Goal: Information Seeking & Learning: Check status

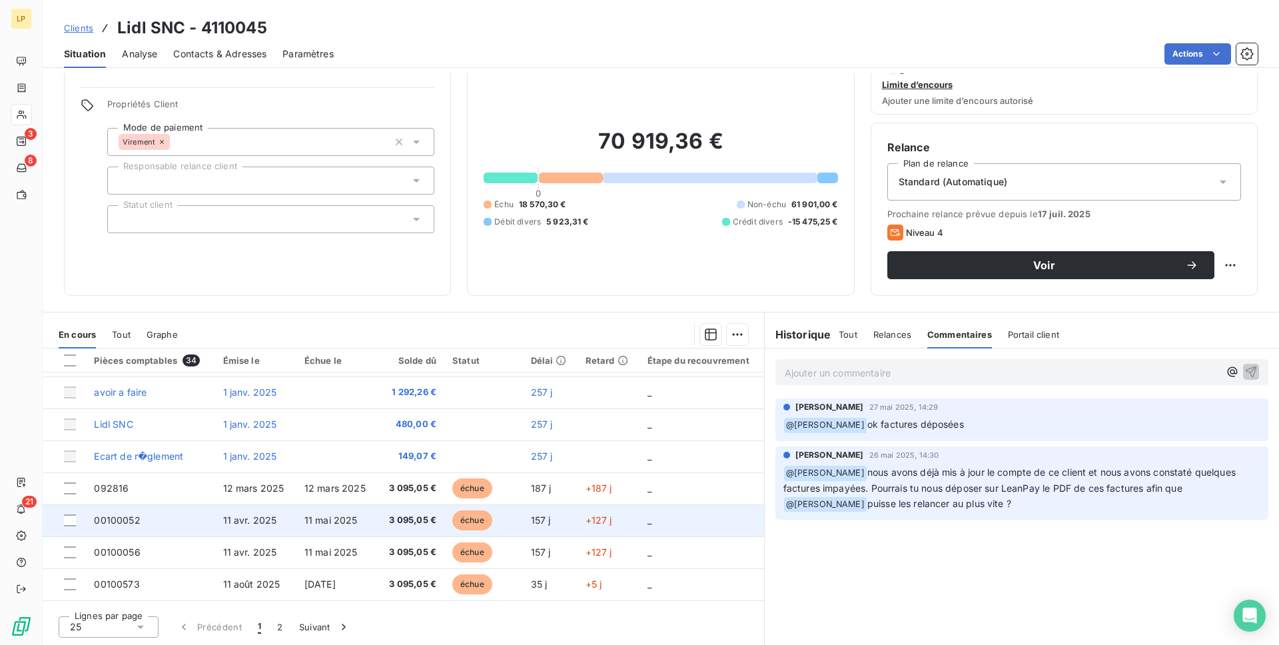
scroll to position [27, 0]
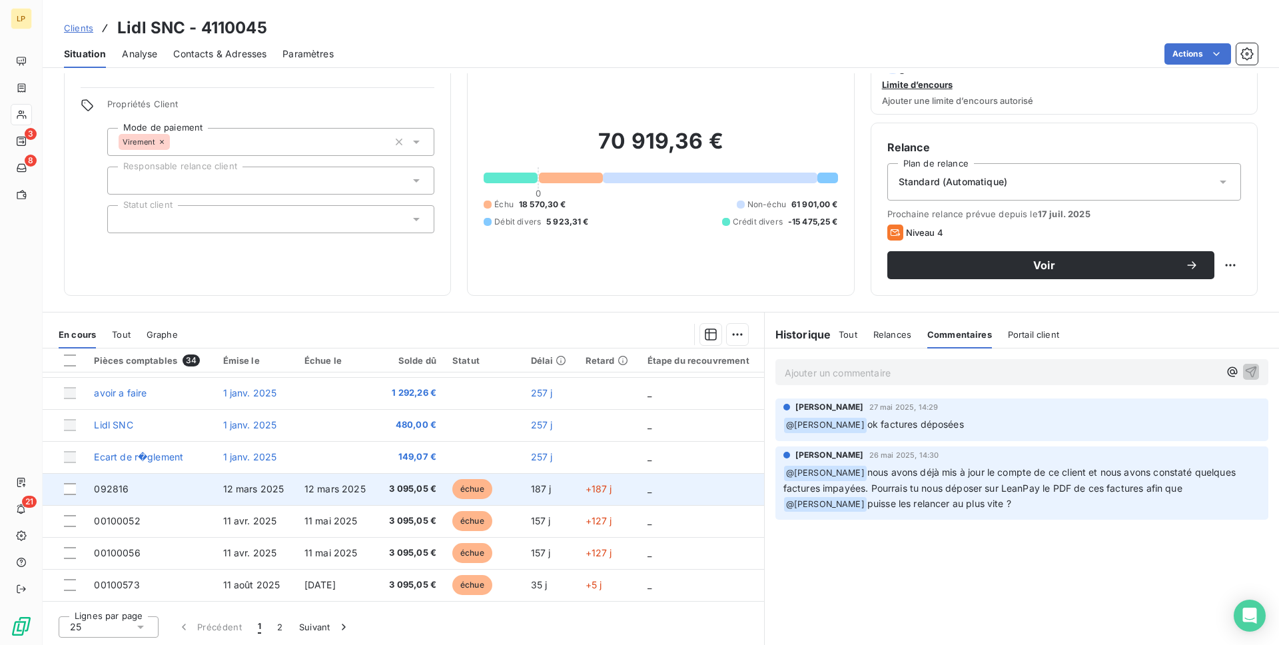
click at [414, 491] on span "3 095,05 €" at bounding box center [411, 488] width 51 height 13
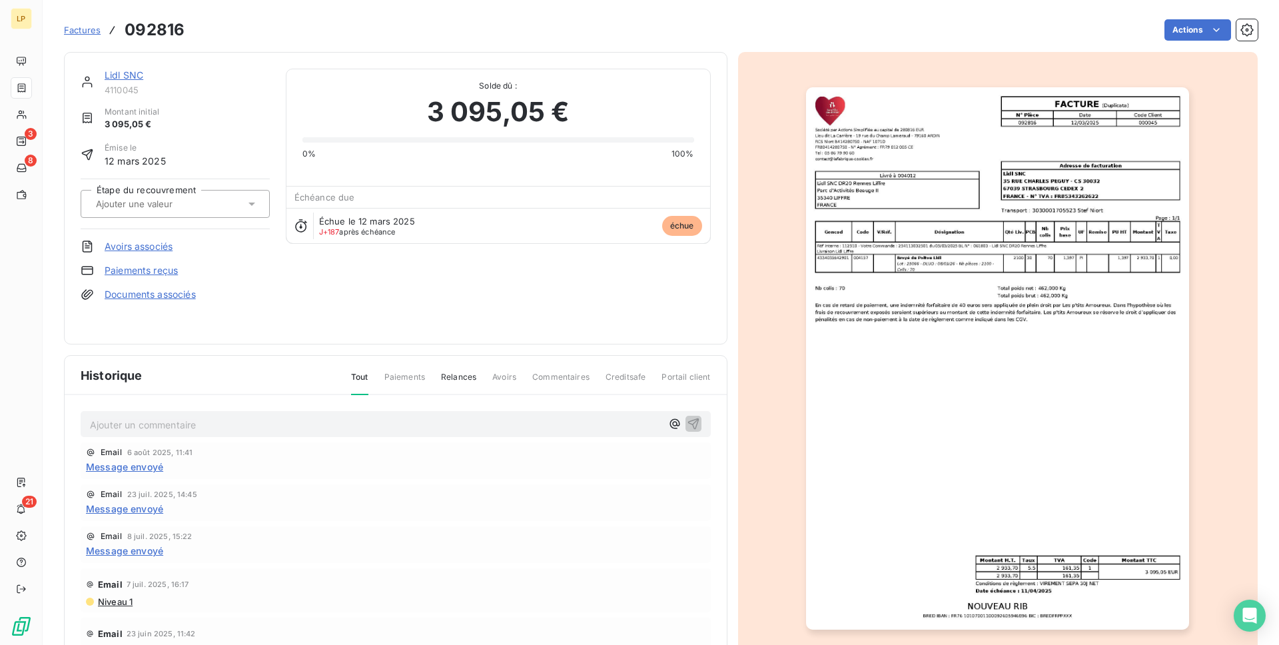
click at [550, 374] on span "Commentaires" at bounding box center [560, 382] width 57 height 23
click at [550, 375] on span "Commentaires" at bounding box center [560, 382] width 57 height 23
click at [550, 378] on span "Commentaires" at bounding box center [560, 382] width 57 height 23
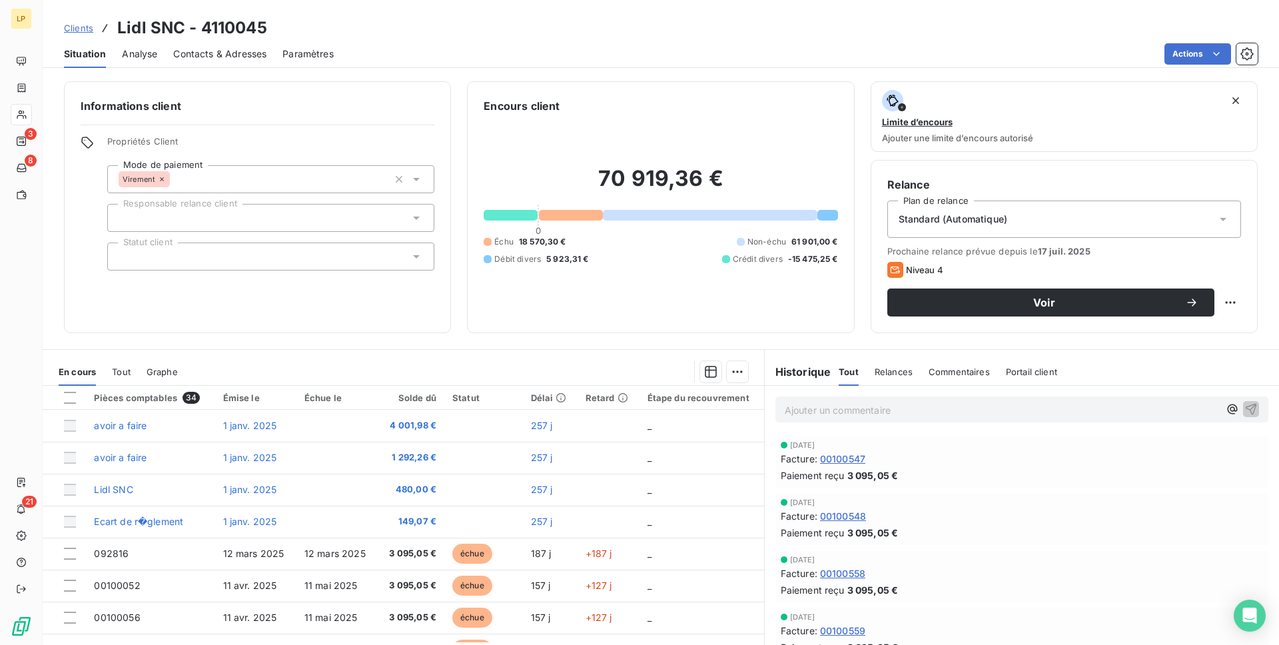
click at [950, 374] on span "Commentaires" at bounding box center [959, 372] width 61 height 11
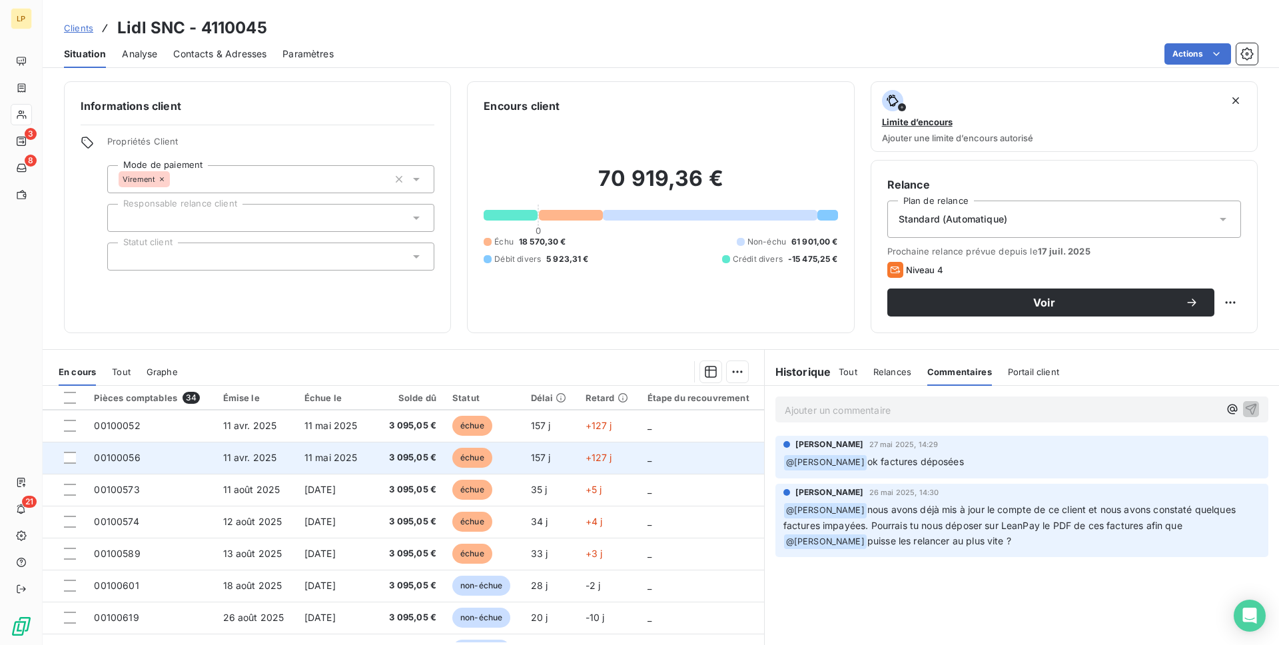
scroll to position [163, 0]
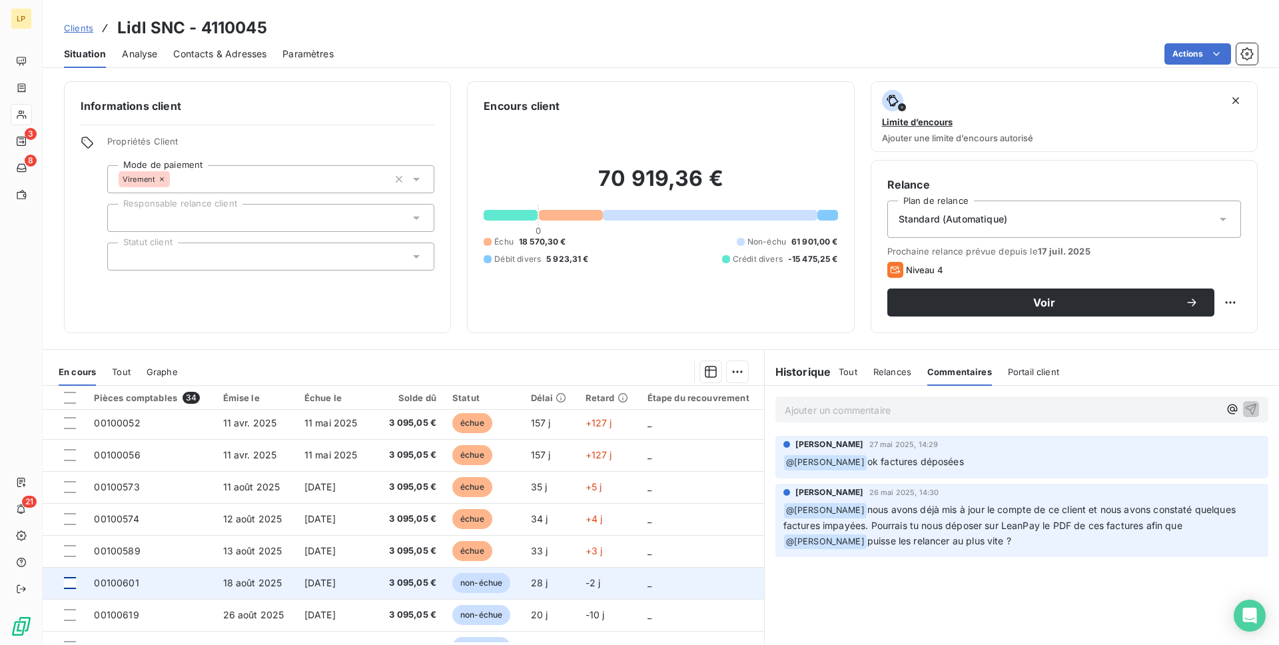
click at [66, 581] on div at bounding box center [70, 583] width 12 height 12
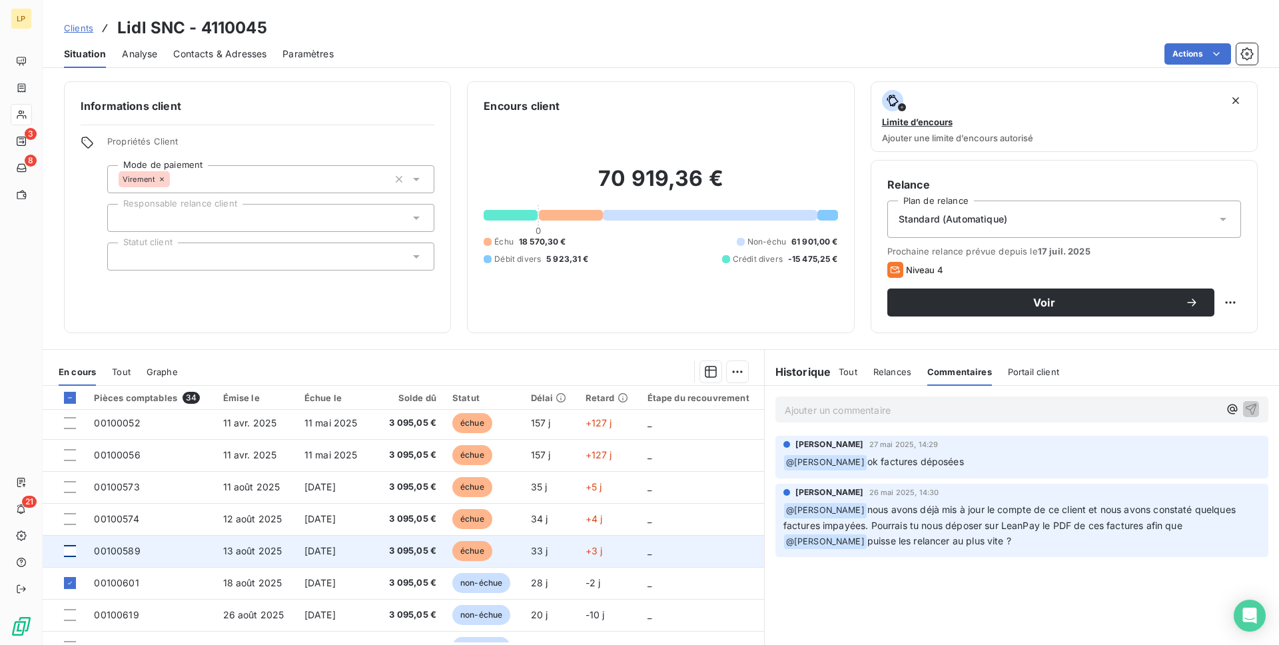
click at [67, 551] on div at bounding box center [70, 551] width 12 height 12
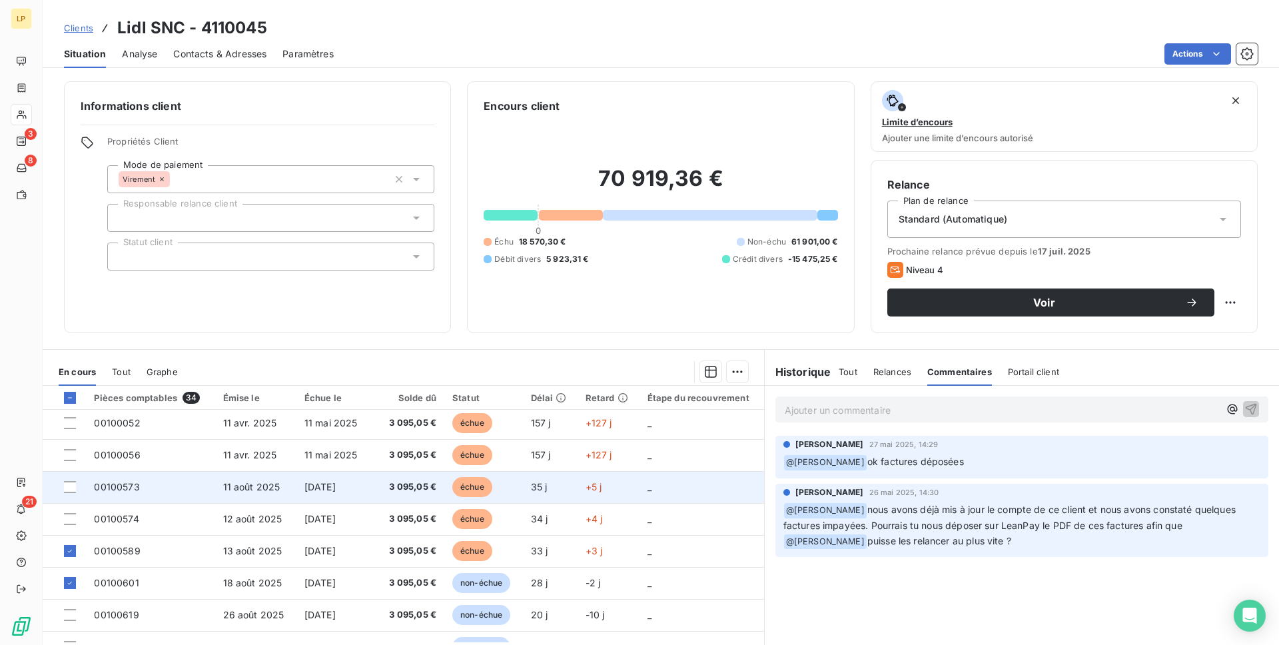
click at [66, 497] on td at bounding box center [64, 487] width 43 height 32
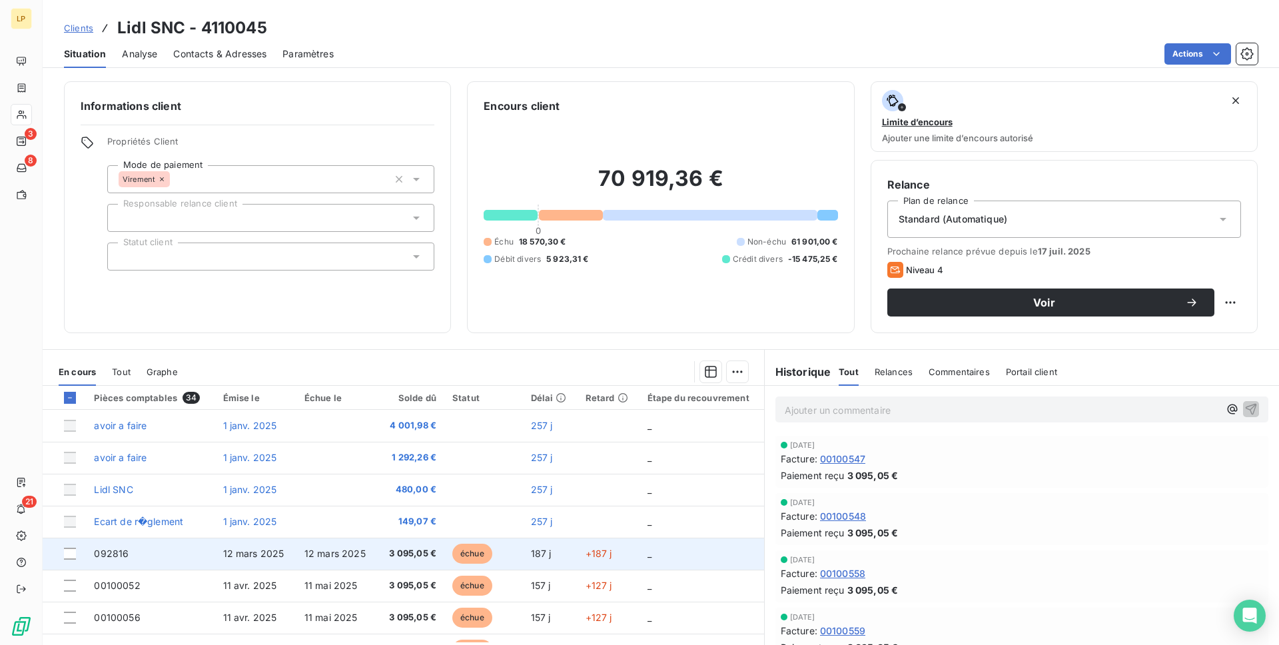
click at [192, 544] on td "092816" at bounding box center [150, 554] width 129 height 32
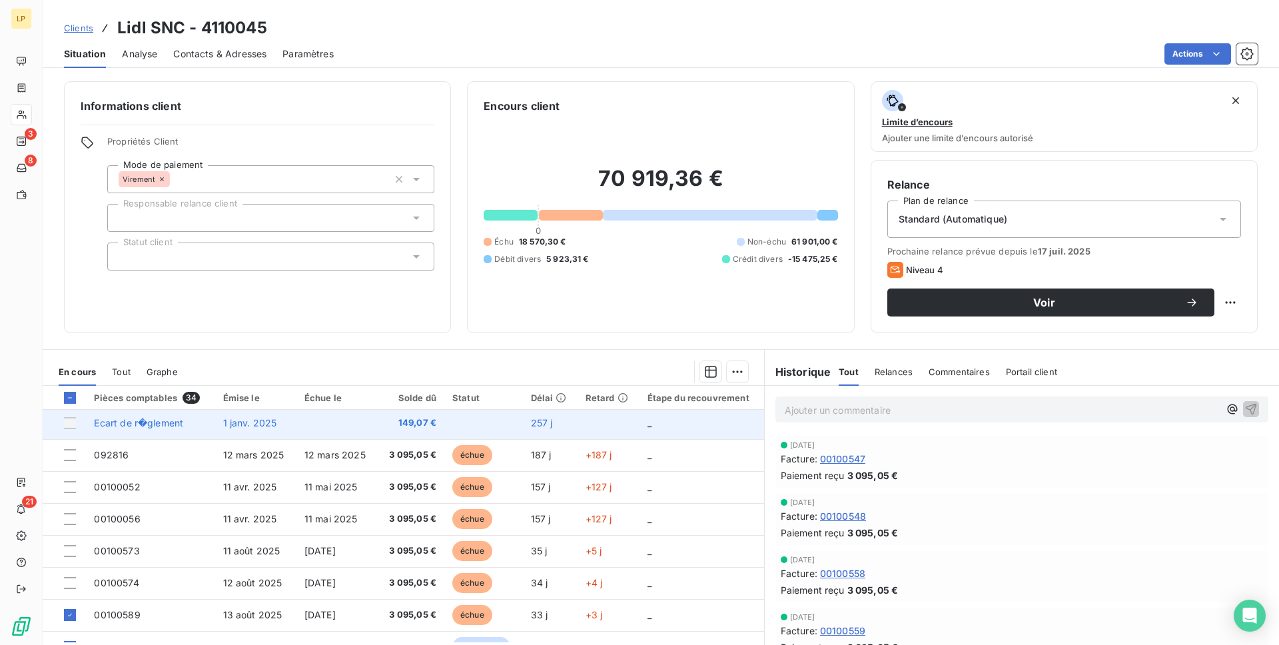
scroll to position [106, 0]
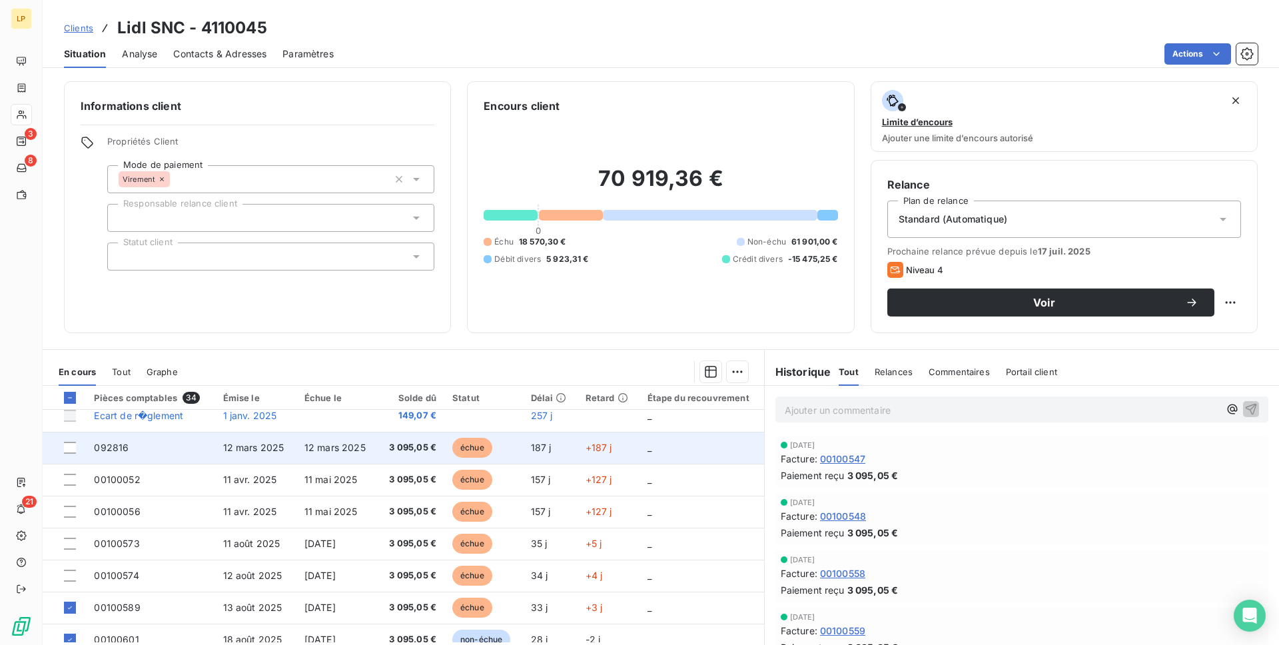
click at [365, 455] on td "12 mars 2025" at bounding box center [337, 448] width 81 height 32
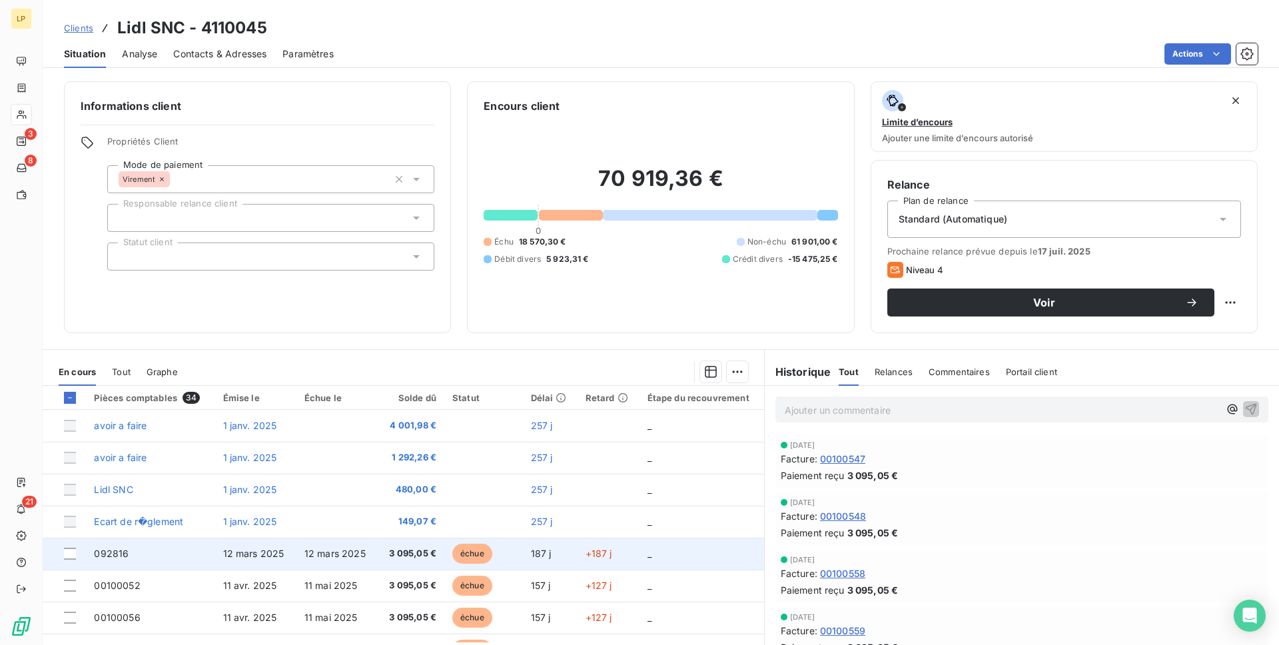
click at [586, 554] on span "+187 j" at bounding box center [599, 553] width 27 height 11
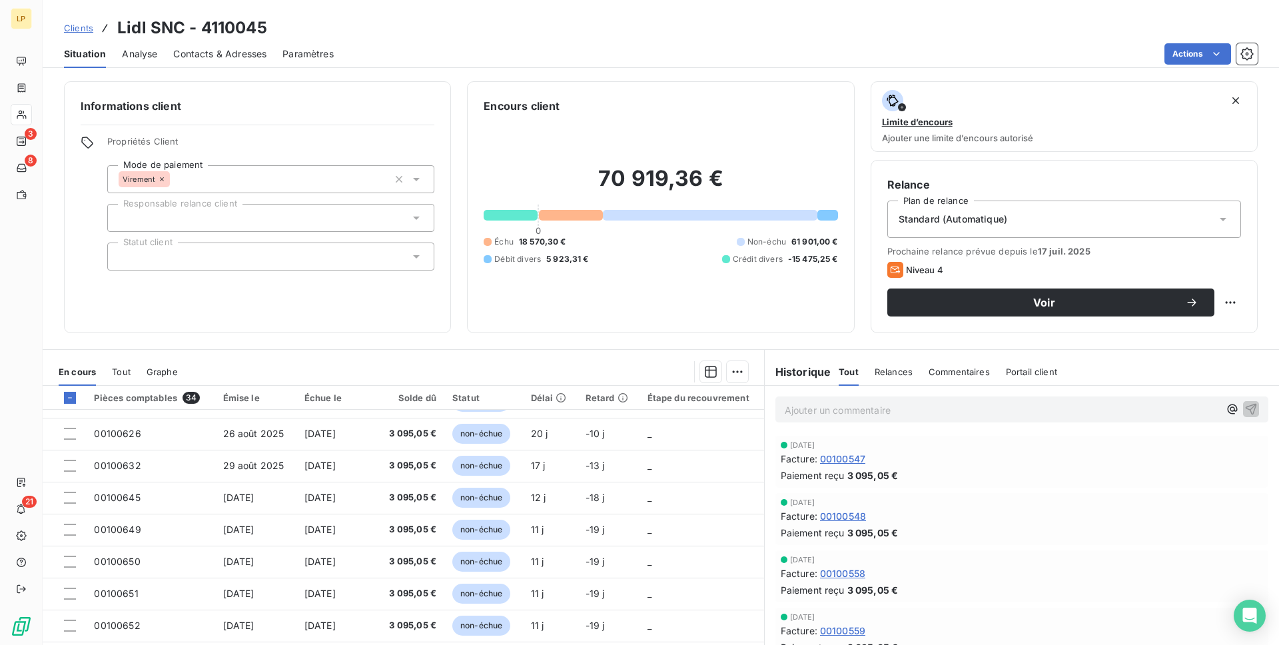
scroll to position [37, 0]
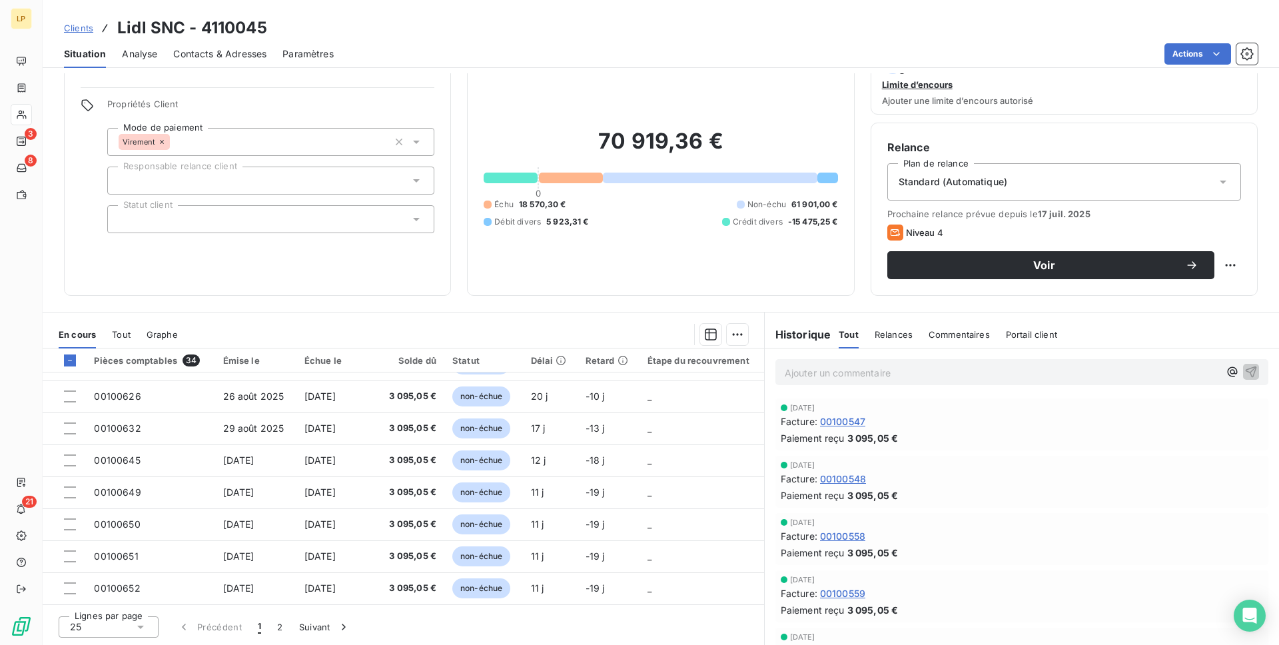
click at [131, 632] on div "25" at bounding box center [109, 626] width 100 height 21
click at [107, 604] on li "100" at bounding box center [109, 602] width 100 height 24
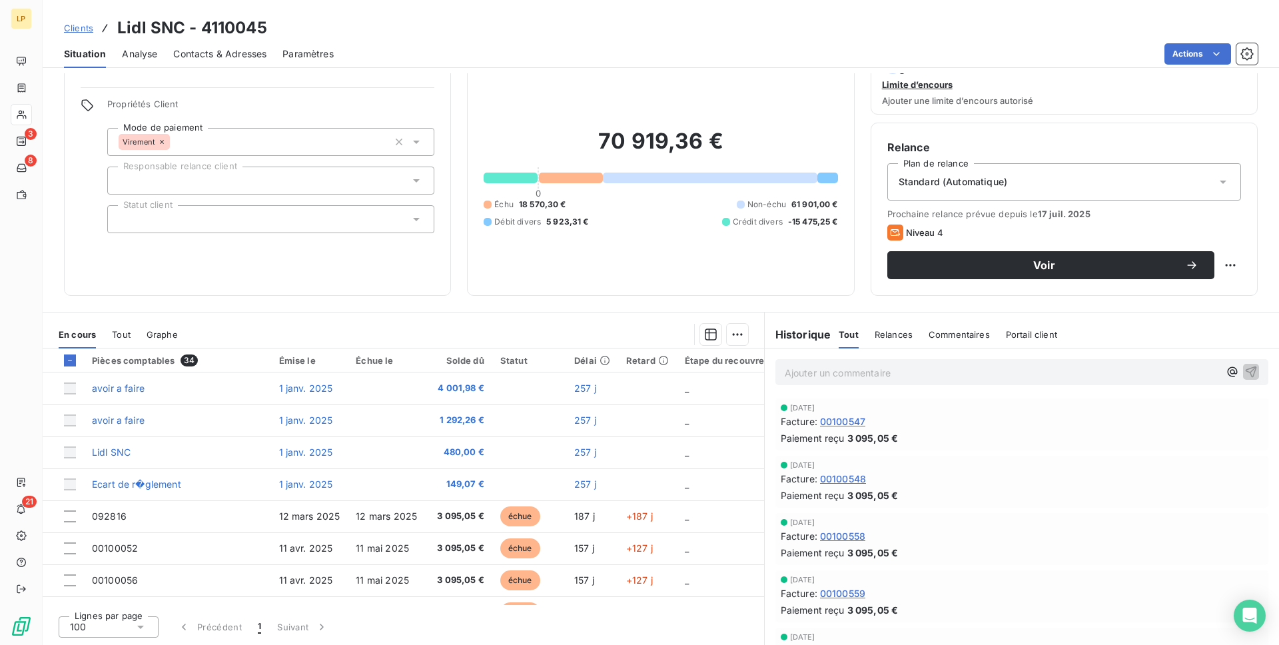
click at [228, 52] on span "Contacts & Adresses" at bounding box center [219, 53] width 93 height 13
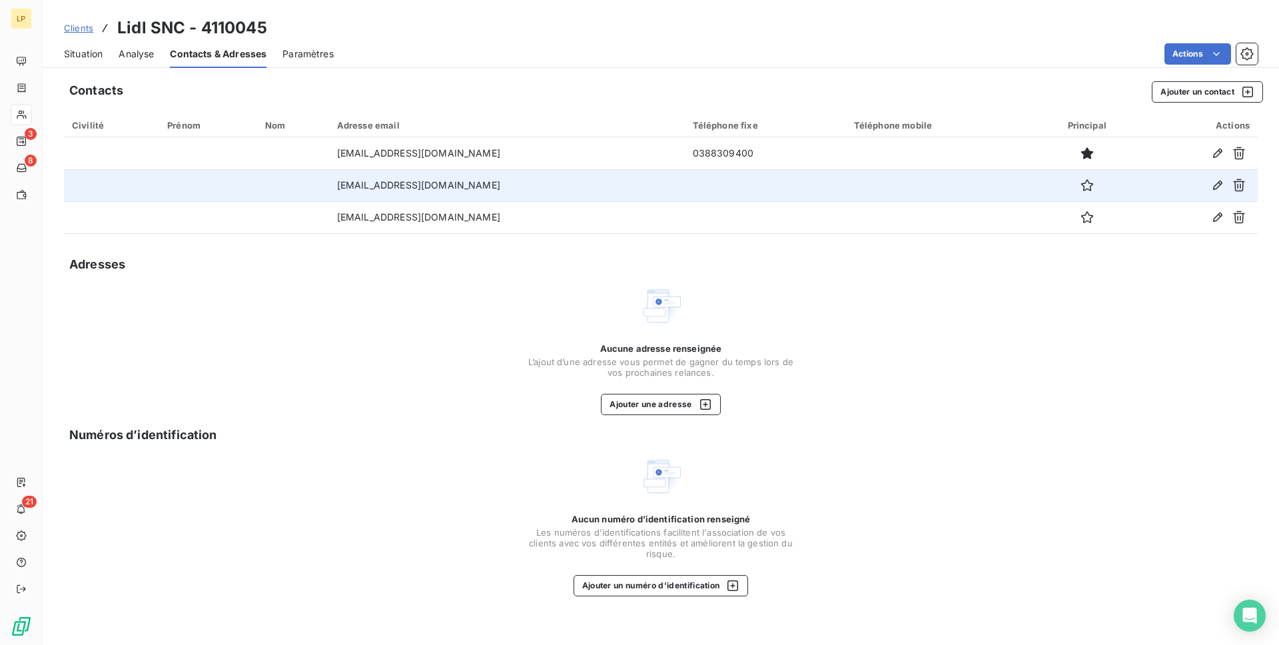
drag, startPoint x: 473, startPoint y: 193, endPoint x: 353, endPoint y: 192, distance: 119.9
click at [353, 192] on td "[EMAIL_ADDRESS][DOMAIN_NAME]" at bounding box center [507, 185] width 356 height 32
drag, startPoint x: 319, startPoint y: 189, endPoint x: 446, endPoint y: 190, distance: 127.9
click at [446, 190] on tr "[EMAIL_ADDRESS][DOMAIN_NAME]" at bounding box center [661, 185] width 1194 height 32
copy tr "[EMAIL_ADDRESS][DOMAIN_NAME]"
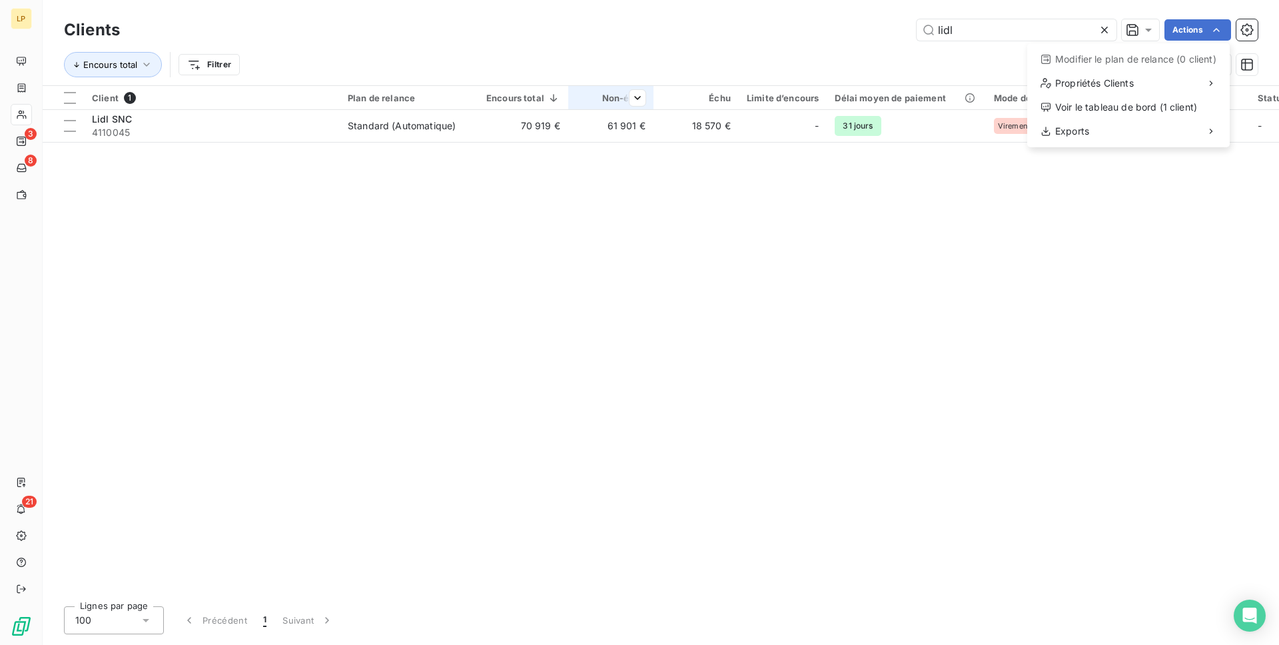
click at [644, 105] on html "LP 3 8 21 Clients lidl Actions Modifier le plan de relance (0 client) Propriété…" at bounding box center [639, 322] width 1279 height 645
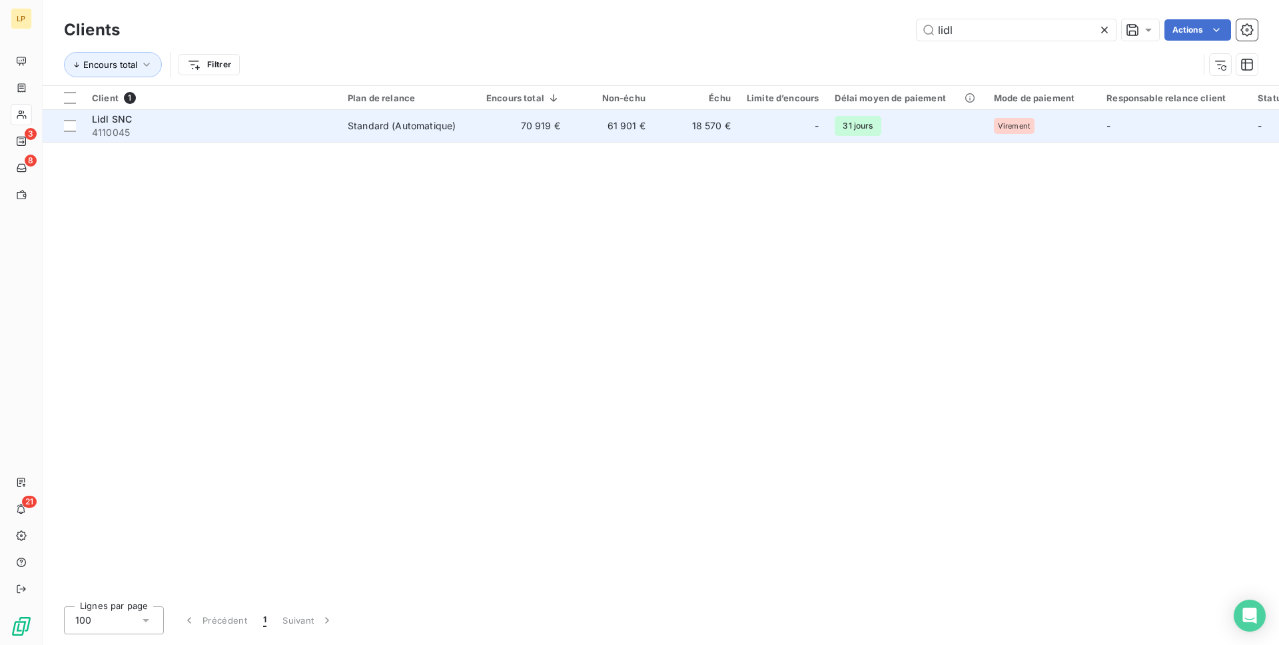
click at [632, 135] on td "61 901 €" at bounding box center [610, 126] width 85 height 32
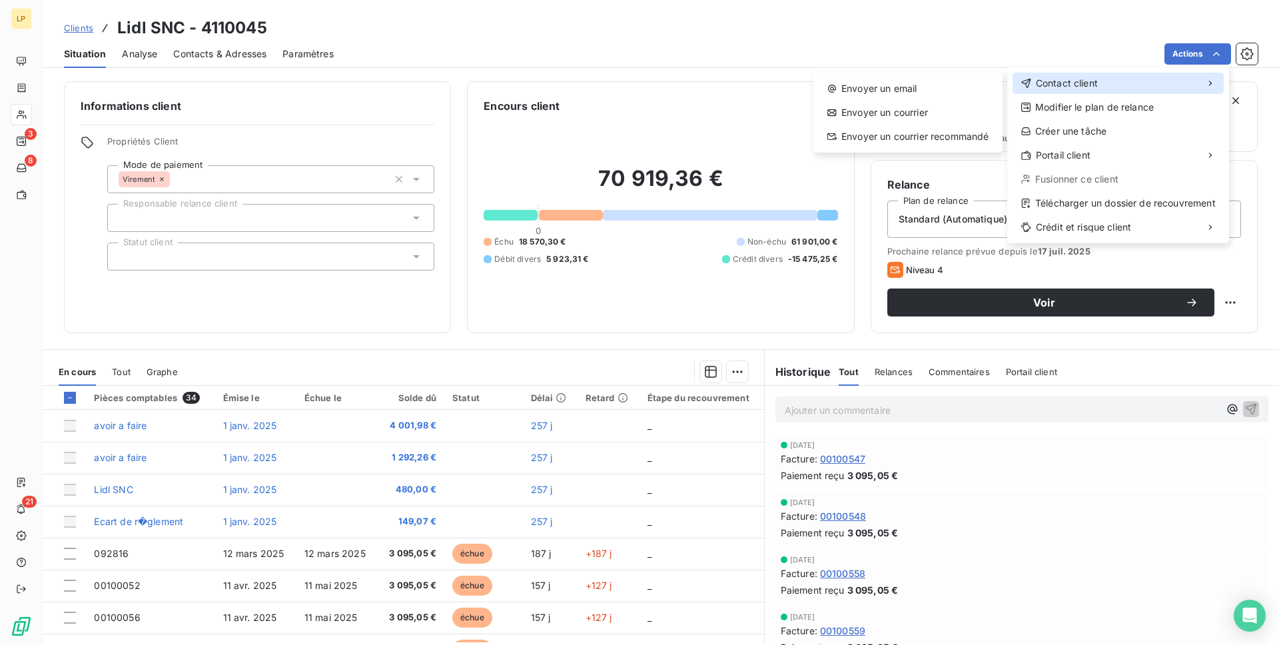
click at [1135, 83] on div "Contact client" at bounding box center [1118, 83] width 211 height 21
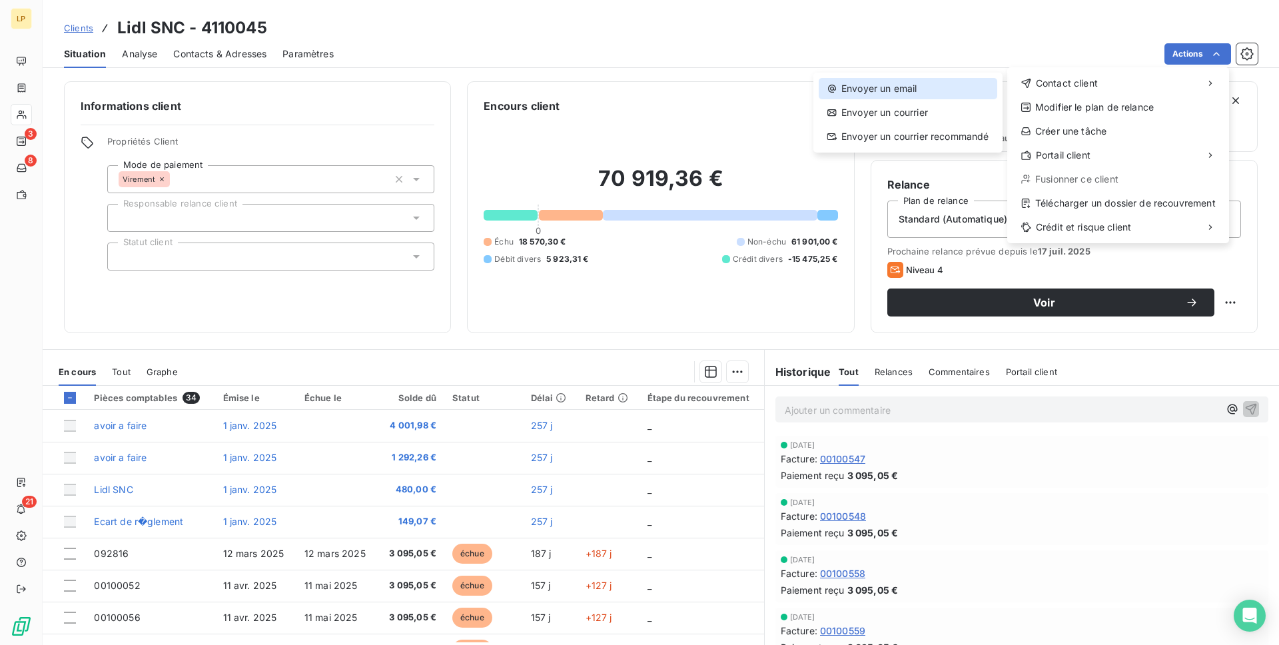
click at [932, 94] on div "Envoyer un email" at bounding box center [908, 88] width 179 height 21
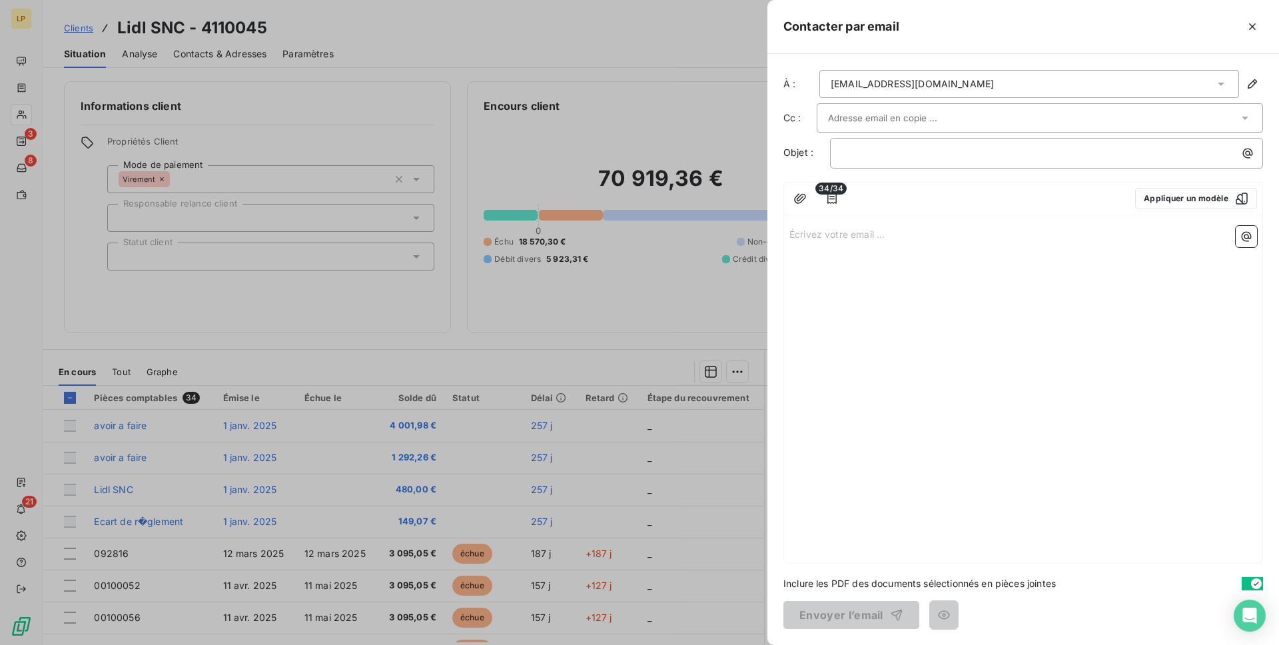
click at [930, 89] on div "[EMAIL_ADDRESS][DOMAIN_NAME]" at bounding box center [912, 83] width 163 height 13
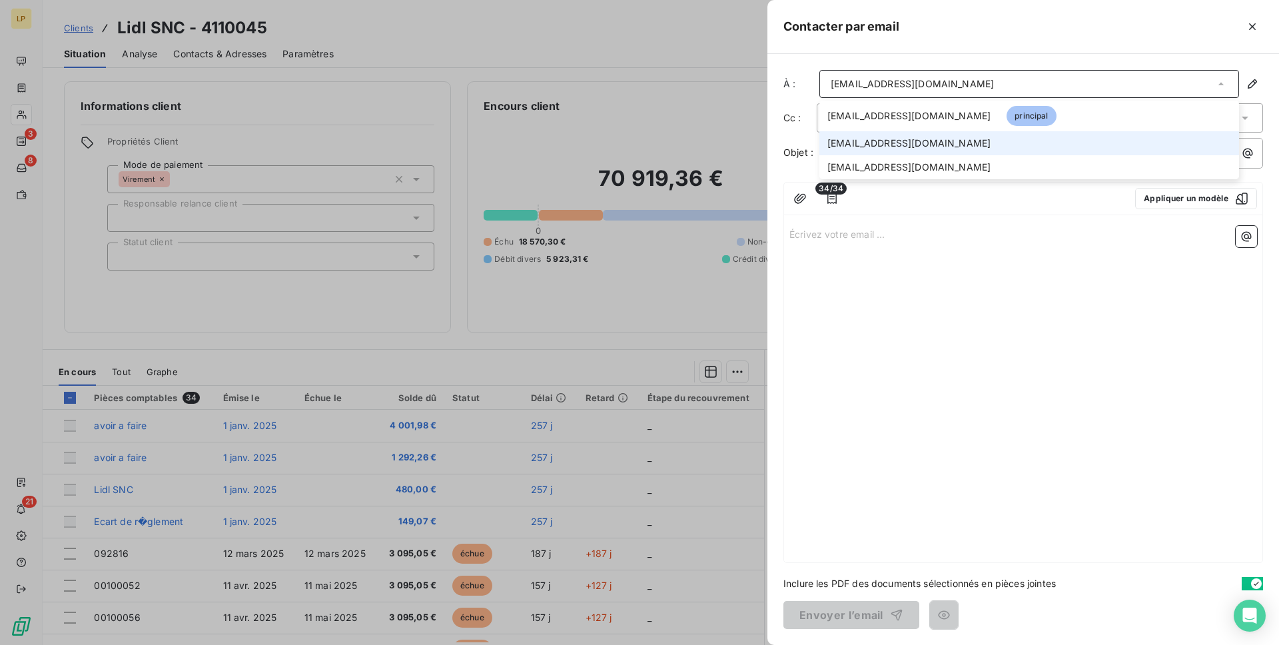
click at [904, 137] on span "[EMAIL_ADDRESS][DOMAIN_NAME]" at bounding box center [909, 143] width 163 height 13
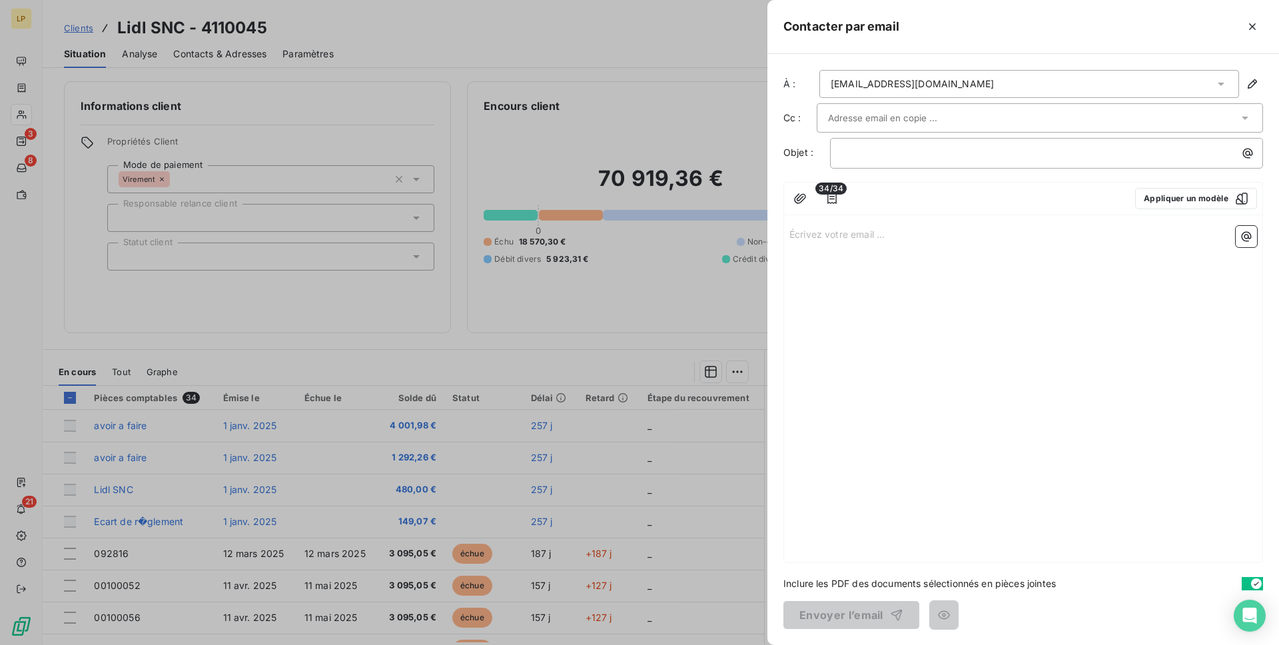
click at [882, 115] on input "text" at bounding box center [899, 118] width 143 height 20
click at [878, 155] on p "﻿" at bounding box center [1050, 152] width 417 height 15
click at [804, 192] on icon "button" at bounding box center [800, 198] width 13 height 13
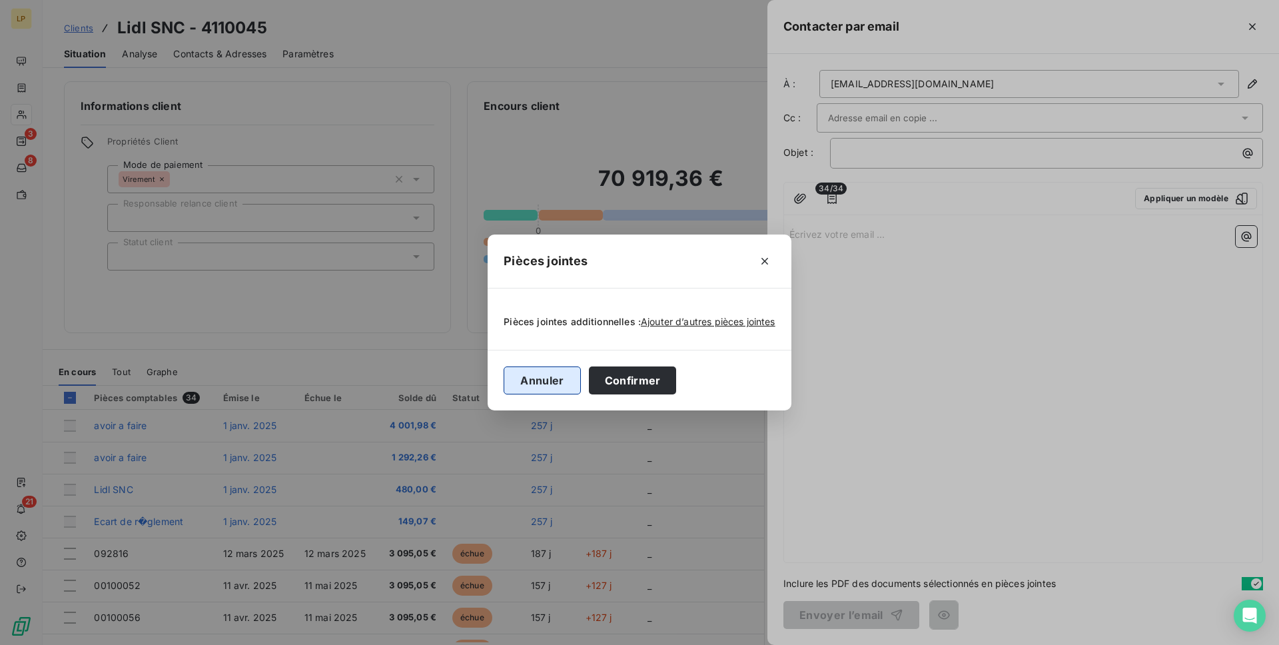
click at [515, 374] on button "Annuler" at bounding box center [542, 381] width 77 height 28
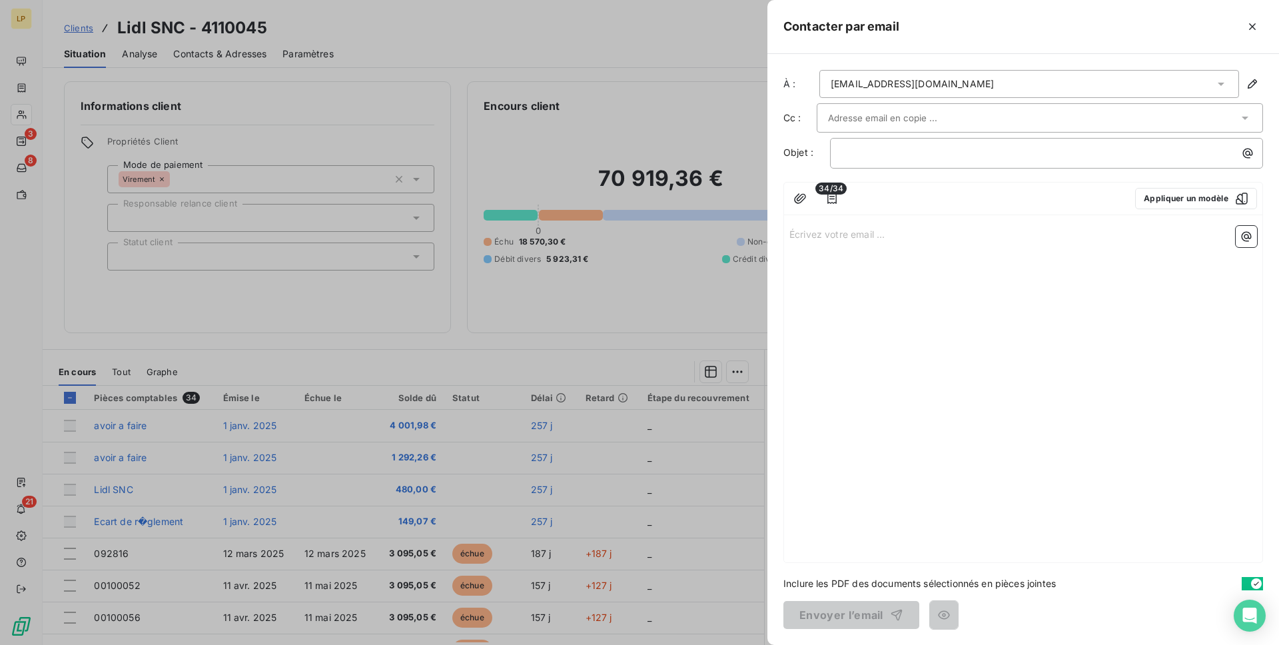
click at [836, 184] on span "34/34" at bounding box center [831, 189] width 31 height 12
click at [836, 195] on icon "button" at bounding box center [832, 198] width 9 height 11
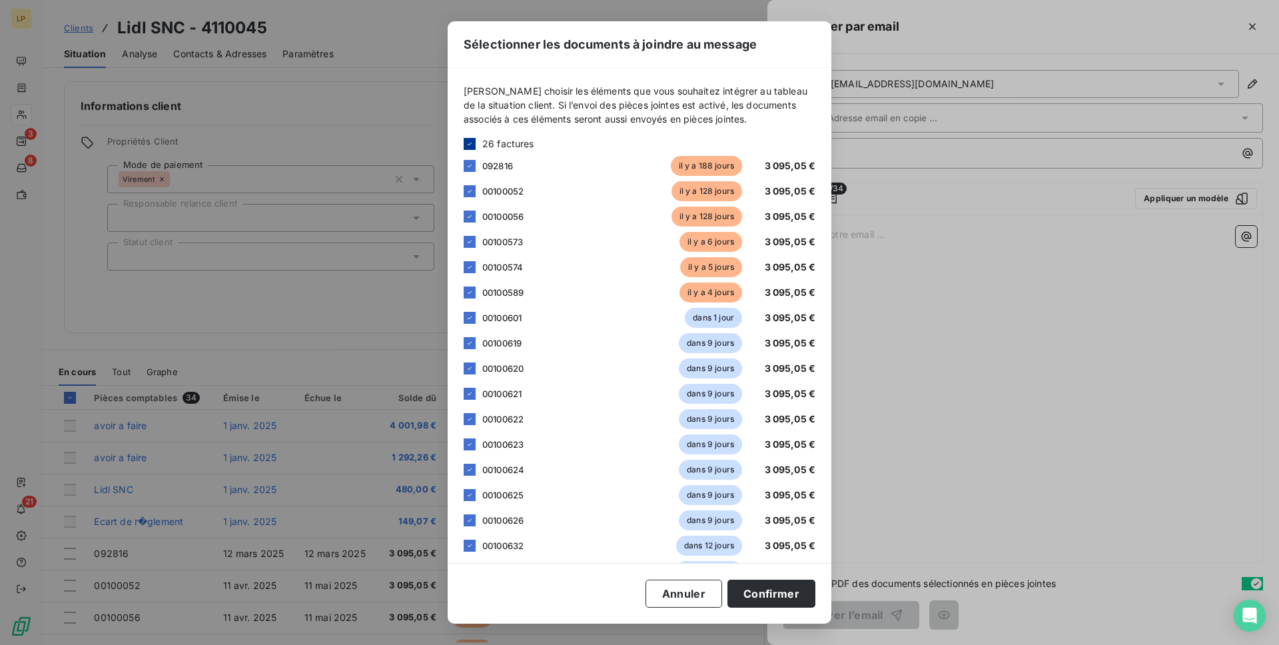
click at [470, 140] on icon at bounding box center [470, 144] width 8 height 8
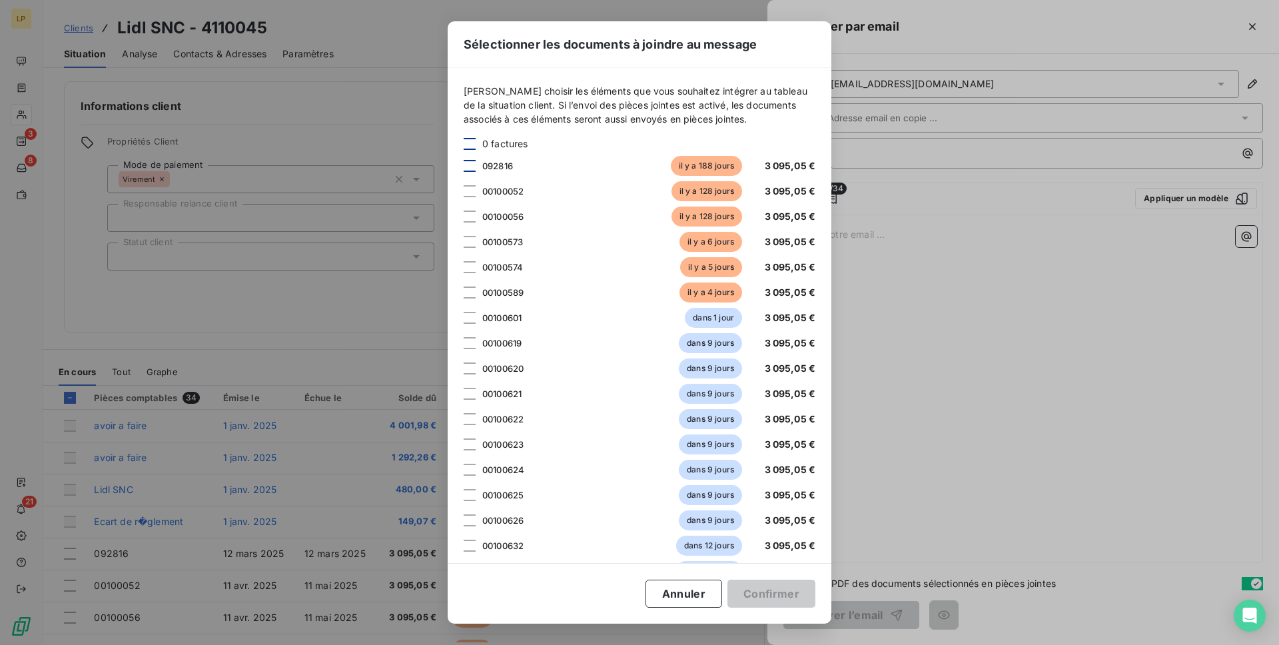
click at [468, 163] on div at bounding box center [470, 166] width 12 height 12
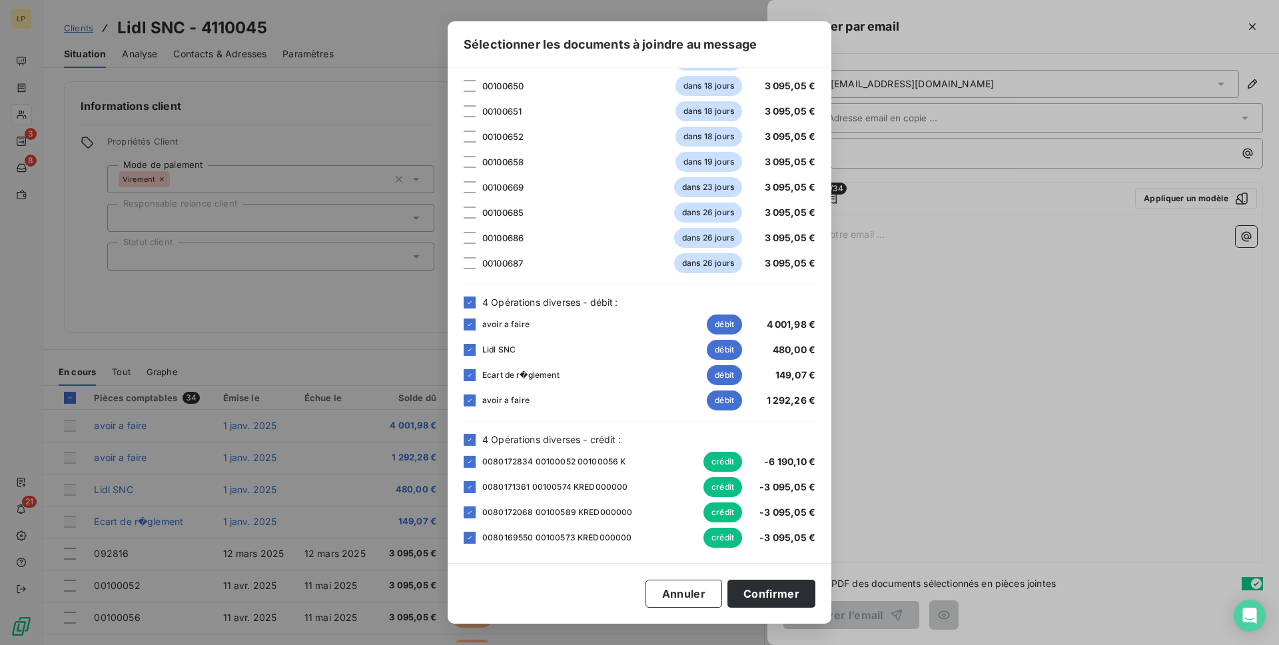
scroll to position [536, 0]
click at [471, 305] on icon at bounding box center [470, 302] width 8 height 8
click at [472, 440] on icon at bounding box center [470, 439] width 8 height 8
click at [793, 600] on button "Confirmer" at bounding box center [772, 594] width 88 height 28
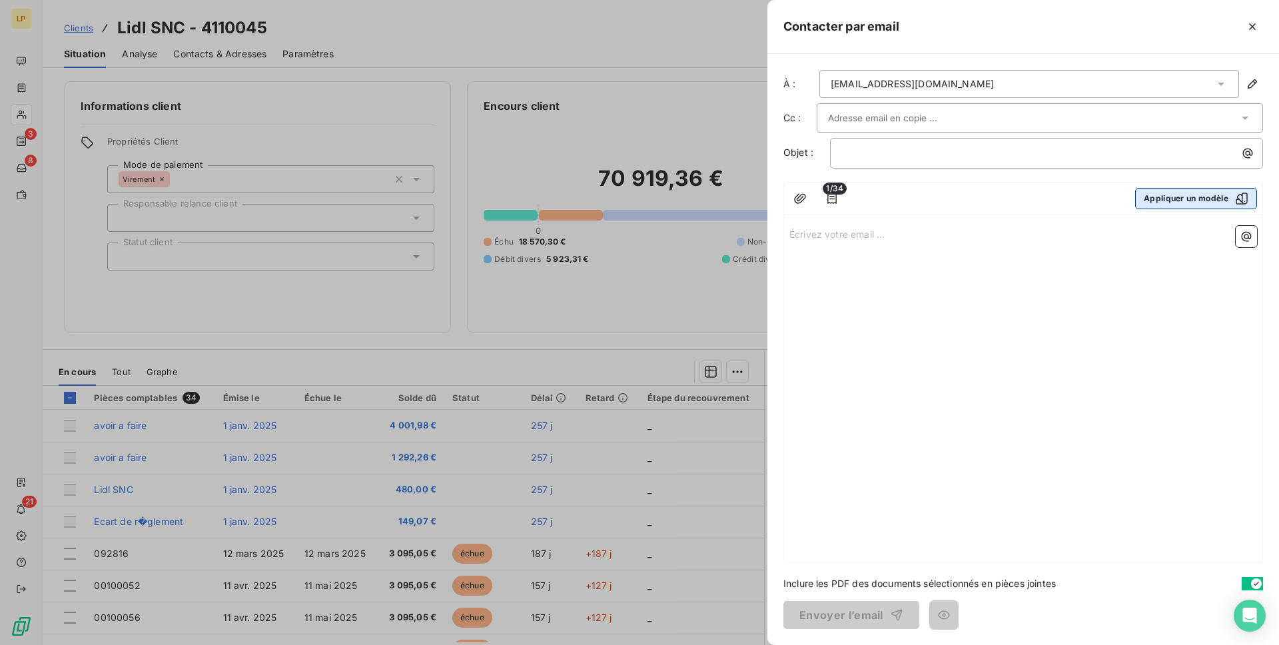
click at [1167, 197] on button "Appliquer un modèle" at bounding box center [1196, 198] width 122 height 21
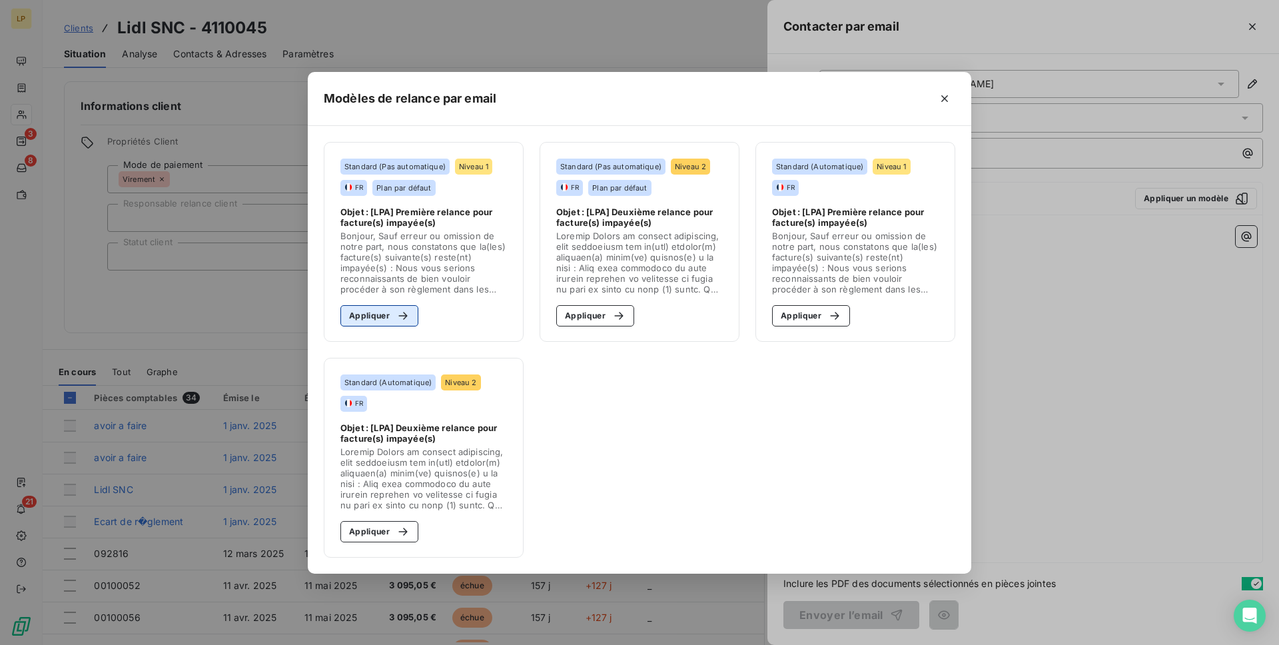
click at [380, 309] on button "Appliquer" at bounding box center [380, 315] width 78 height 21
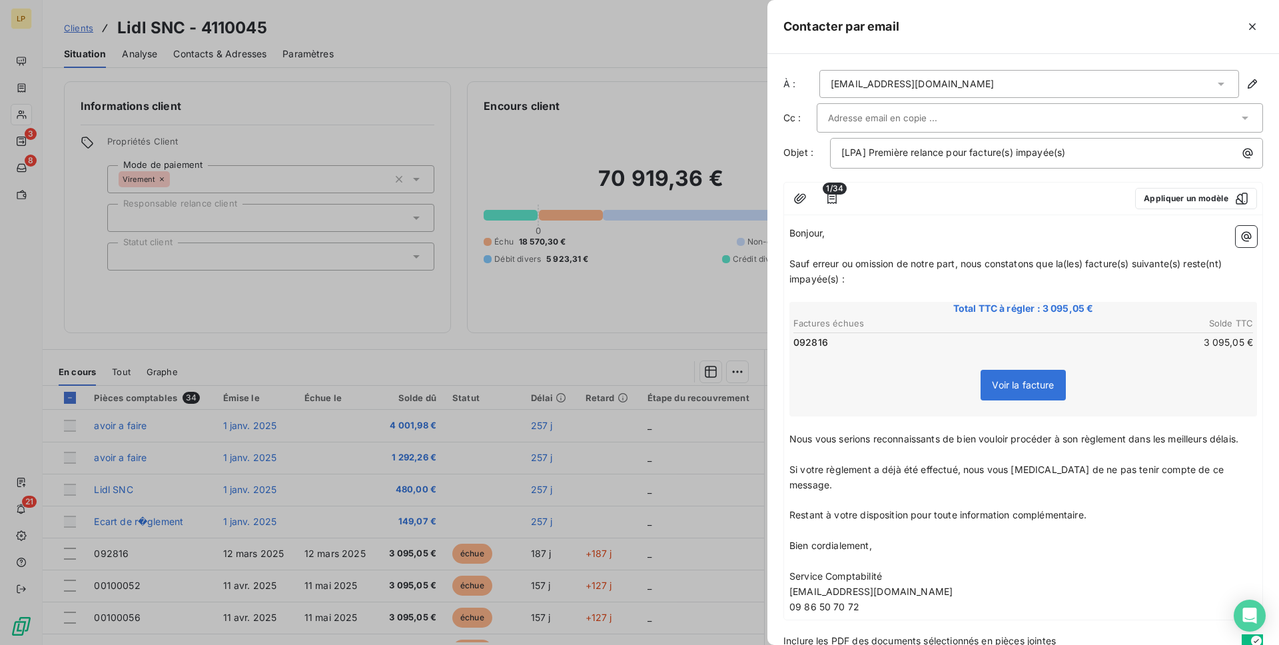
scroll to position [43, 0]
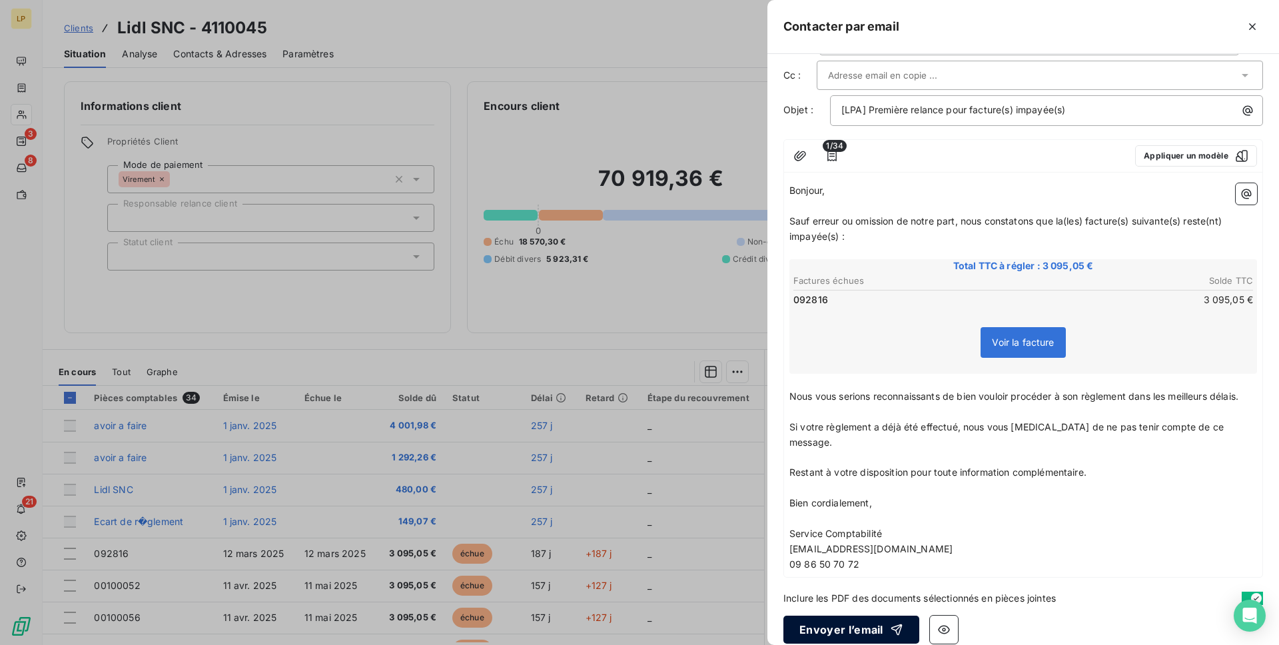
click at [852, 616] on button "Envoyer l’email" at bounding box center [852, 630] width 136 height 28
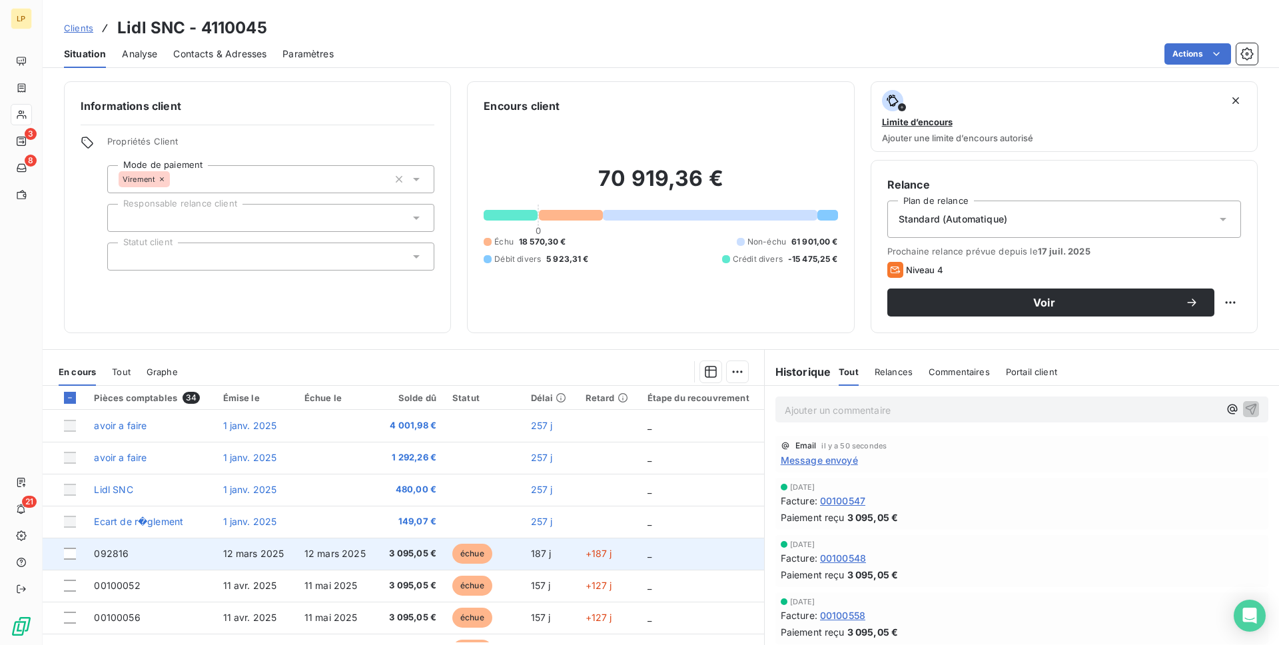
click at [283, 548] on td "12 mars 2025" at bounding box center [255, 554] width 81 height 32
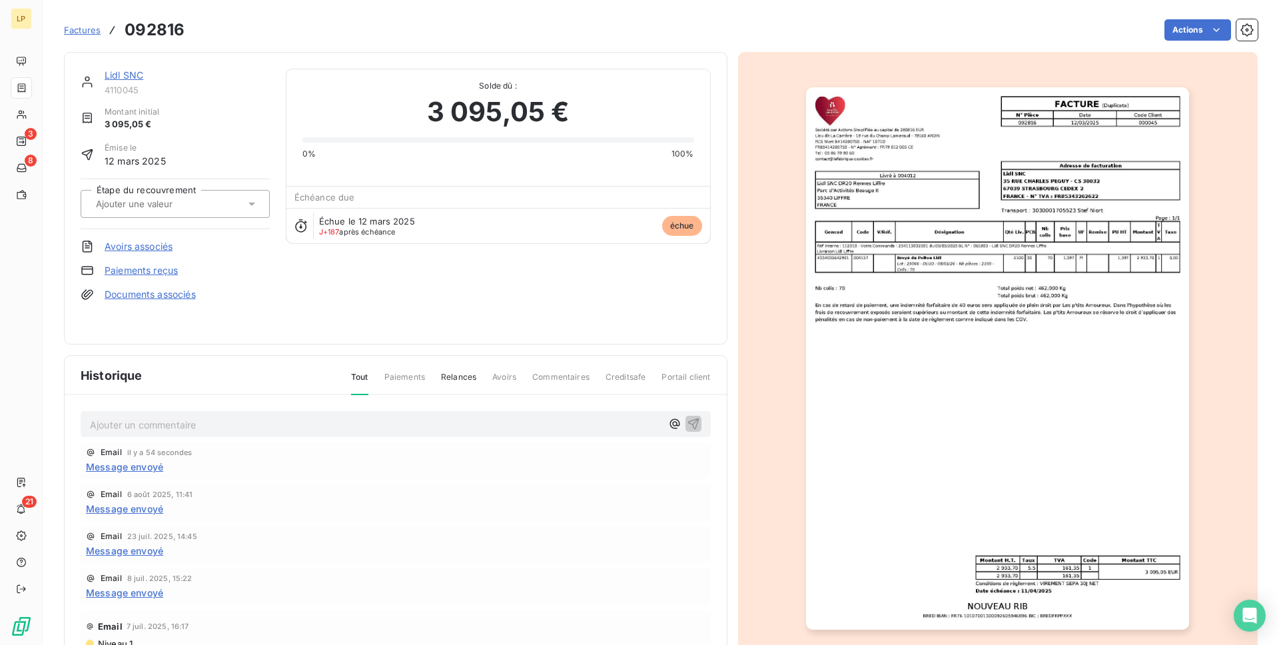
click at [1012, 227] on img "button" at bounding box center [997, 358] width 383 height 542
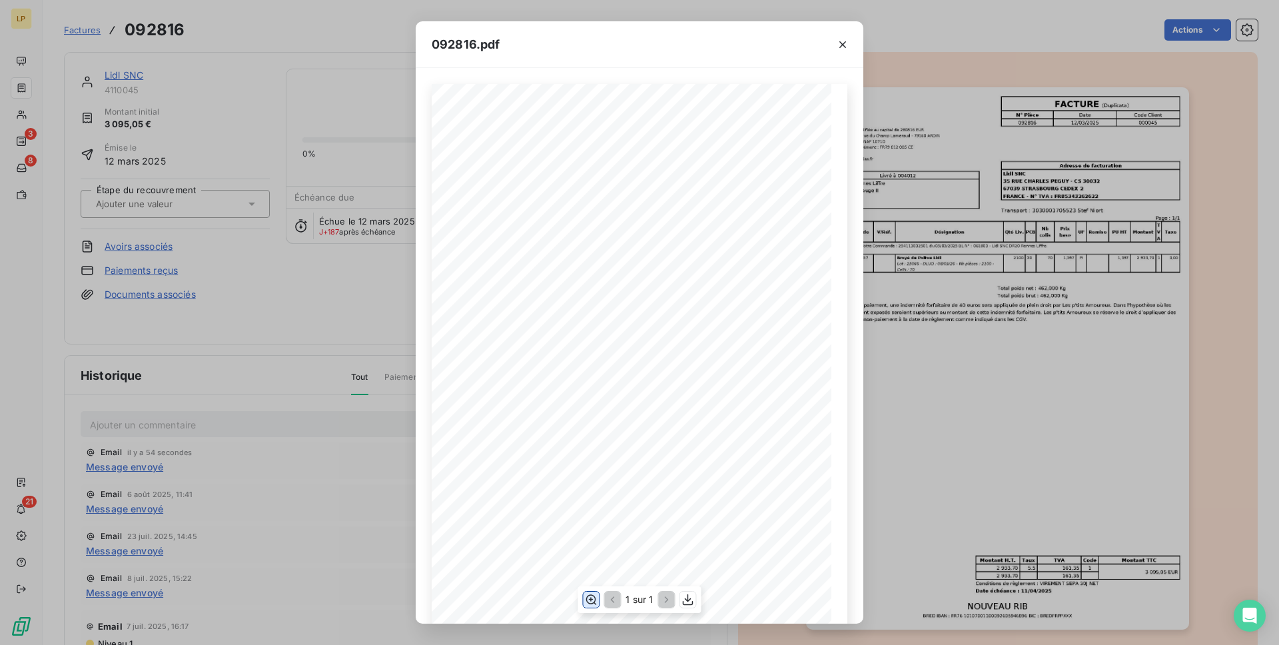
click at [590, 606] on button "button" at bounding box center [591, 600] width 16 height 16
click at [384, 474] on div "092816.pdf Société par Actions Simplifiée au capital de 280816 EUR Lieu dit [GE…" at bounding box center [639, 322] width 1279 height 645
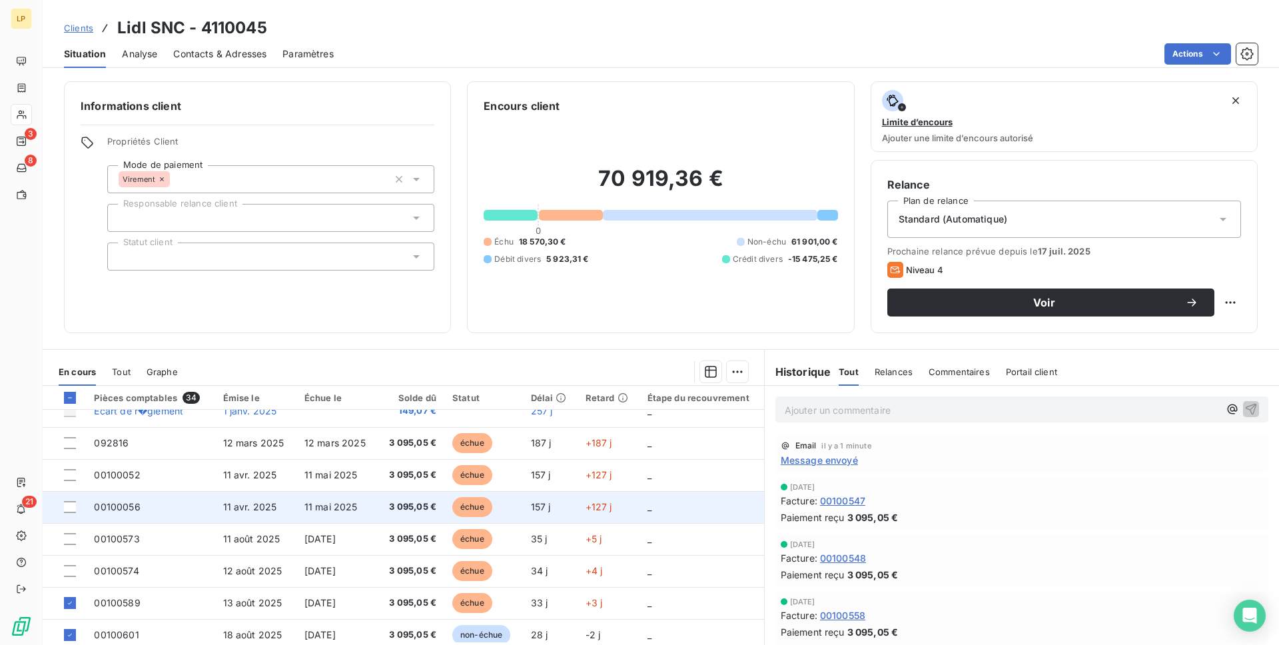
scroll to position [115, 0]
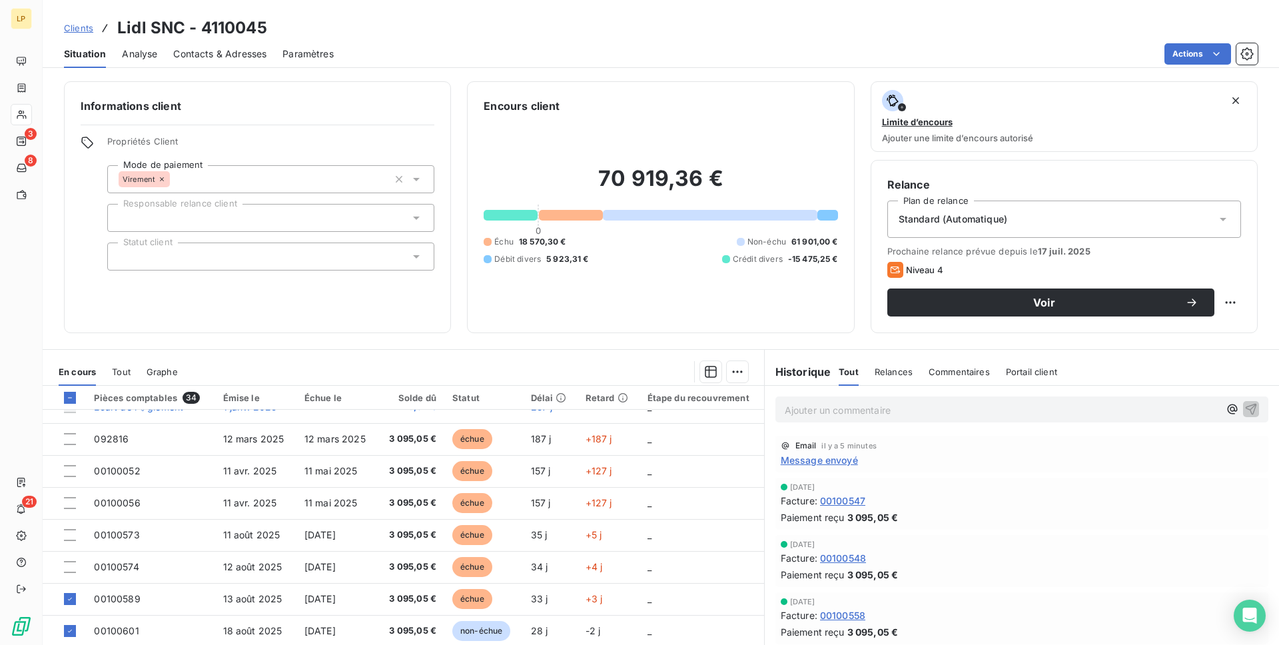
click at [77, 27] on span "Clients" at bounding box center [78, 28] width 29 height 11
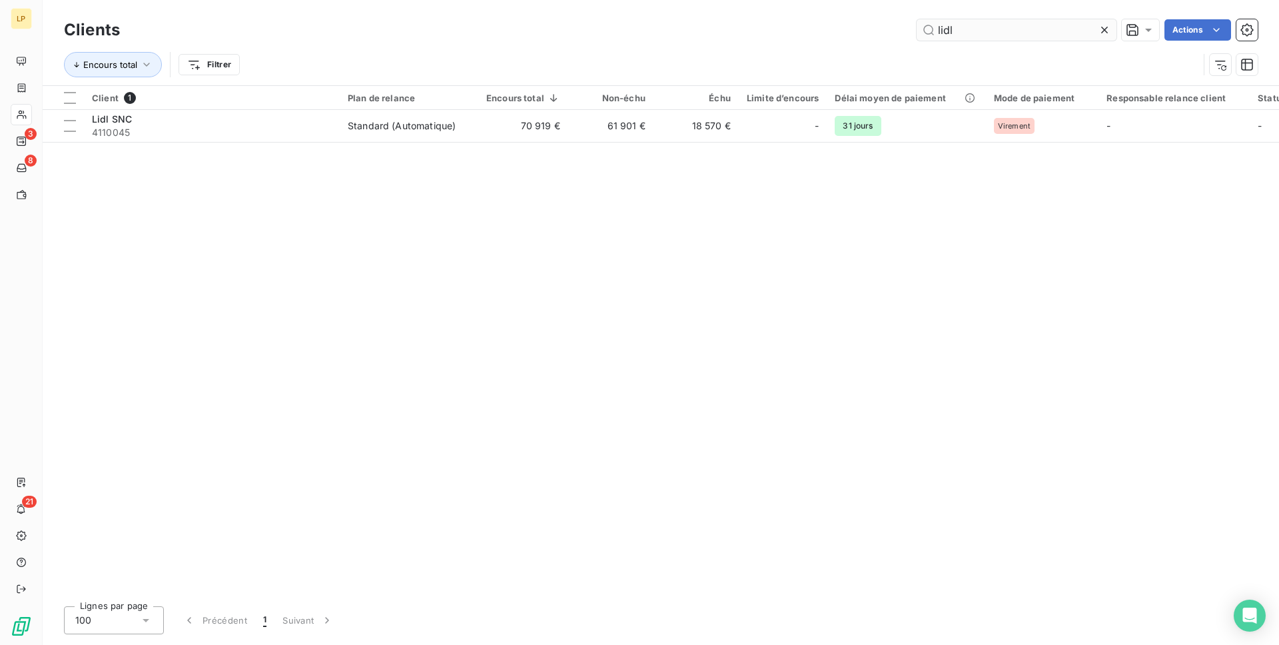
click at [986, 25] on input "lidl" at bounding box center [1017, 29] width 200 height 21
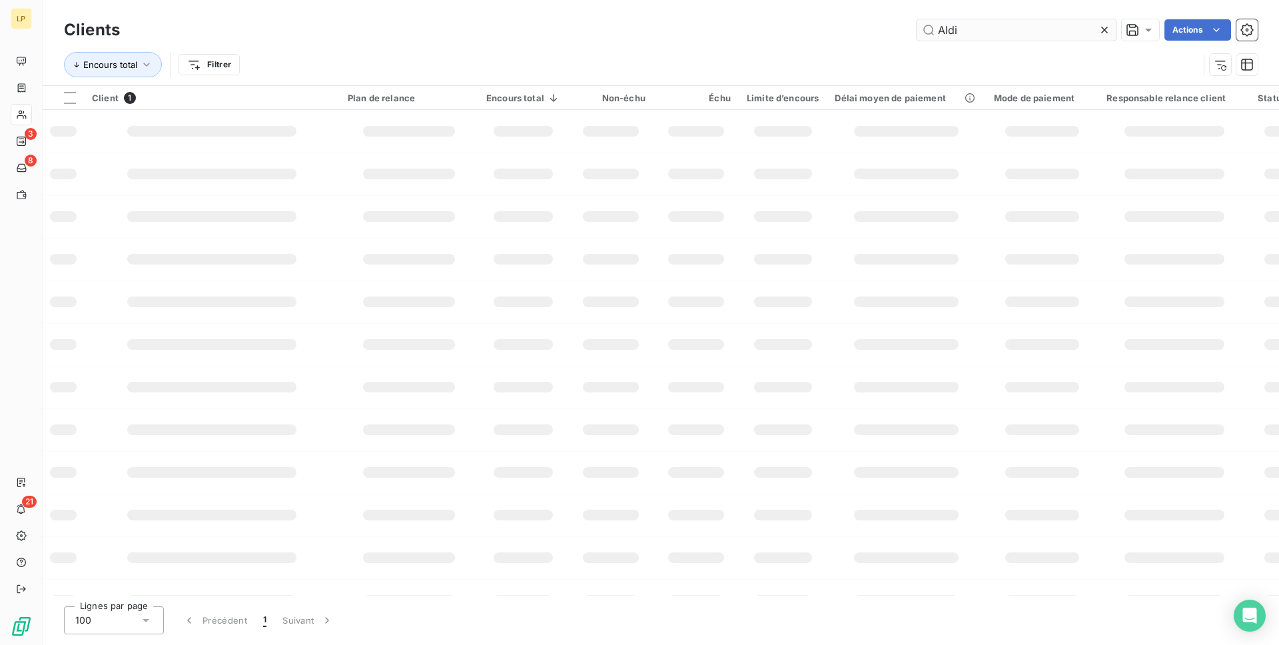
type input "Aldi"
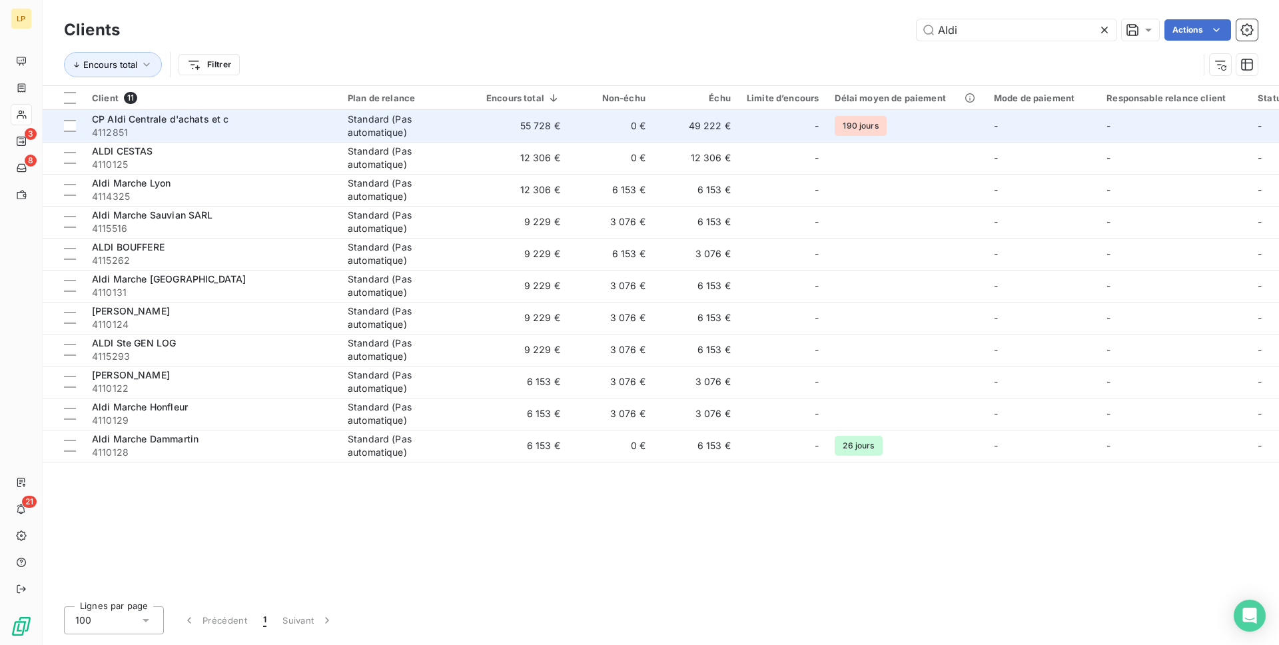
click at [598, 133] on td "0 €" at bounding box center [610, 126] width 85 height 32
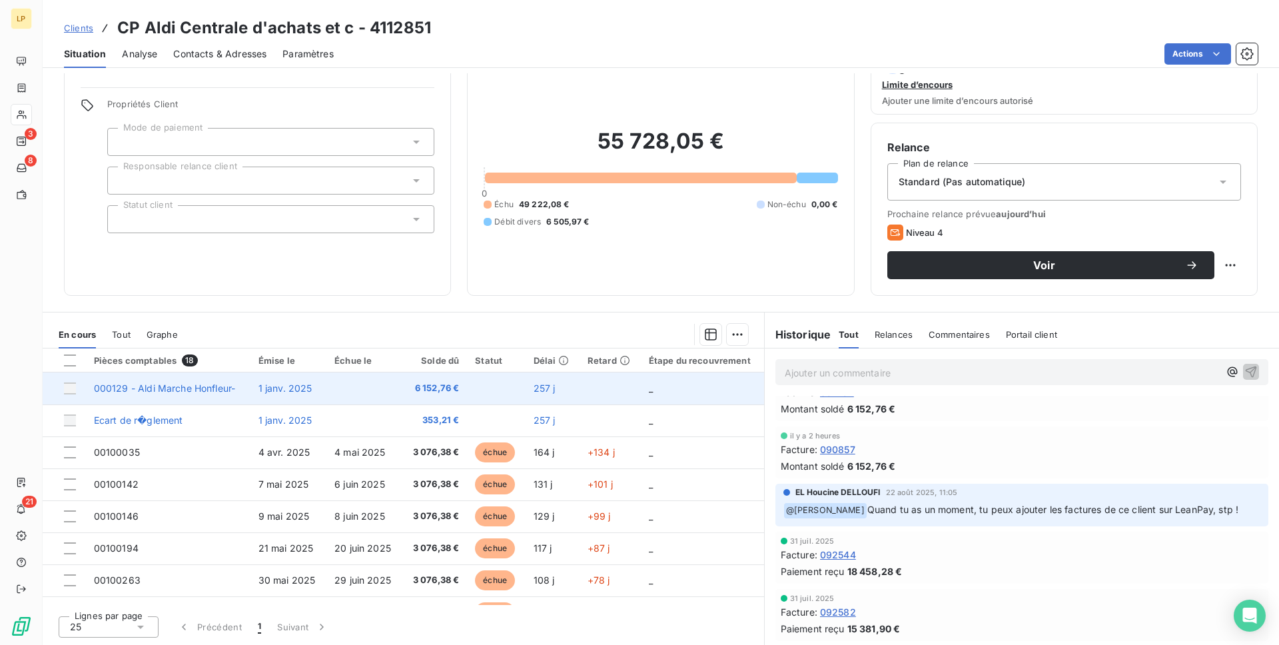
click at [167, 394] on td "000129 - Aldi Marche Honfleur-" at bounding box center [168, 388] width 165 height 32
click at [187, 391] on span "000129 - Aldi Marche Honfleur-" at bounding box center [165, 387] width 142 height 11
click at [229, 381] on td "000129 - Aldi Marche Honfleur-" at bounding box center [168, 388] width 165 height 32
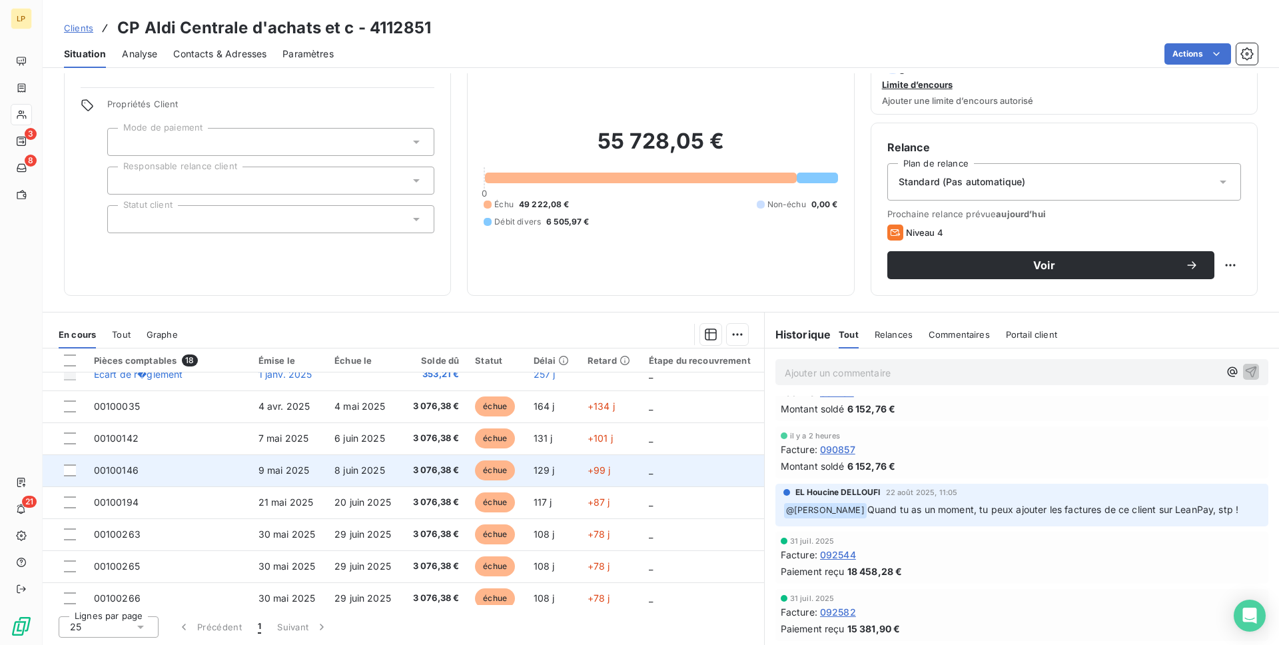
scroll to position [49, 0]
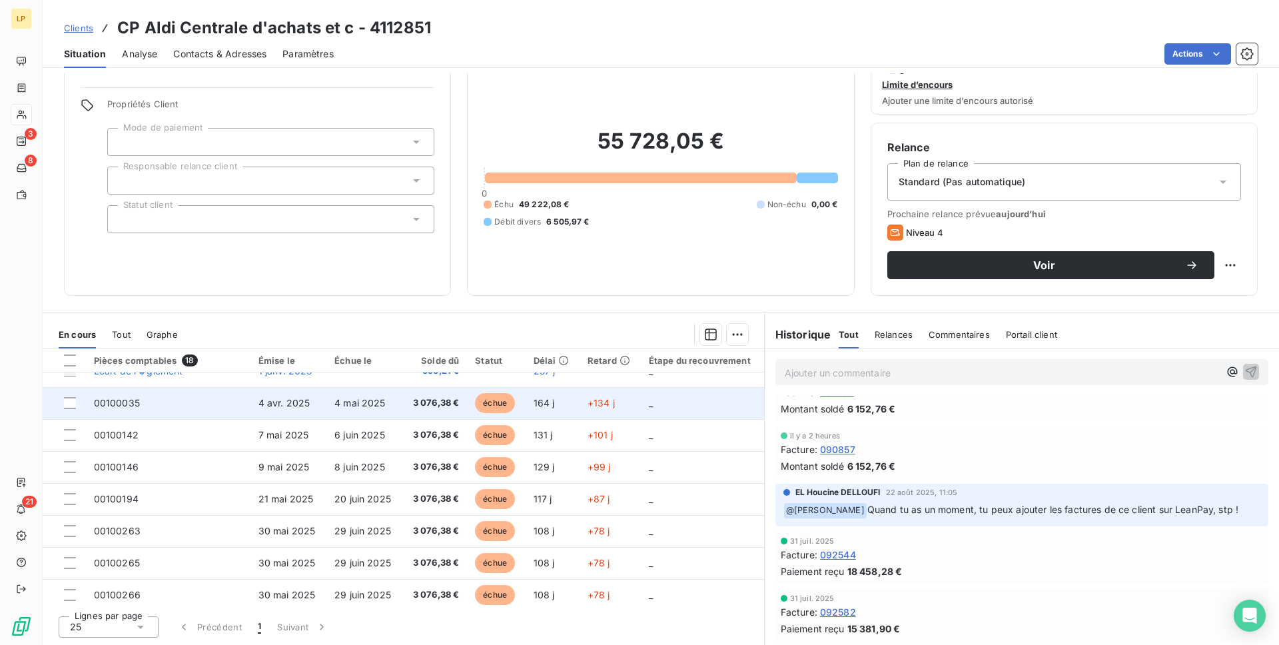
click at [381, 408] on span "4 mai 2025" at bounding box center [360, 402] width 51 height 11
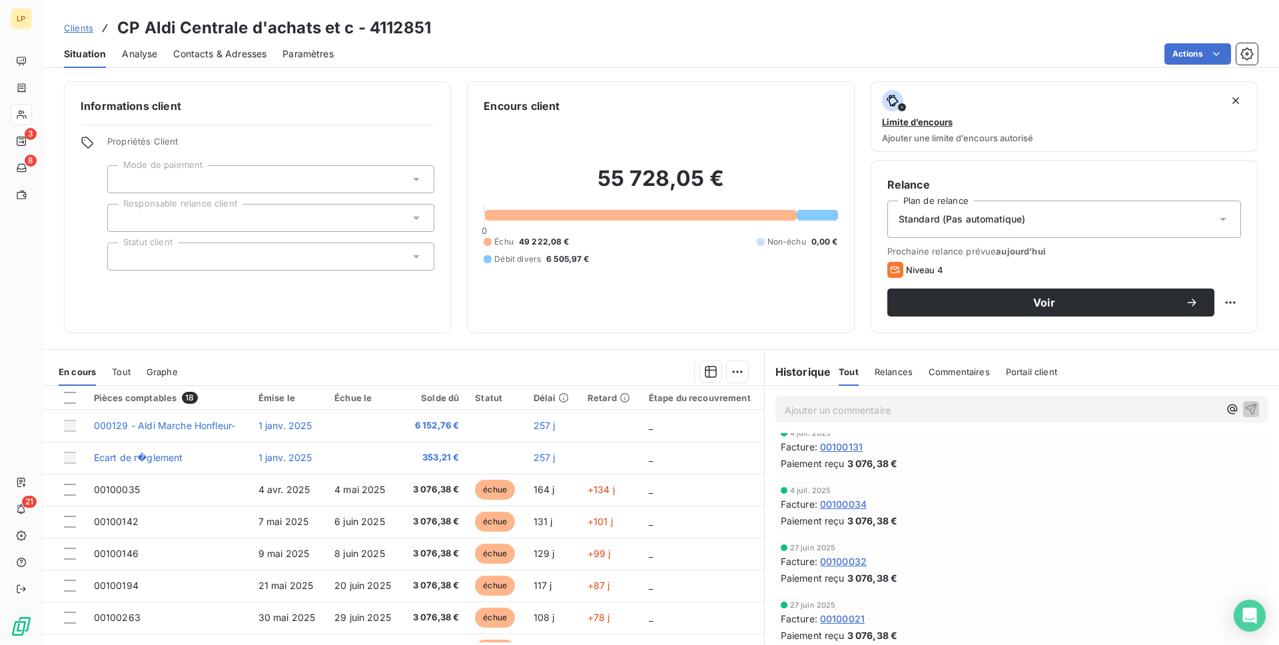
scroll to position [353, 0]
click at [944, 372] on span "Commentaires" at bounding box center [959, 372] width 61 height 11
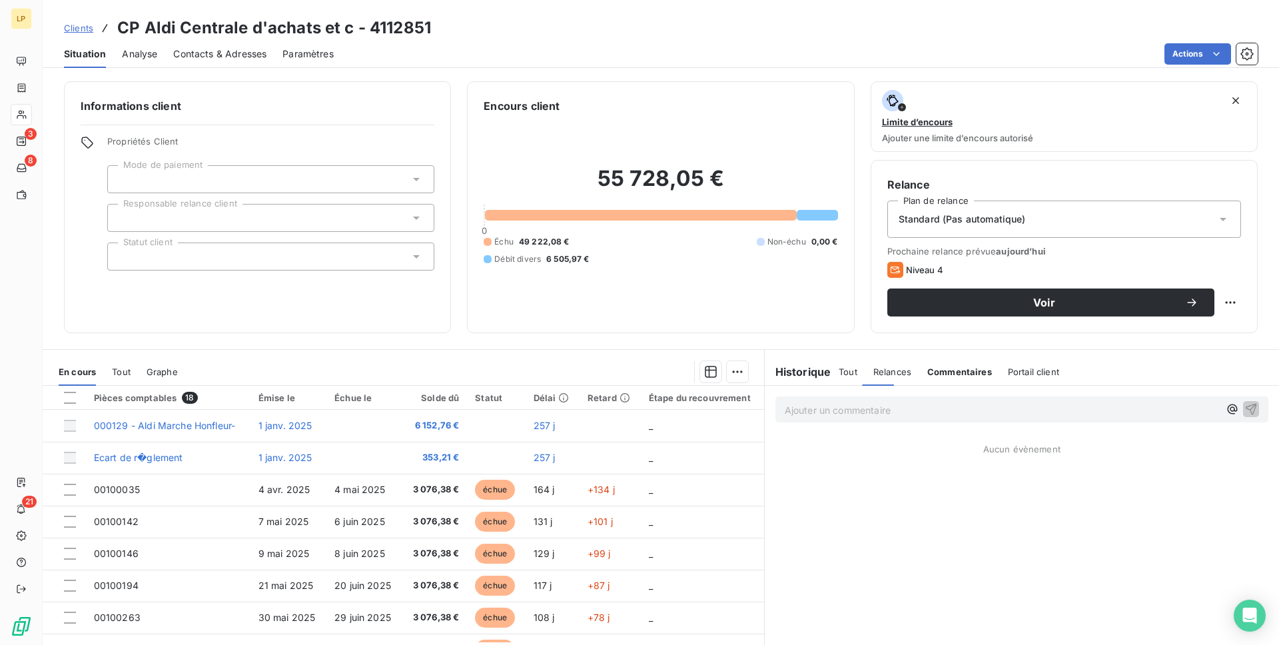
scroll to position [0, 0]
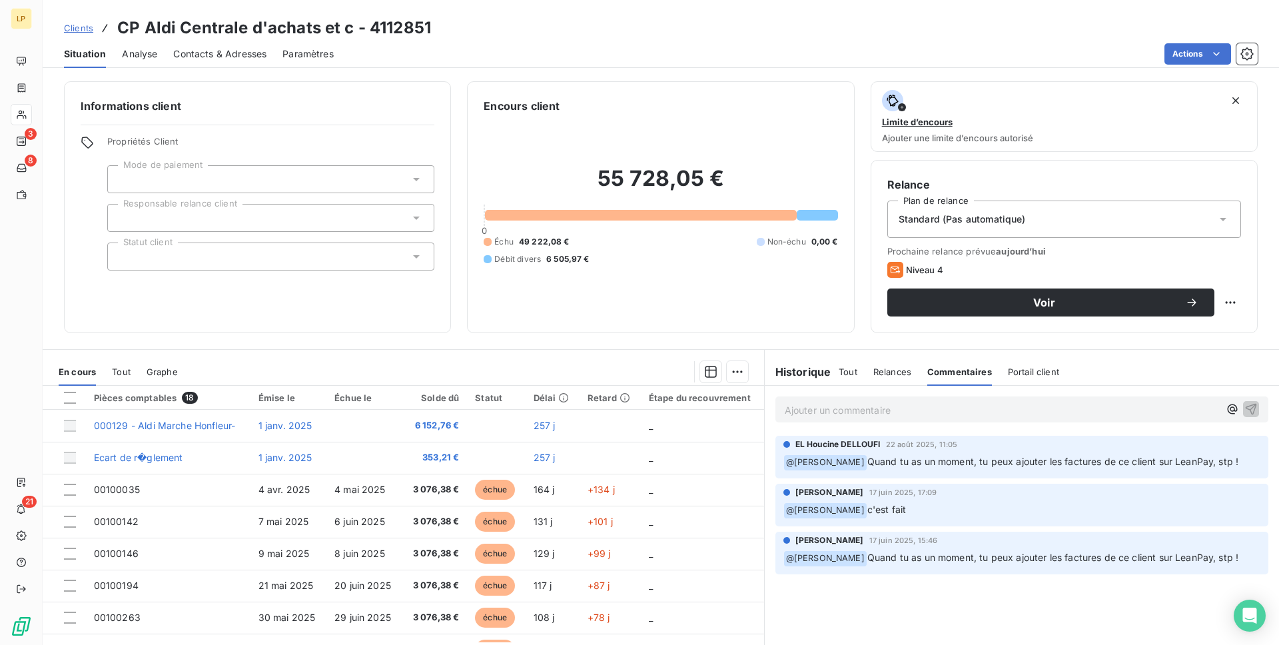
click at [901, 589] on div "Ajouter un commentaire ﻿ EL Houcine DELLOUFI 22 août 2025, 11:05 ﻿ @ [PERSON_NA…" at bounding box center [1022, 534] width 514 height 297
click at [871, 374] on div "Tout Relances Commentaires Portail client" at bounding box center [949, 372] width 221 height 28
click at [884, 374] on span "Relances" at bounding box center [893, 372] width 38 height 11
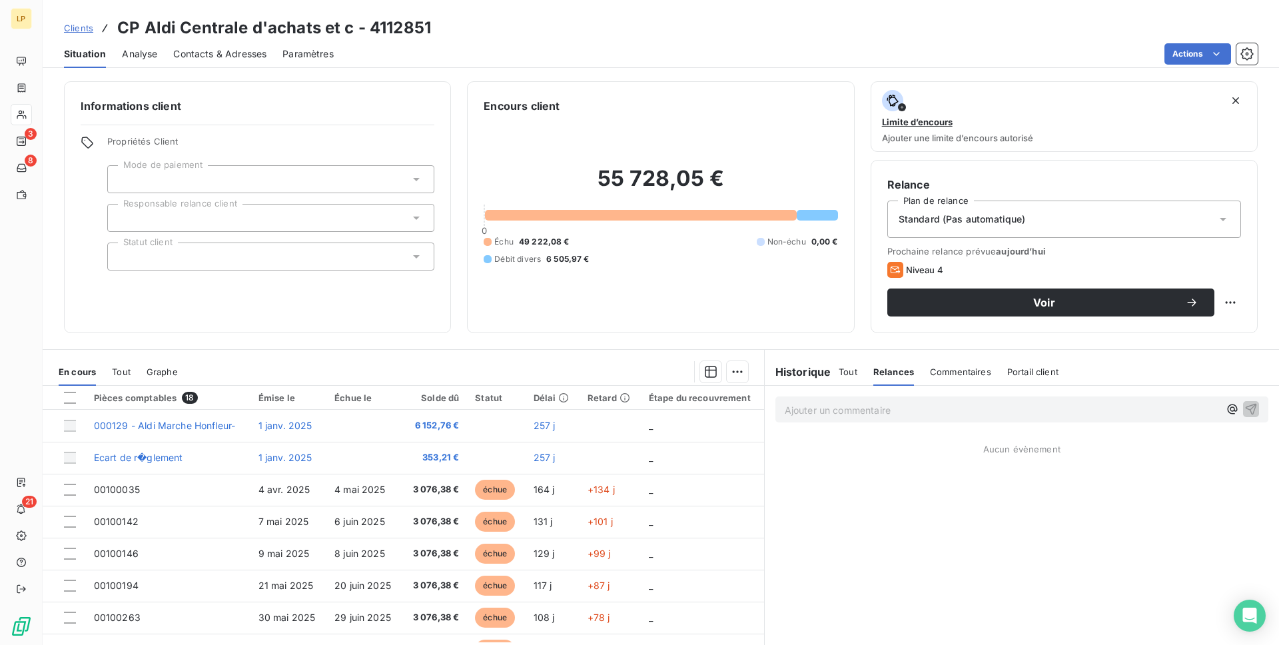
click at [884, 371] on span "Relances" at bounding box center [894, 372] width 41 height 11
click at [811, 374] on h6 "Historique" at bounding box center [798, 372] width 67 height 16
click at [846, 371] on span "Tout" at bounding box center [848, 372] width 19 height 11
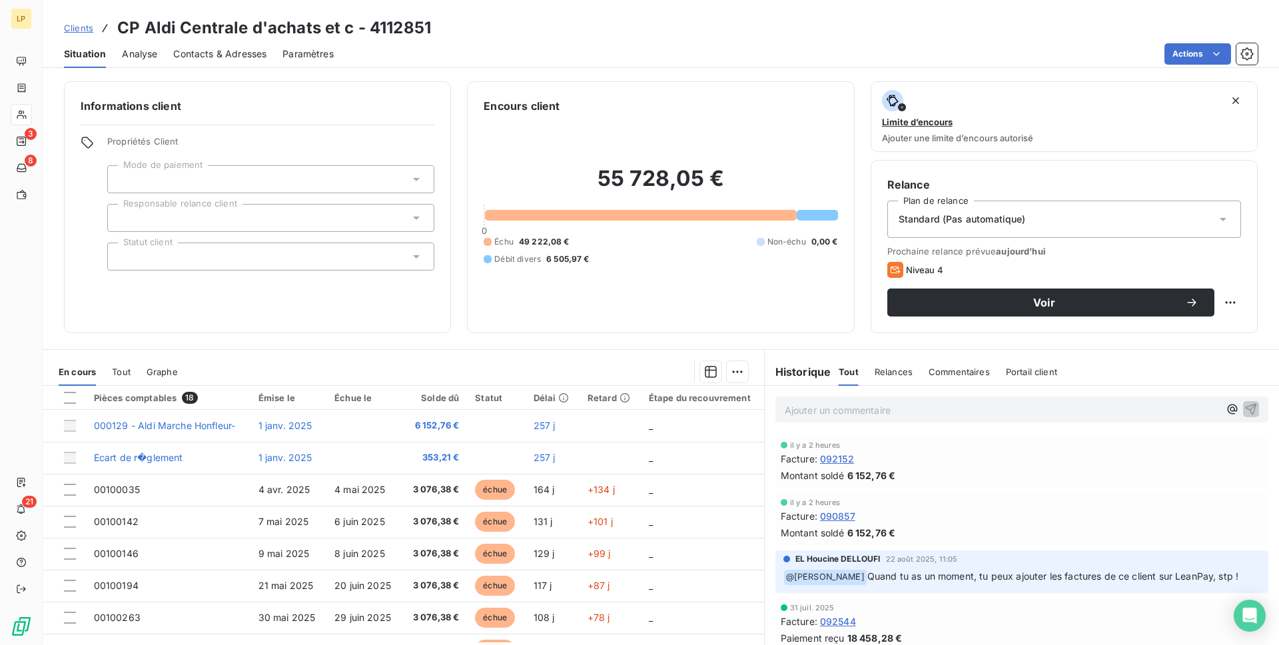
click at [810, 372] on h6 "Historique" at bounding box center [798, 372] width 67 height 16
click at [901, 361] on div "Relances" at bounding box center [894, 372] width 38 height 28
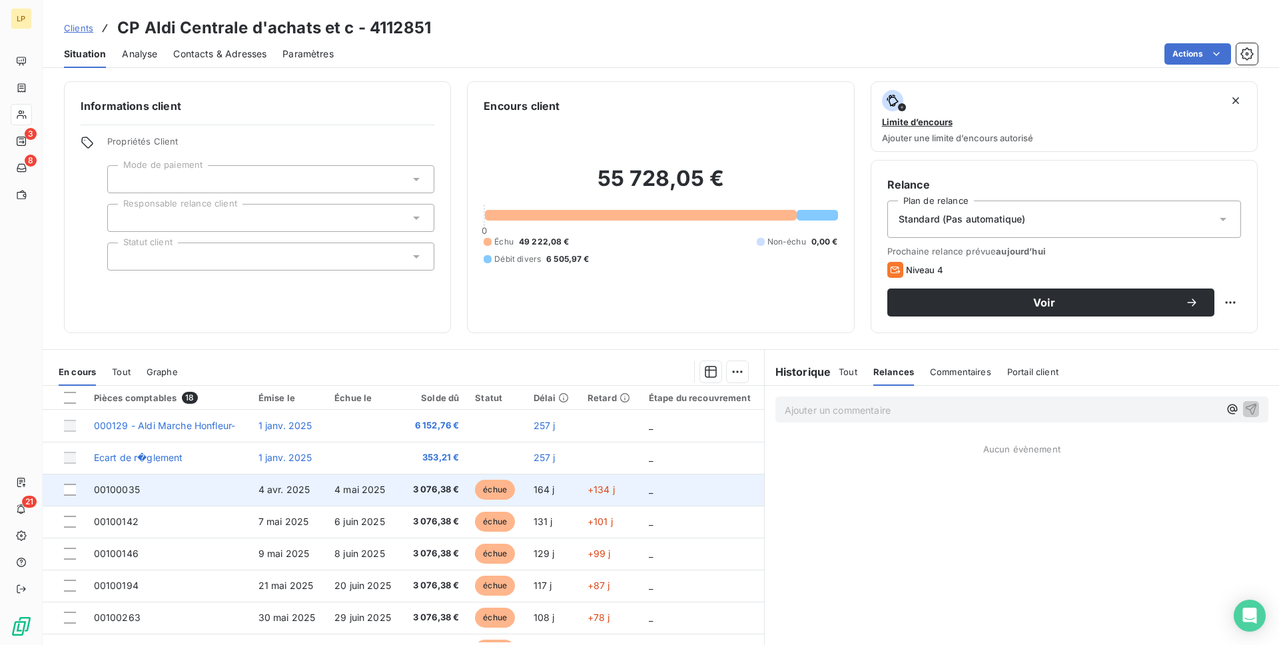
click at [370, 482] on td "4 mai 2025" at bounding box center [365, 490] width 76 height 32
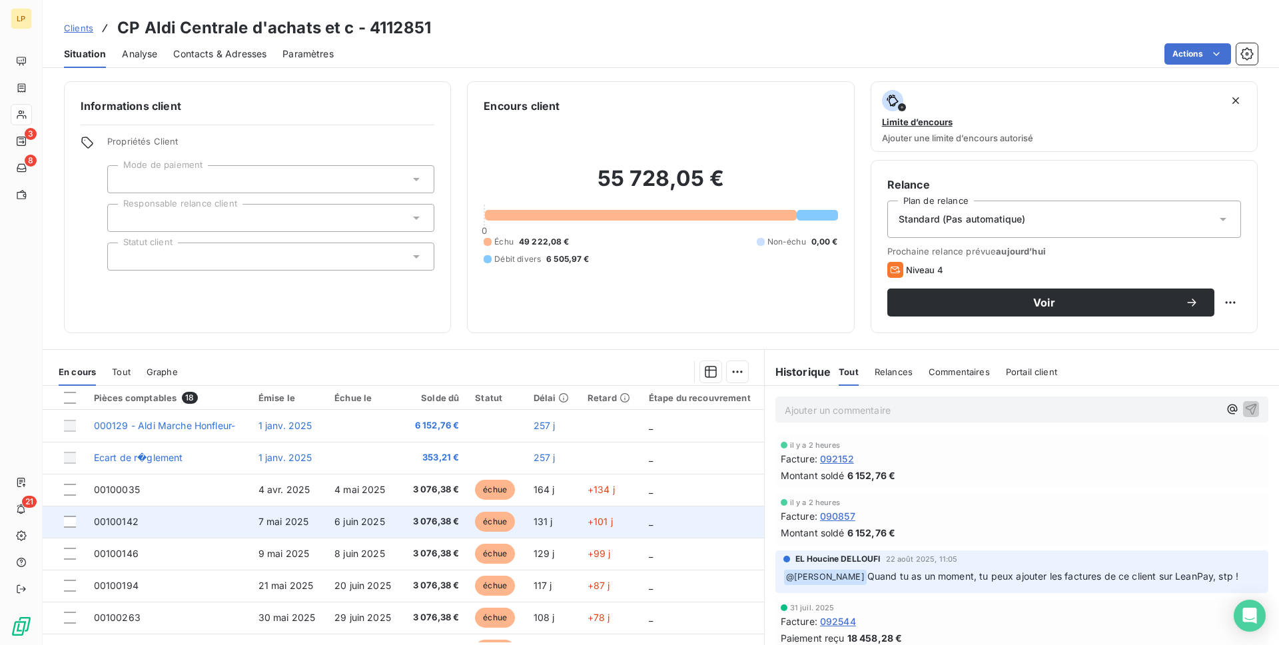
click at [397, 516] on td "6 juin 2025" at bounding box center [365, 522] width 76 height 32
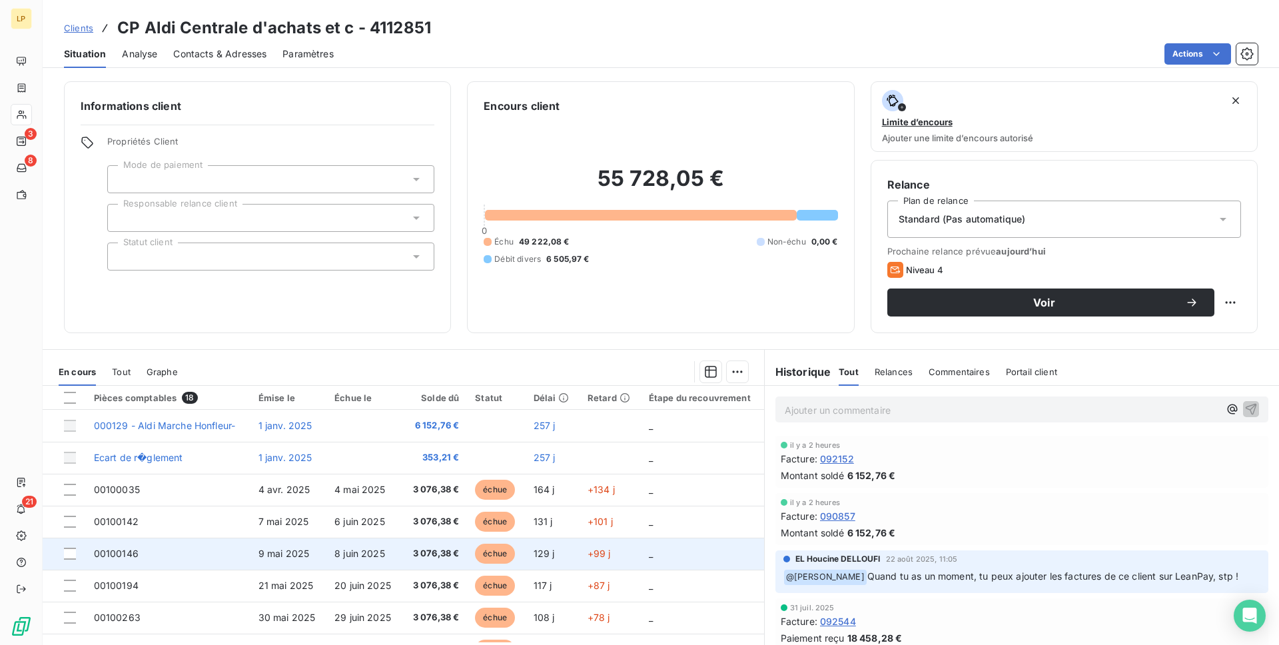
click at [372, 560] on td "8 juin 2025" at bounding box center [365, 554] width 76 height 32
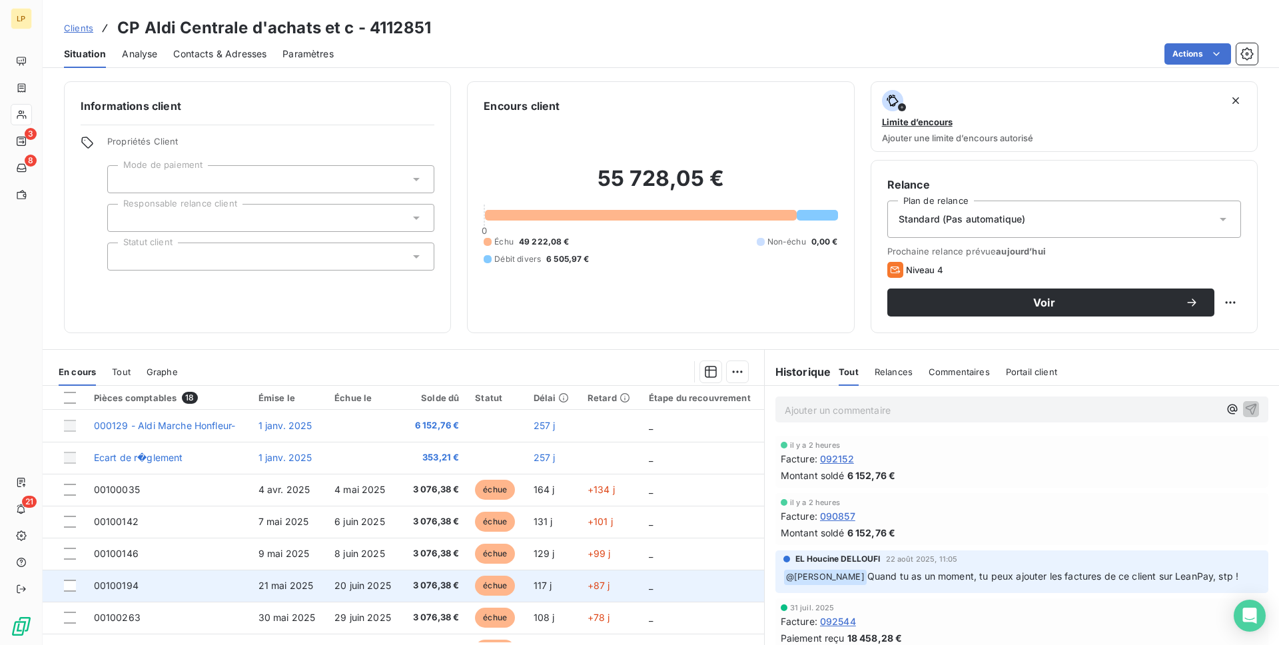
click at [383, 583] on span "20 juin 2025" at bounding box center [363, 585] width 57 height 11
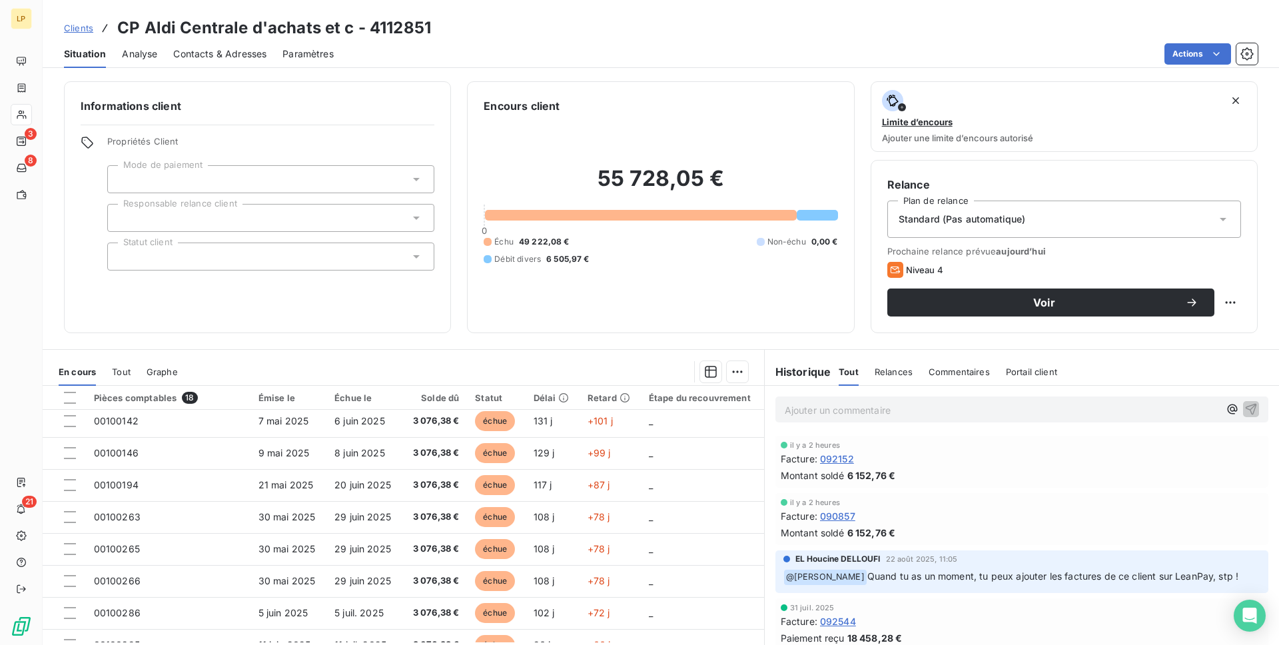
scroll to position [168, 0]
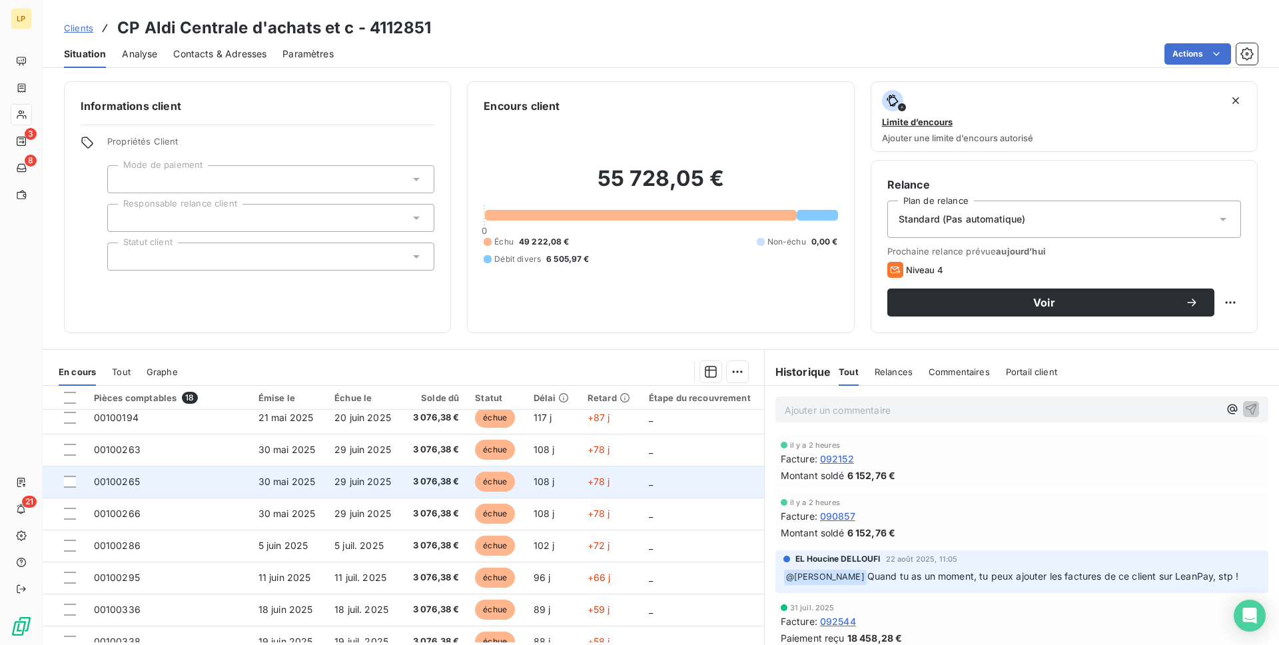
click at [439, 487] on span "3 076,38 €" at bounding box center [434, 481] width 49 height 13
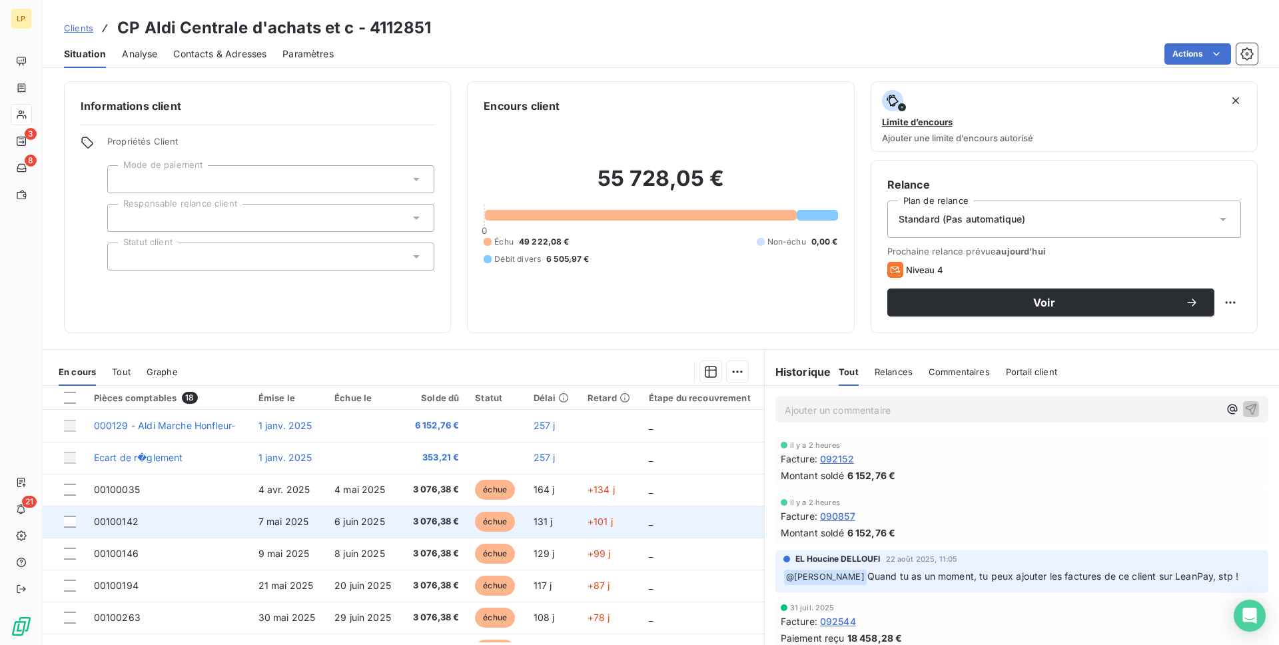
click at [398, 525] on td "6 juin 2025" at bounding box center [365, 522] width 76 height 32
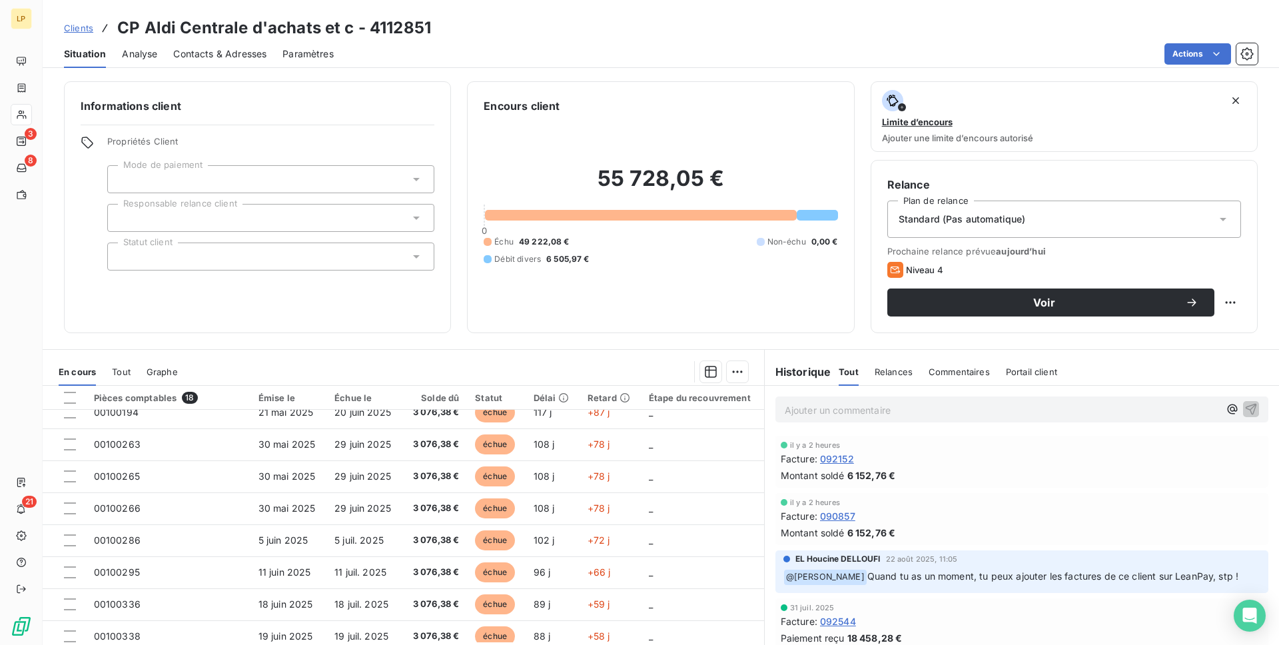
scroll to position [180, 0]
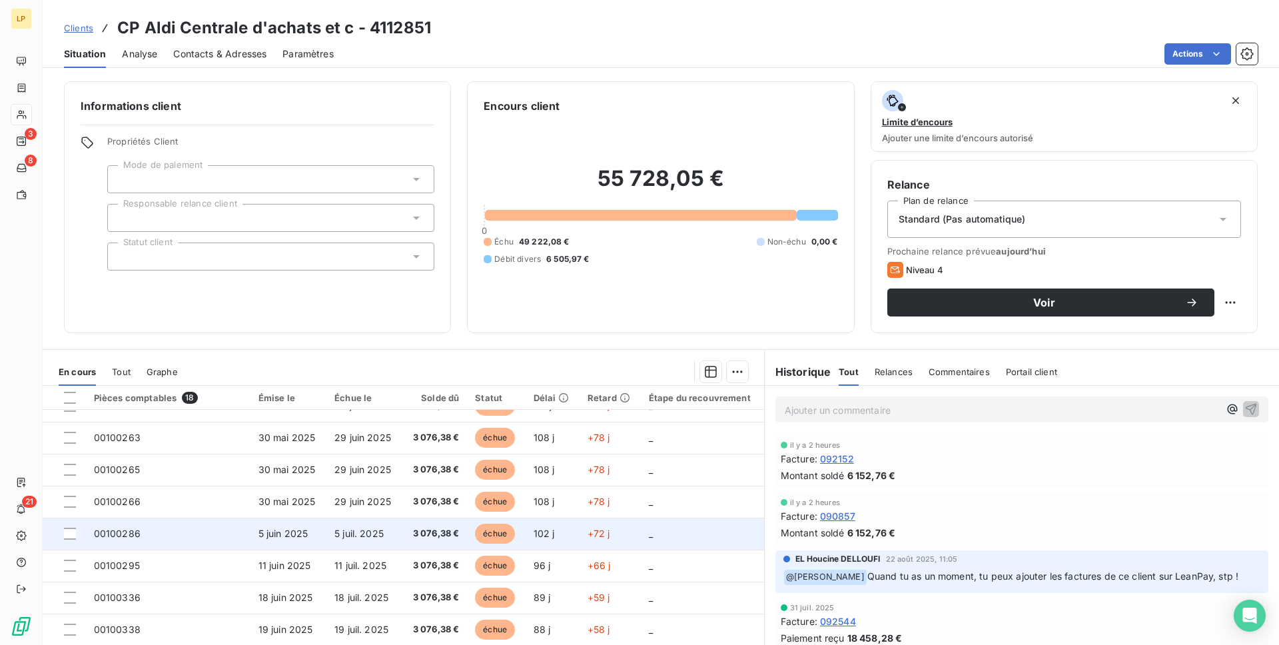
click at [383, 542] on td "5 juil. 2025" at bounding box center [365, 534] width 76 height 32
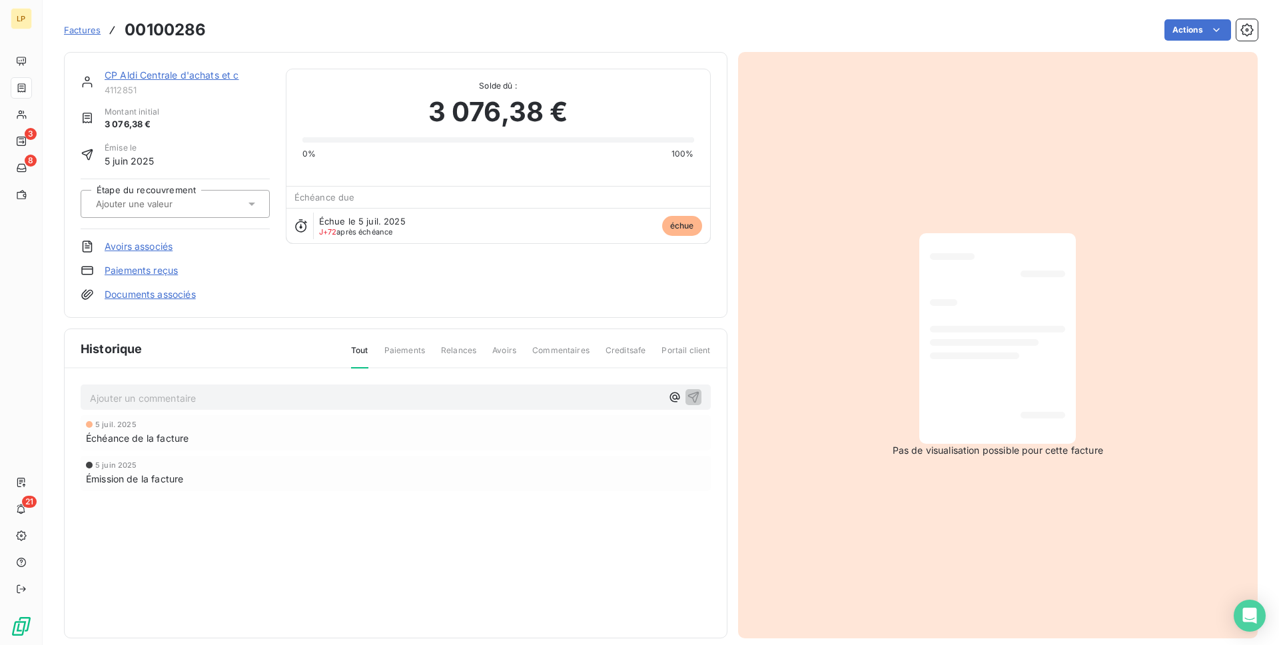
scroll to position [15, 0]
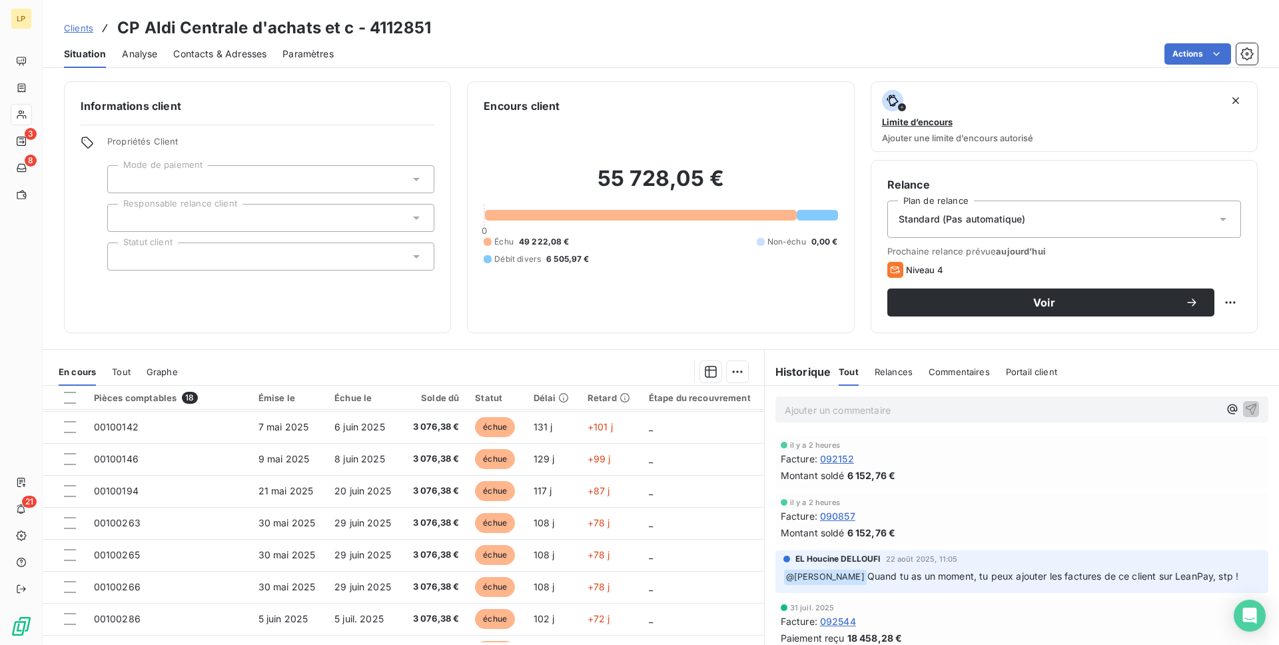
scroll to position [99, 0]
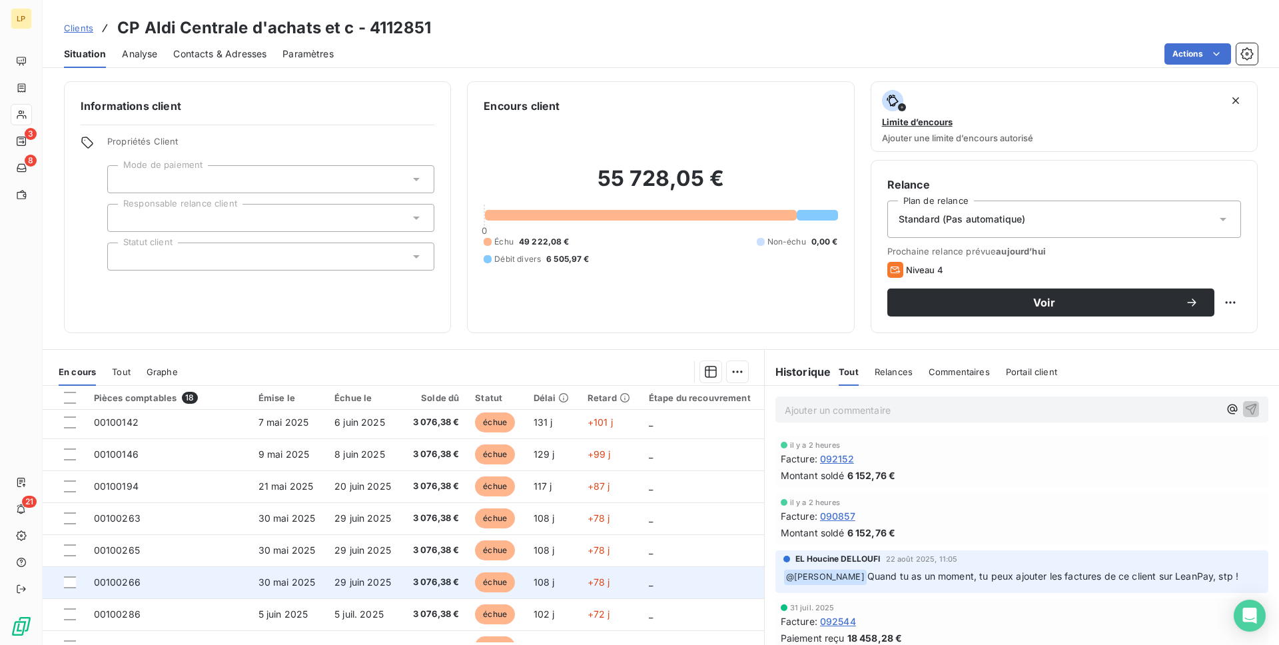
click at [373, 585] on span "29 juin 2025" at bounding box center [363, 581] width 57 height 11
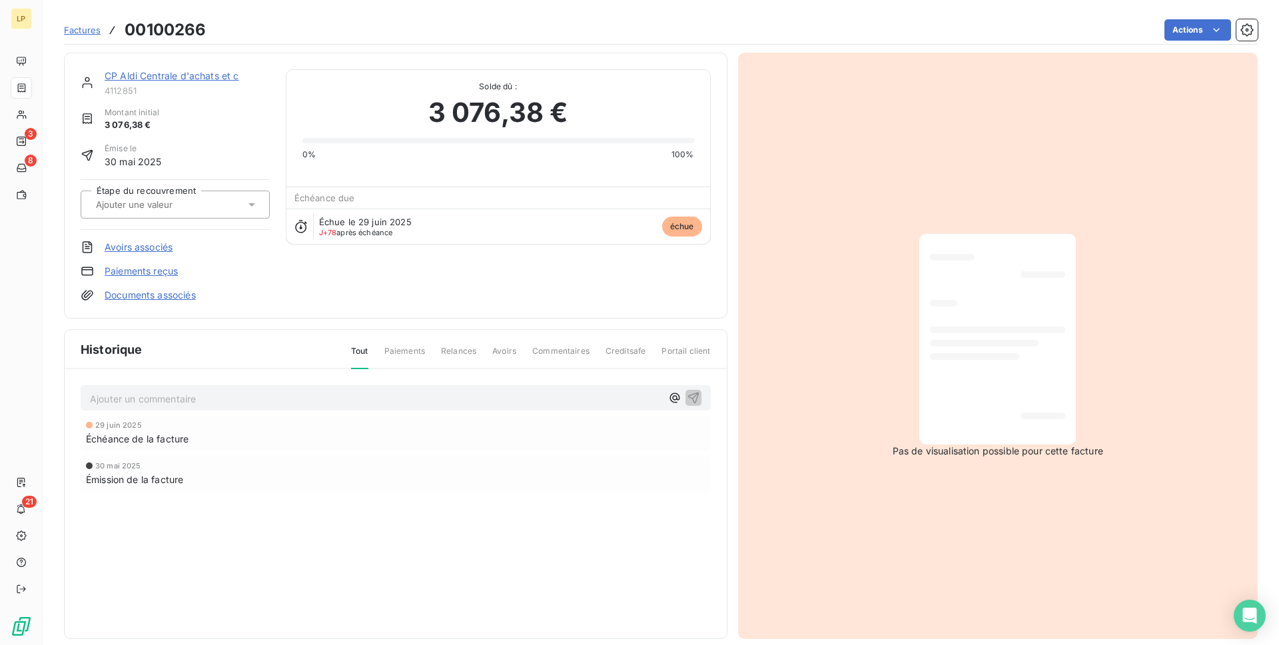
scroll to position [15, 0]
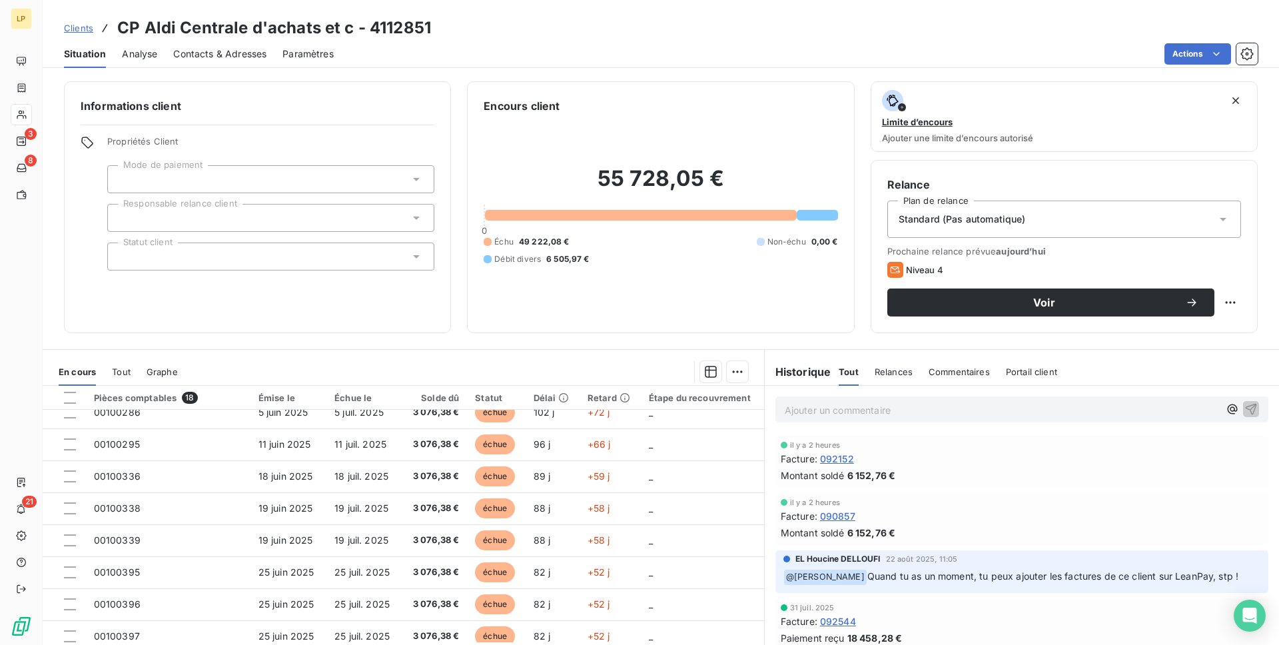
scroll to position [302, 0]
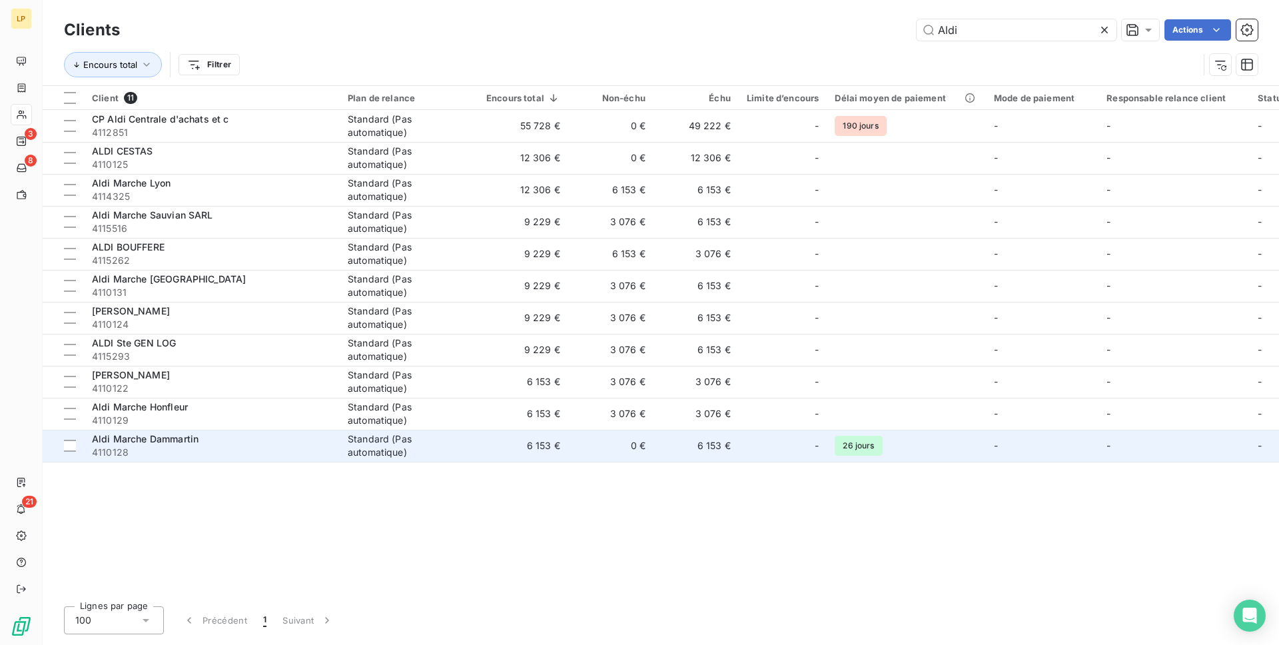
click at [394, 436] on div "Standard (Pas automatique)" at bounding box center [409, 445] width 123 height 27
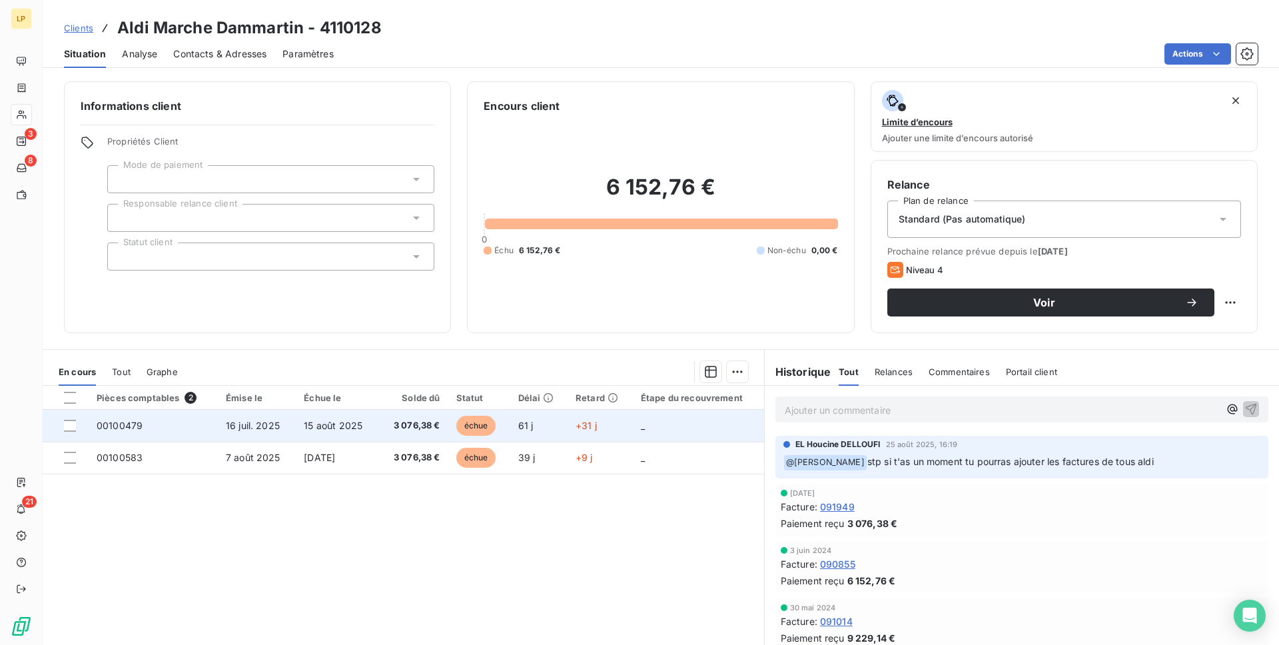
click at [359, 434] on td "15 août 2025" at bounding box center [337, 426] width 83 height 32
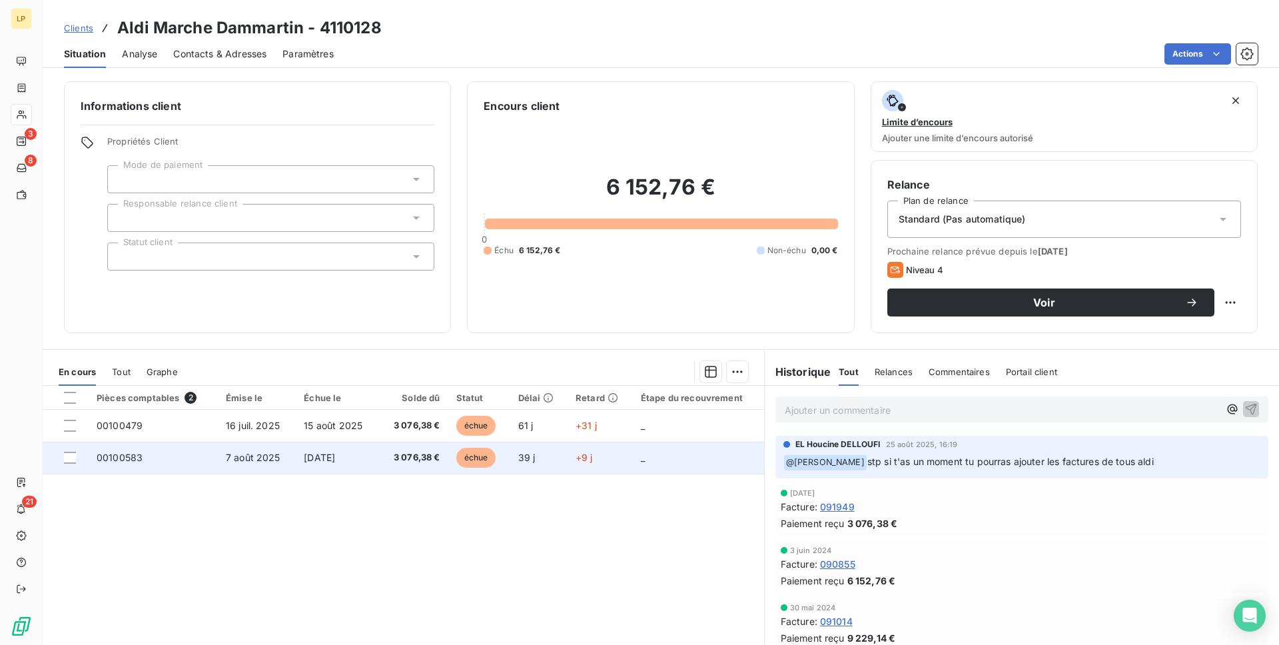
click at [326, 456] on span "[DATE]" at bounding box center [319, 457] width 31 height 11
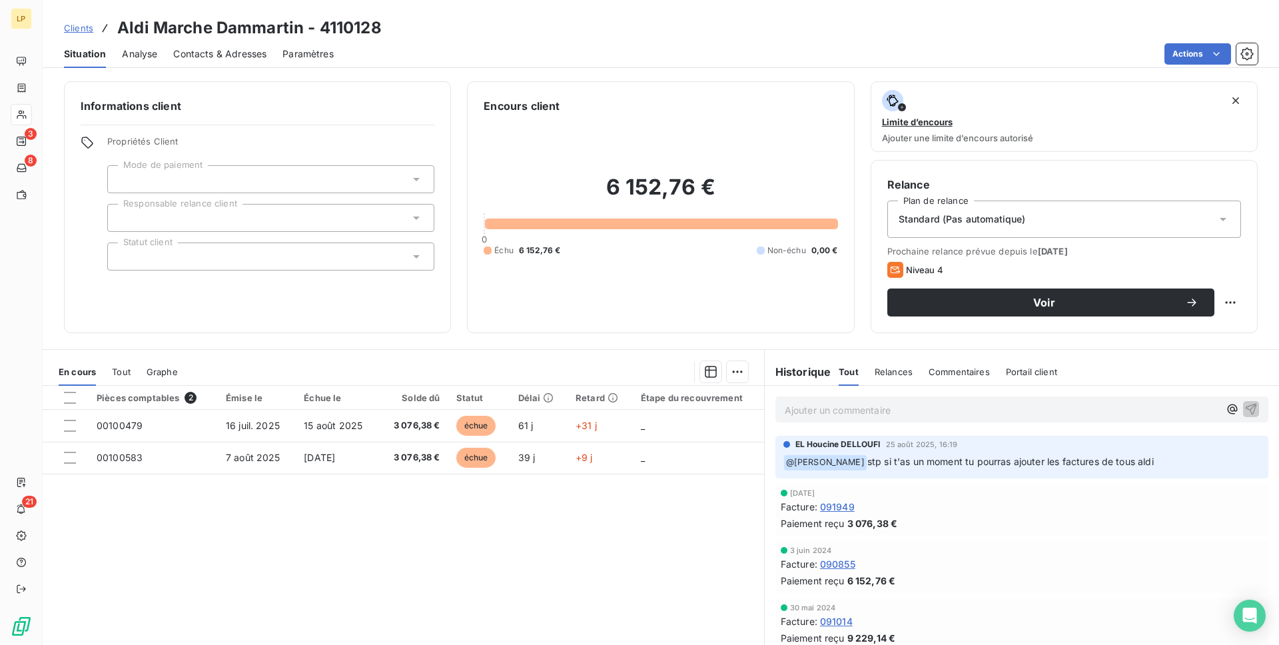
click at [229, 58] on span "Contacts & Adresses" at bounding box center [219, 53] width 93 height 13
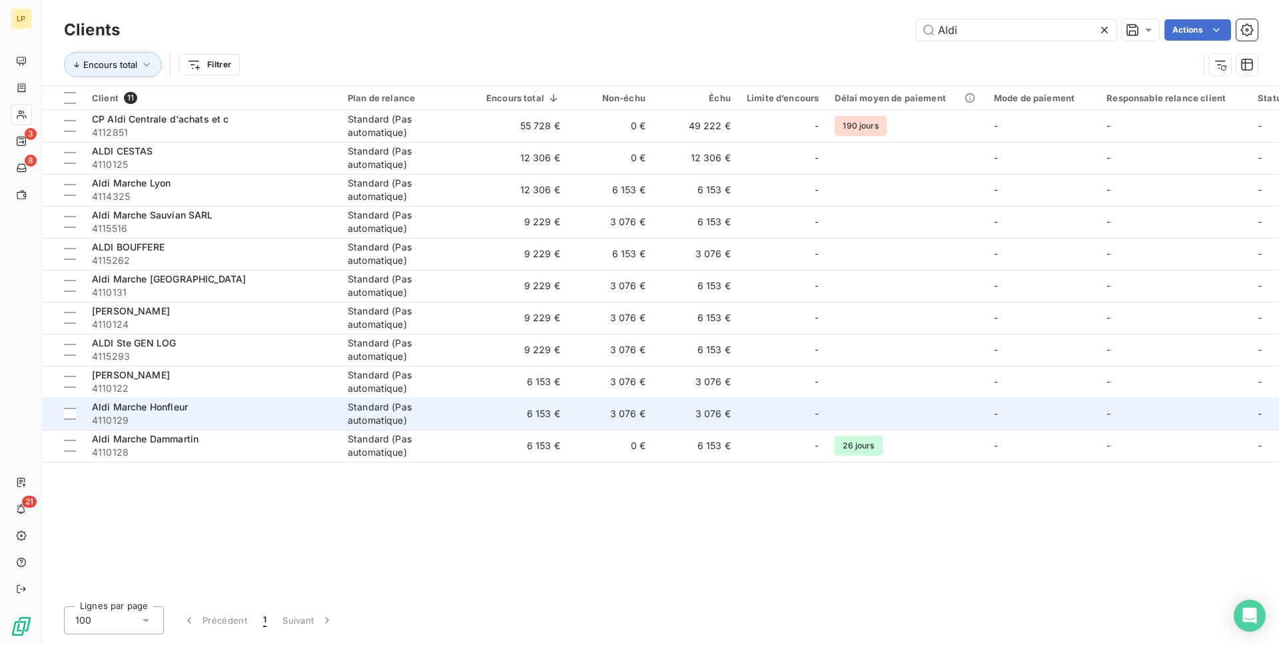
click at [258, 410] on div "Aldi Marche Honfleur" at bounding box center [212, 406] width 240 height 13
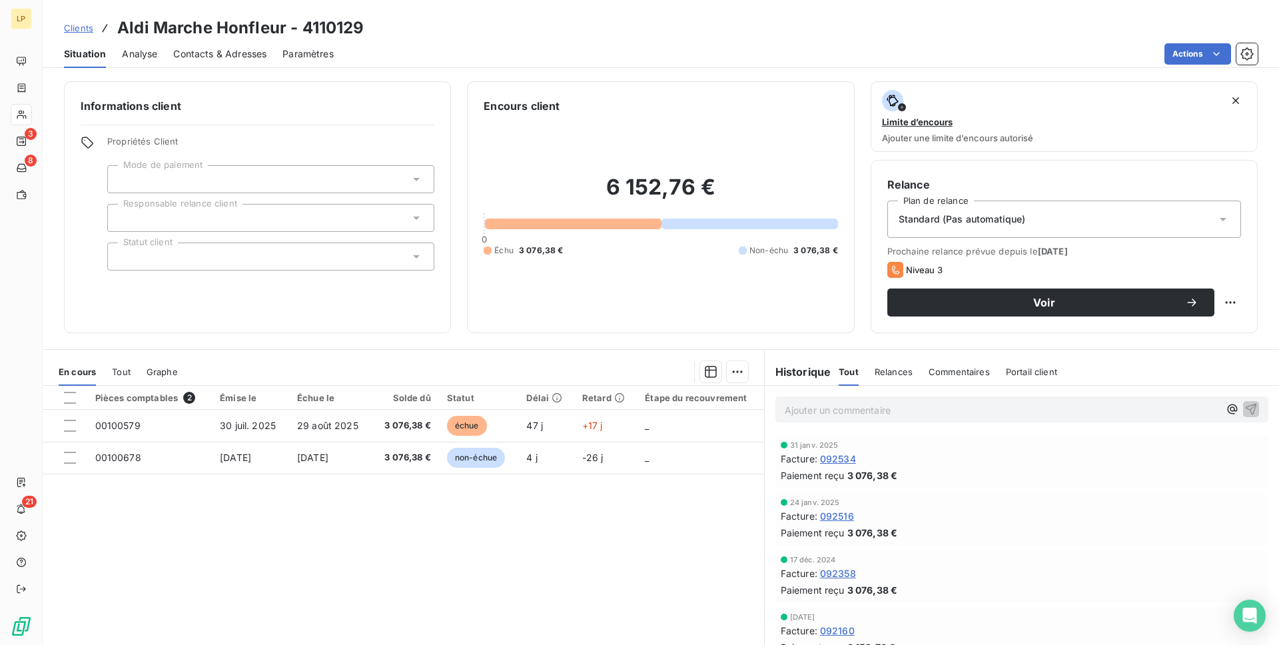
click at [233, 57] on span "Contacts & Adresses" at bounding box center [219, 53] width 93 height 13
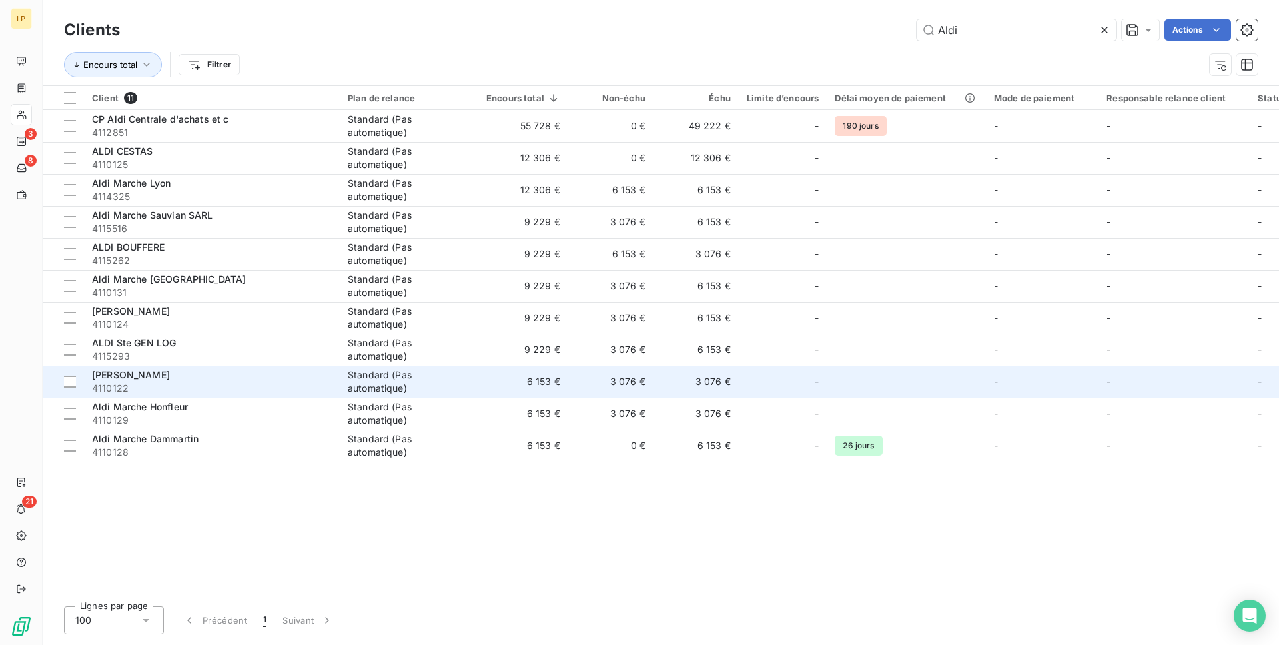
click at [151, 375] on div "[PERSON_NAME]" at bounding box center [212, 375] width 240 height 13
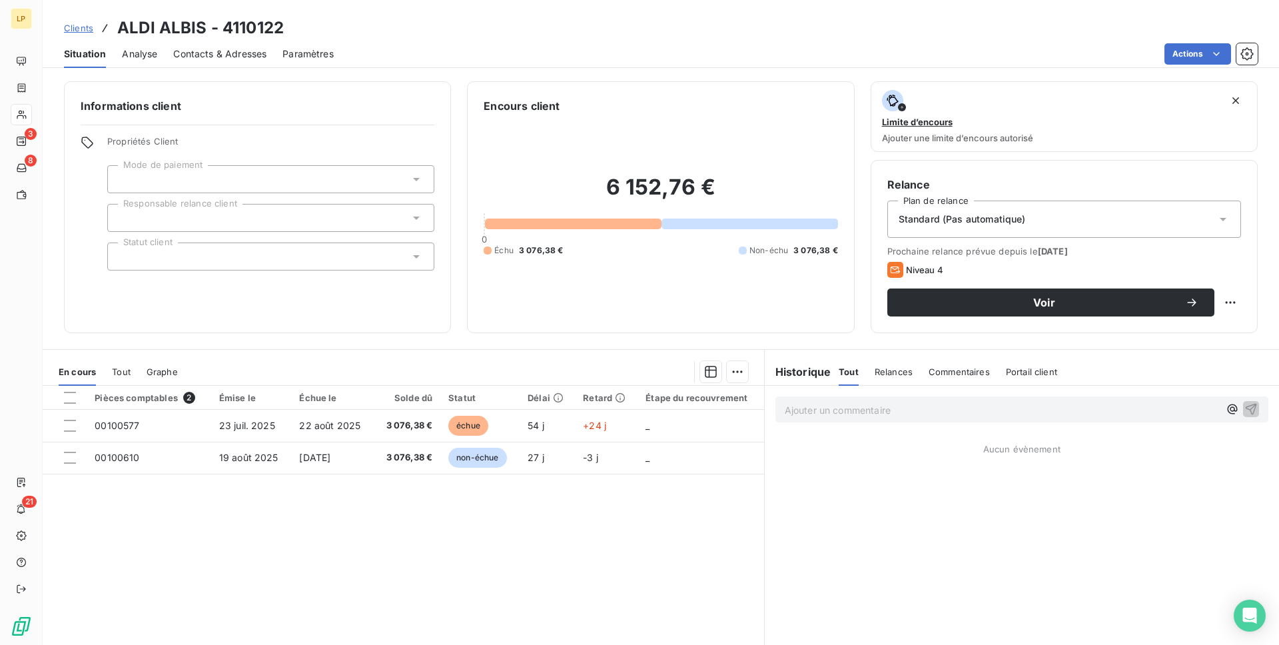
click at [220, 58] on span "Contacts & Adresses" at bounding box center [219, 53] width 93 height 13
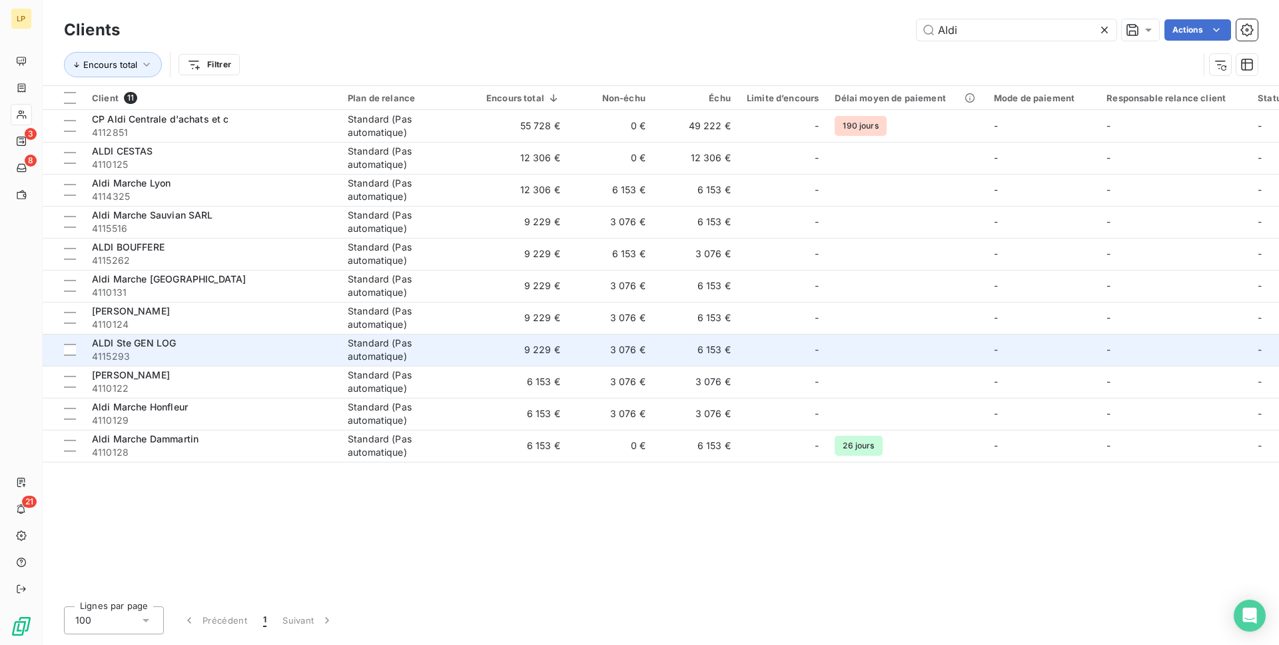
click at [119, 343] on span "ALDI Ste GEN LOG" at bounding box center [134, 342] width 84 height 11
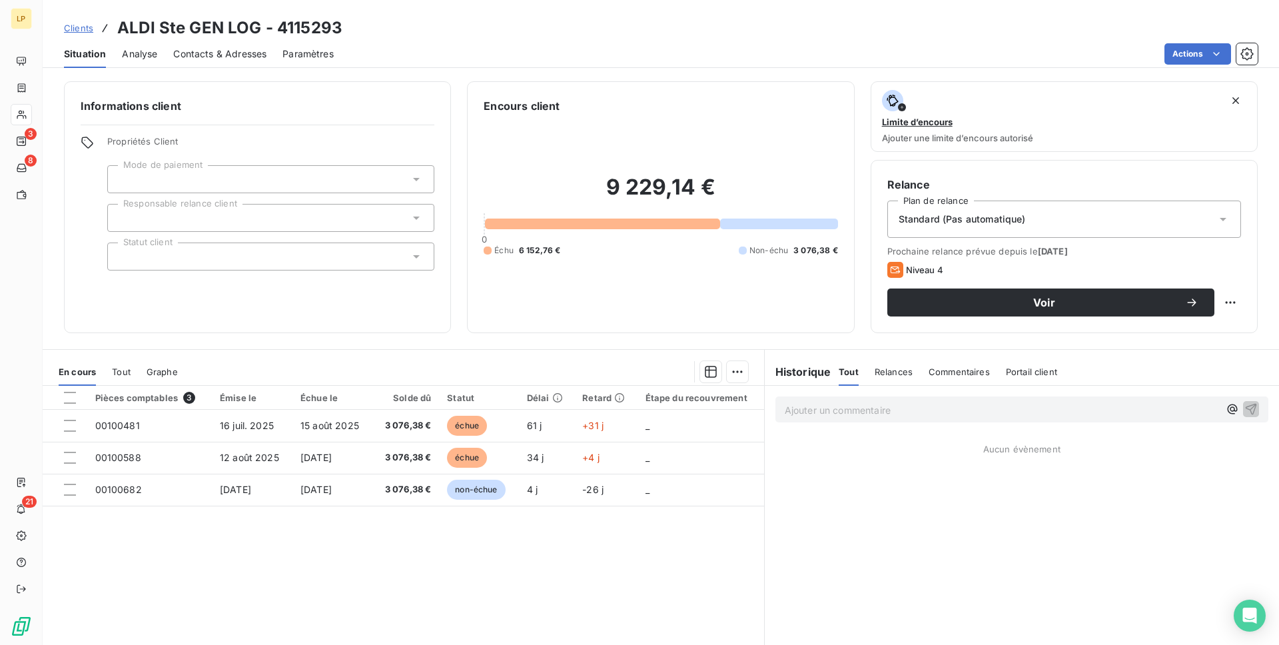
click at [219, 59] on span "Contacts & Adresses" at bounding box center [219, 53] width 93 height 13
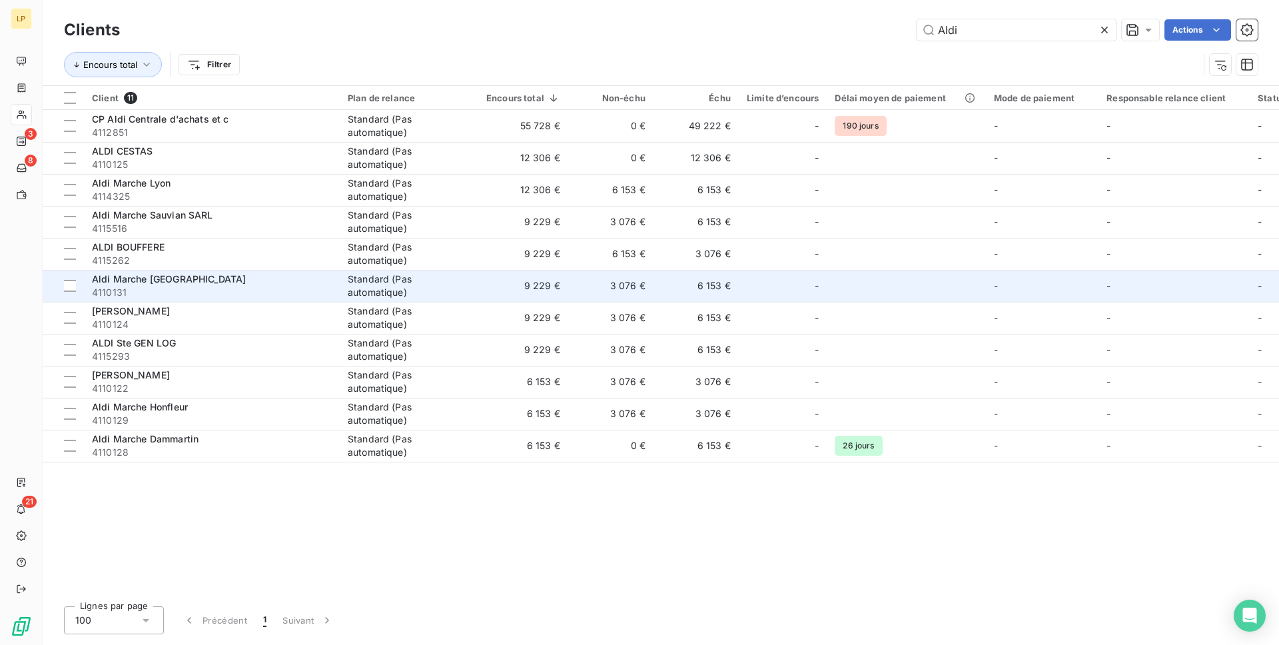
click at [135, 290] on span "4110131" at bounding box center [212, 292] width 240 height 13
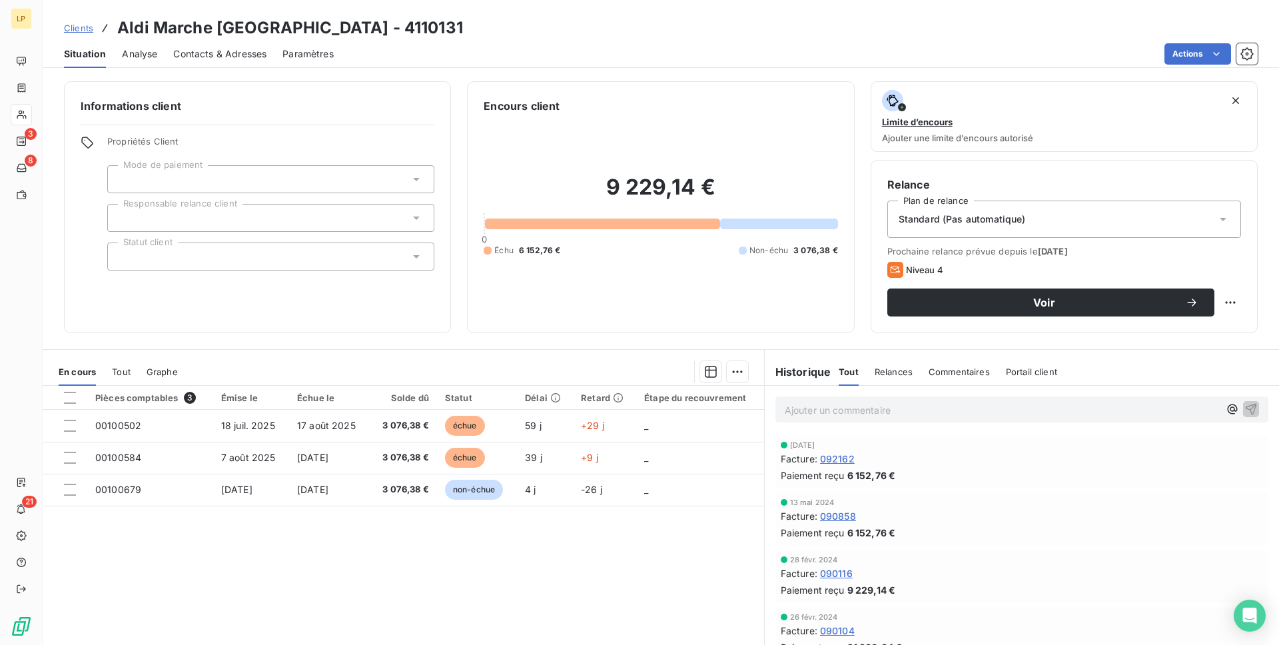
click at [208, 58] on span "Contacts & Adresses" at bounding box center [219, 53] width 93 height 13
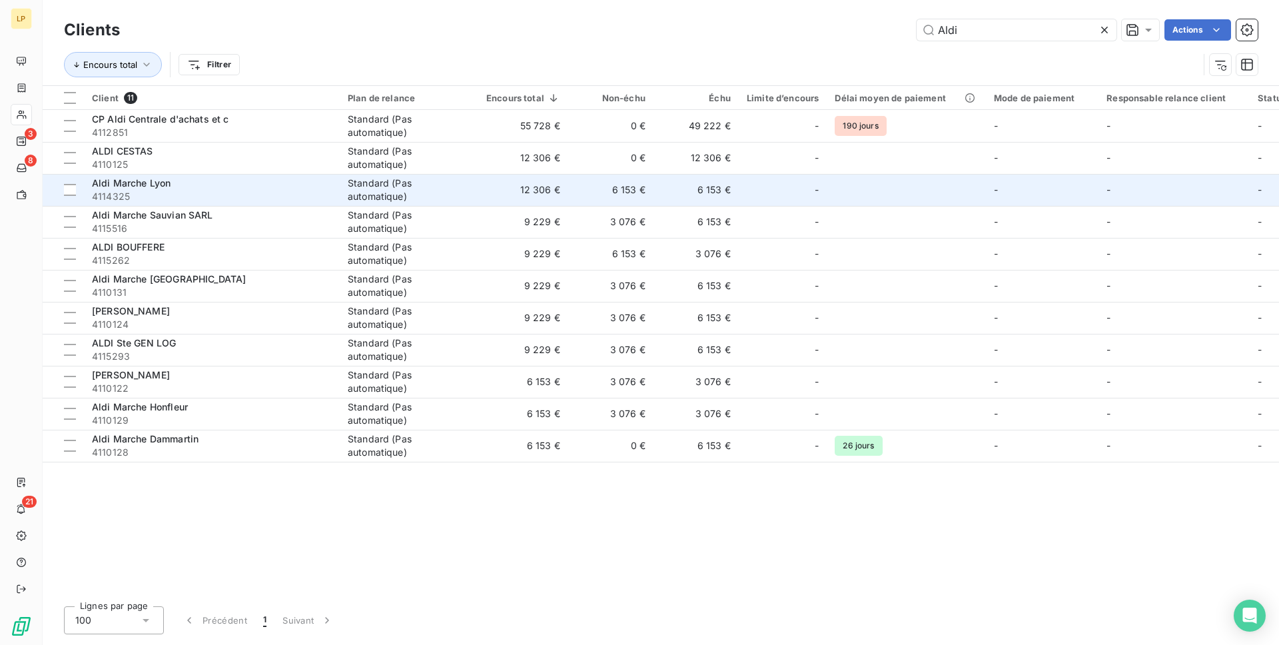
click at [131, 179] on span "Aldi Marche Lyon" at bounding box center [131, 182] width 79 height 11
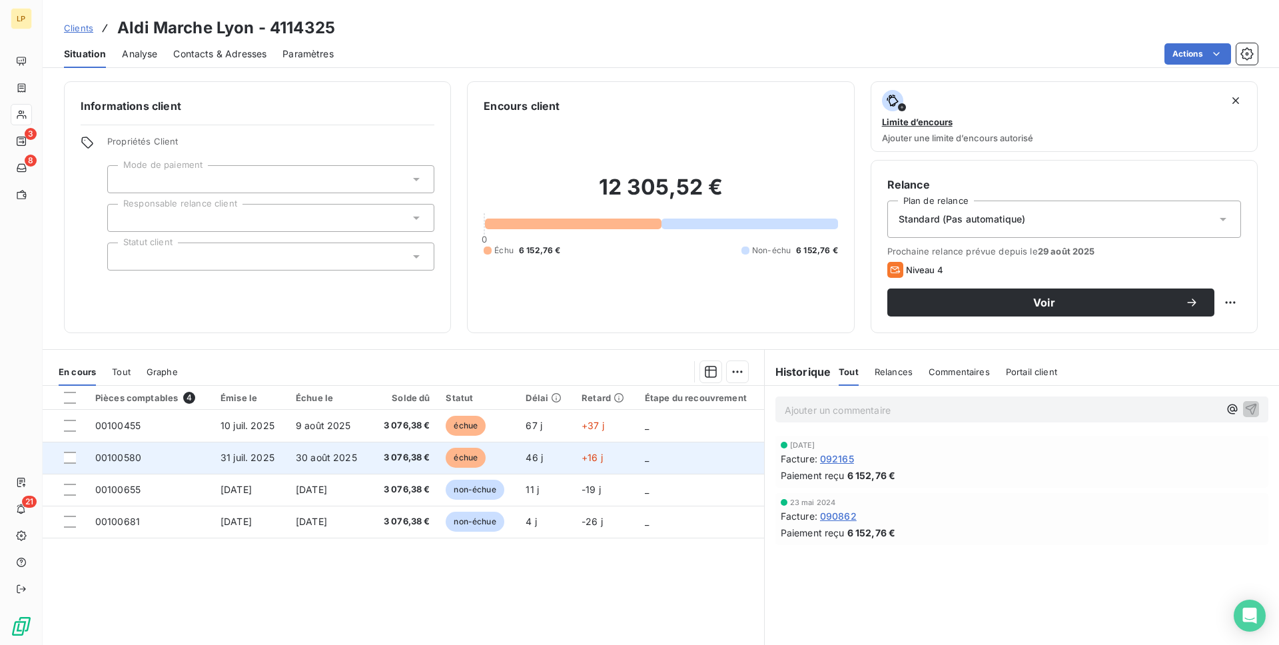
click at [293, 466] on td "30 août 2025" at bounding box center [329, 458] width 83 height 32
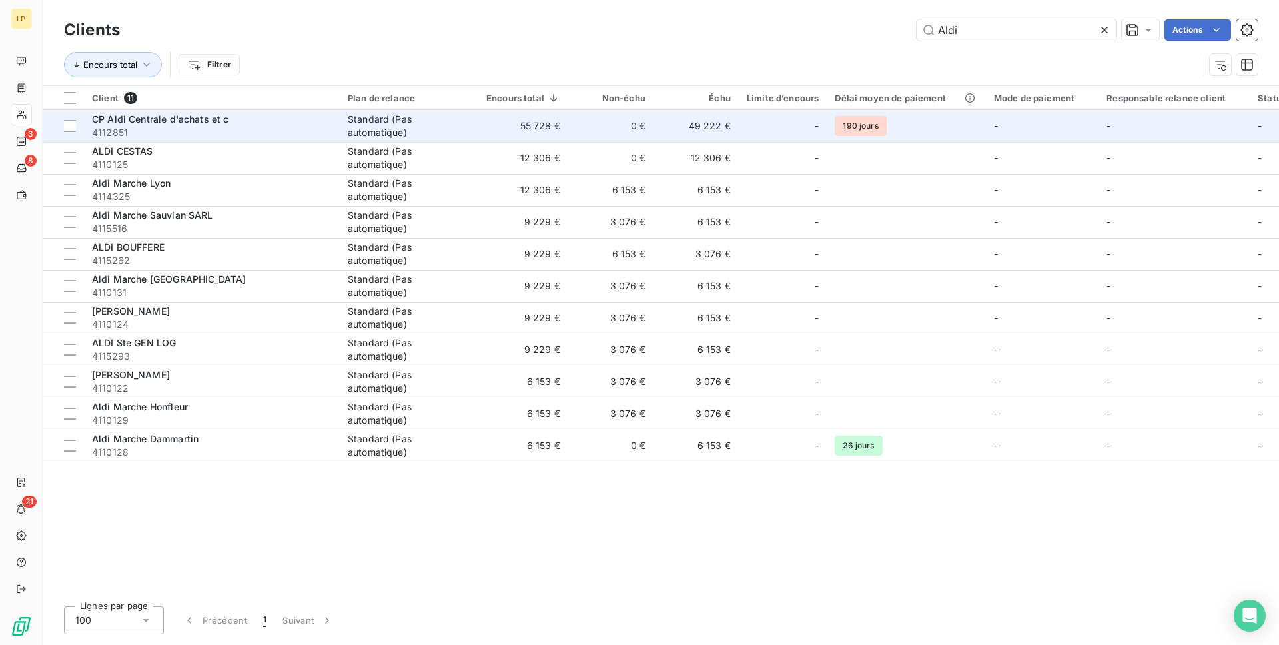
click at [704, 127] on td "49 222 €" at bounding box center [696, 126] width 85 height 32
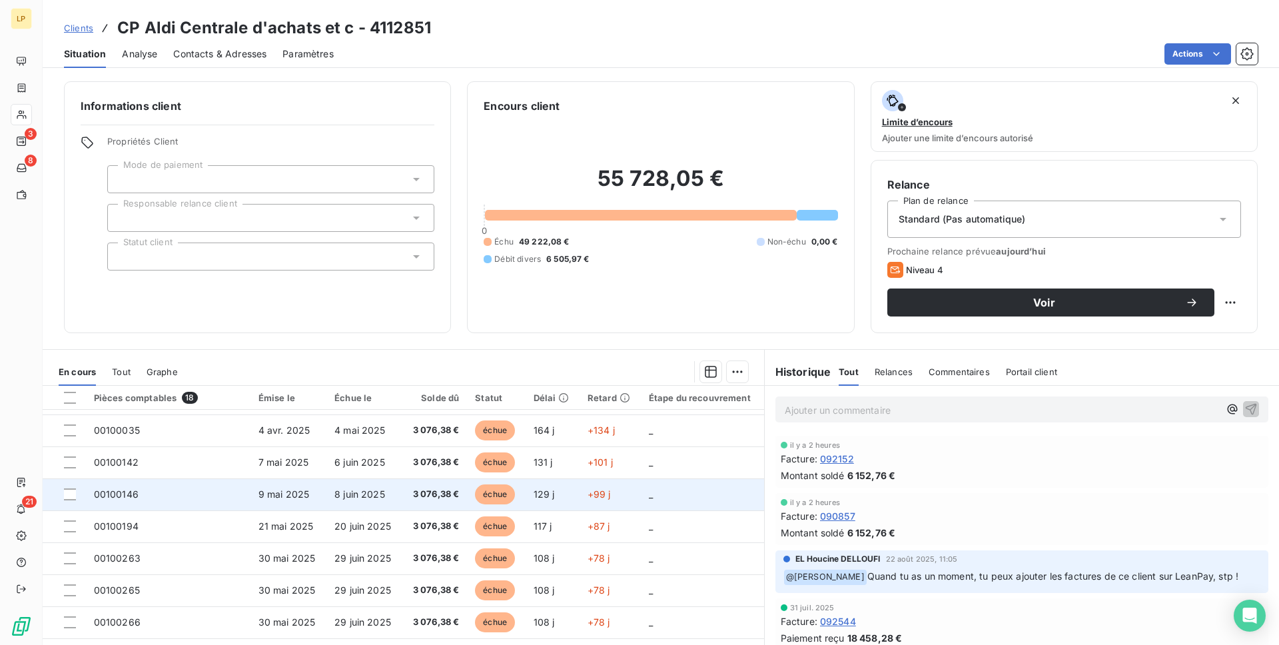
scroll to position [57, 0]
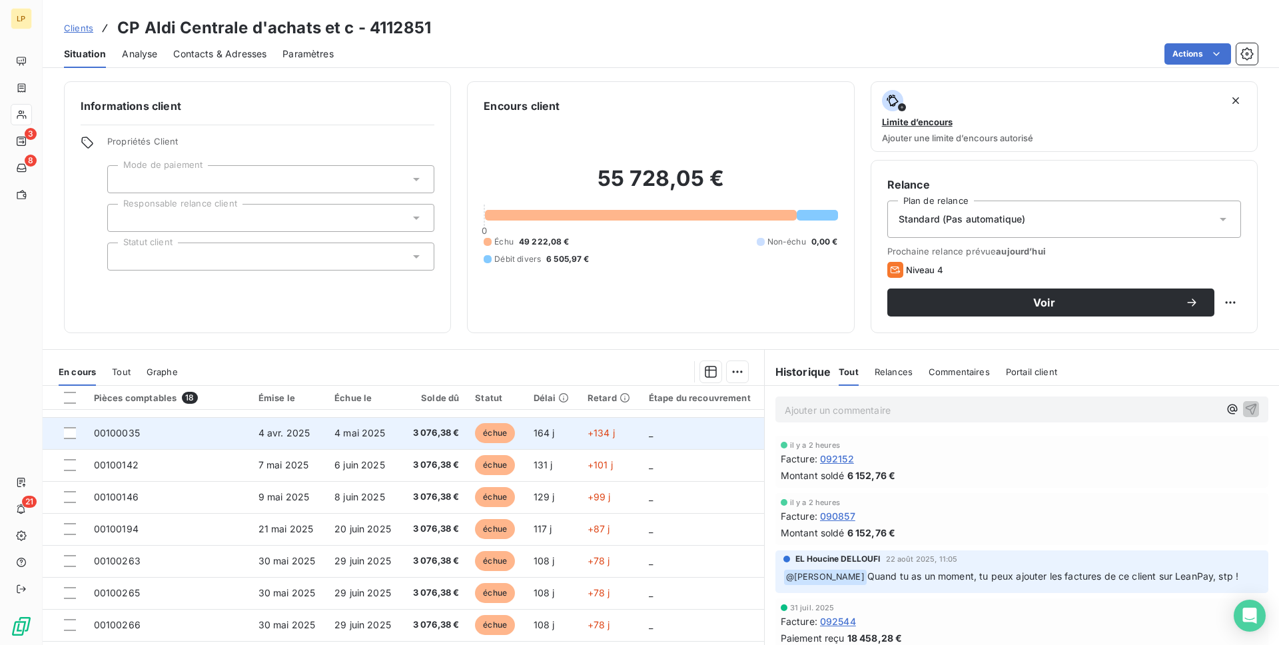
click at [363, 444] on td "4 mai 2025" at bounding box center [365, 433] width 76 height 32
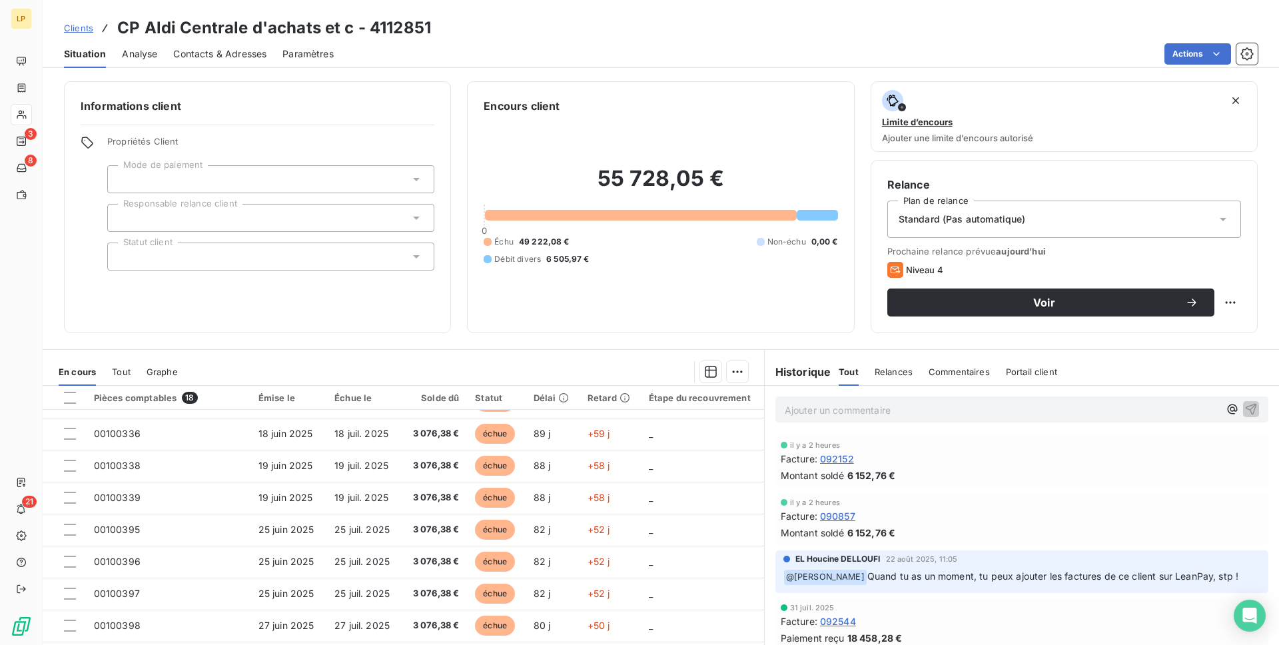
scroll to position [37, 0]
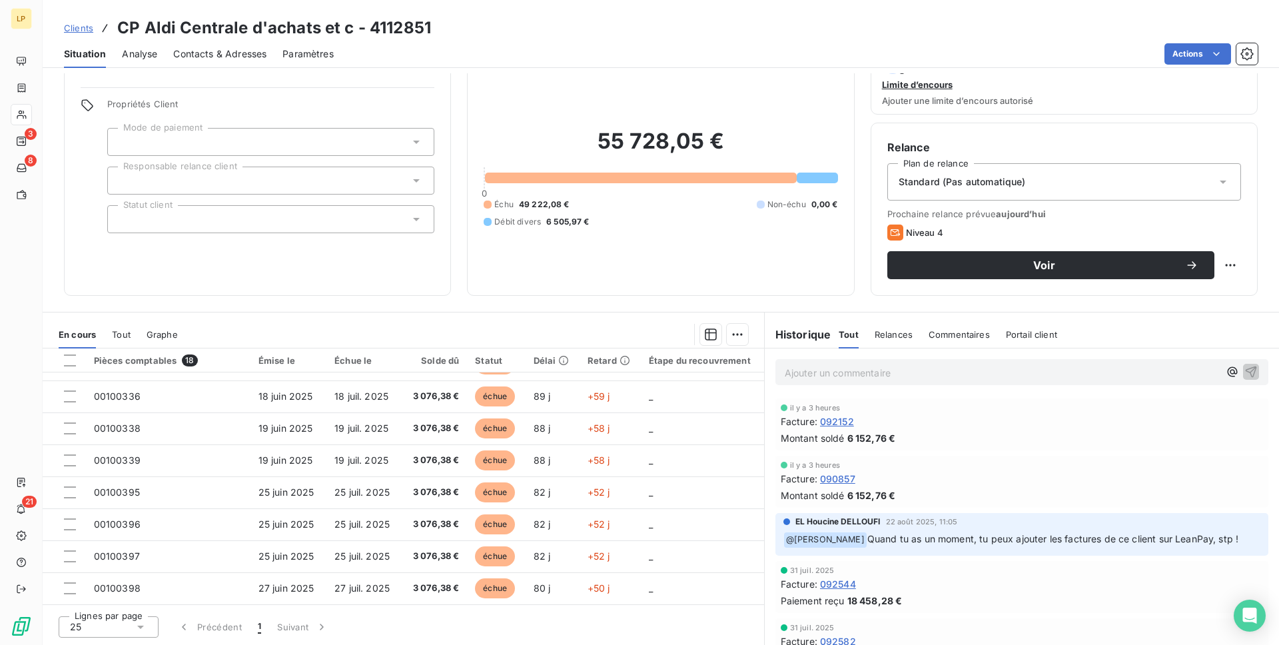
click at [76, 28] on span "Clients" at bounding box center [78, 28] width 29 height 11
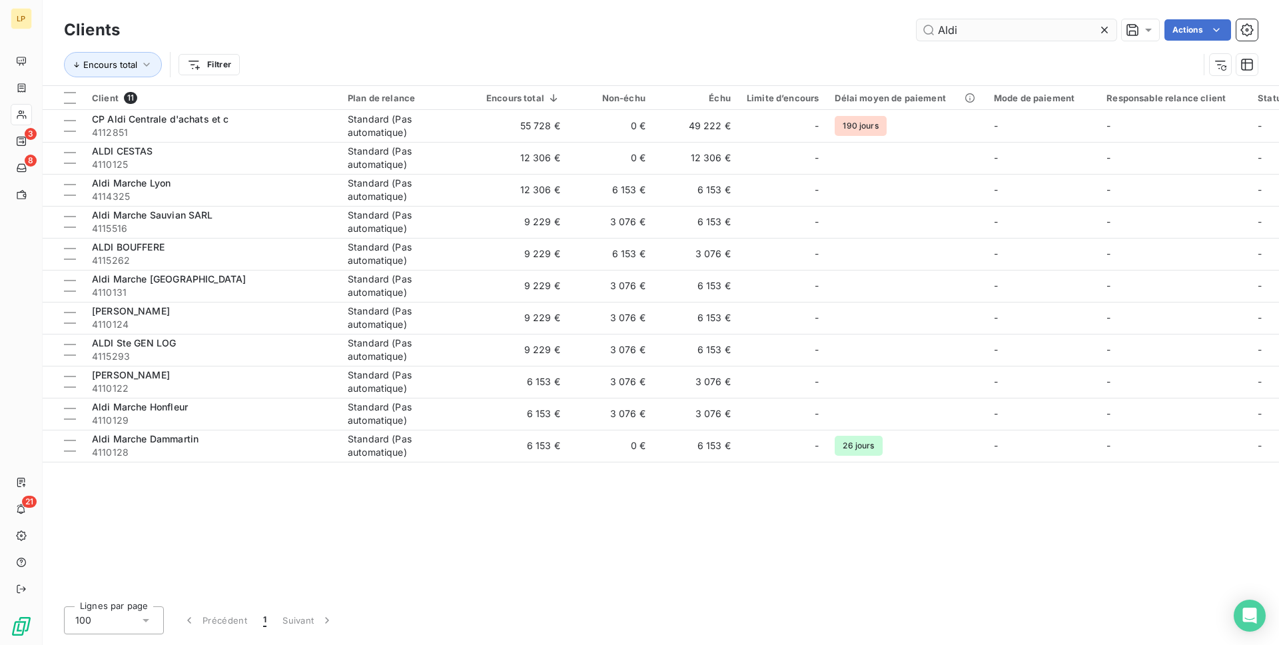
click at [942, 33] on input "Aldi" at bounding box center [1017, 29] width 200 height 21
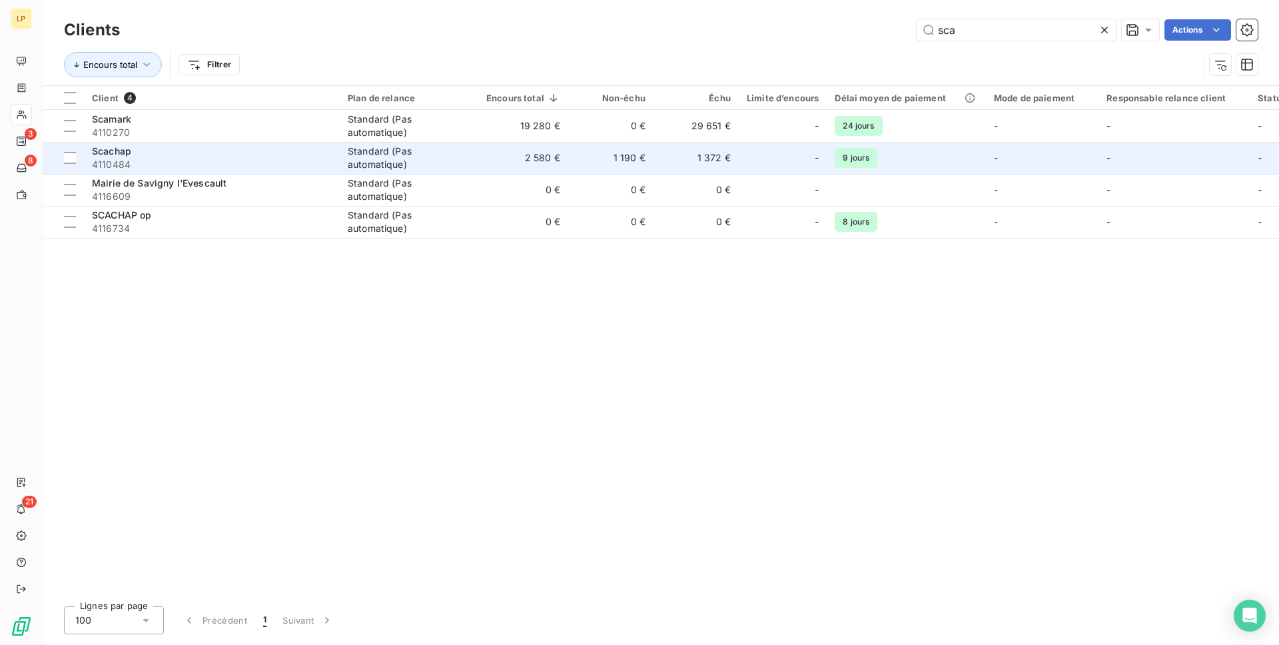
type input "sca"
click at [655, 157] on td "1 372 €" at bounding box center [696, 158] width 85 height 32
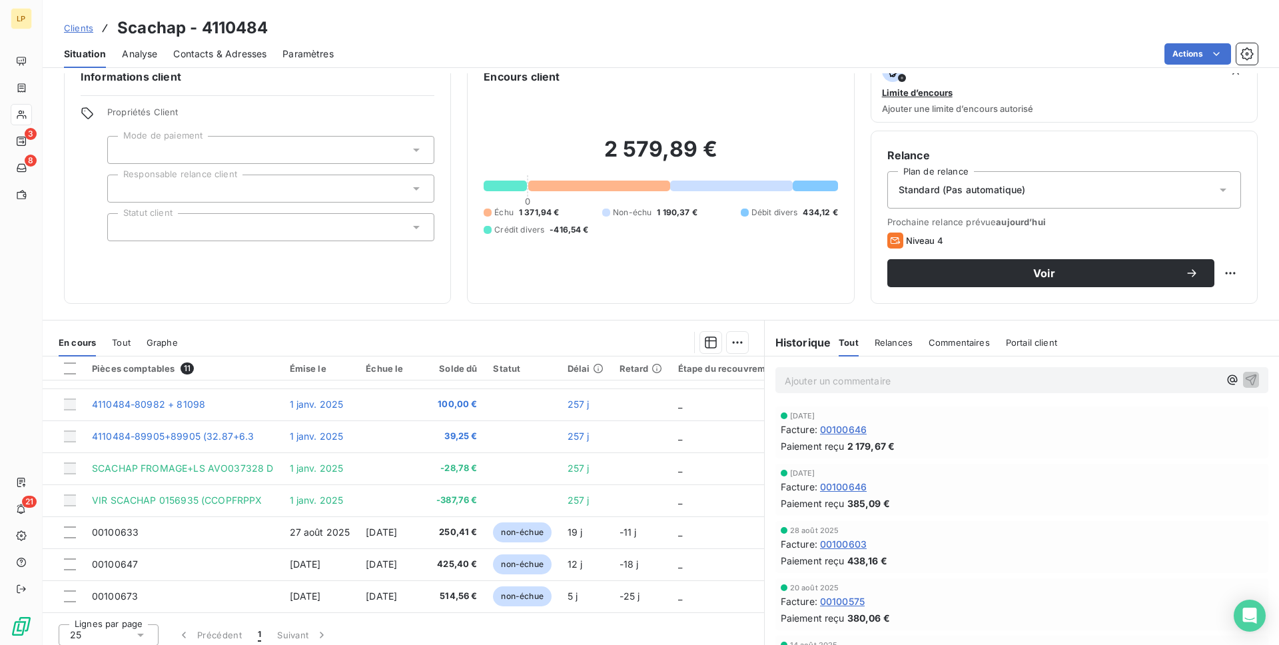
scroll to position [37, 0]
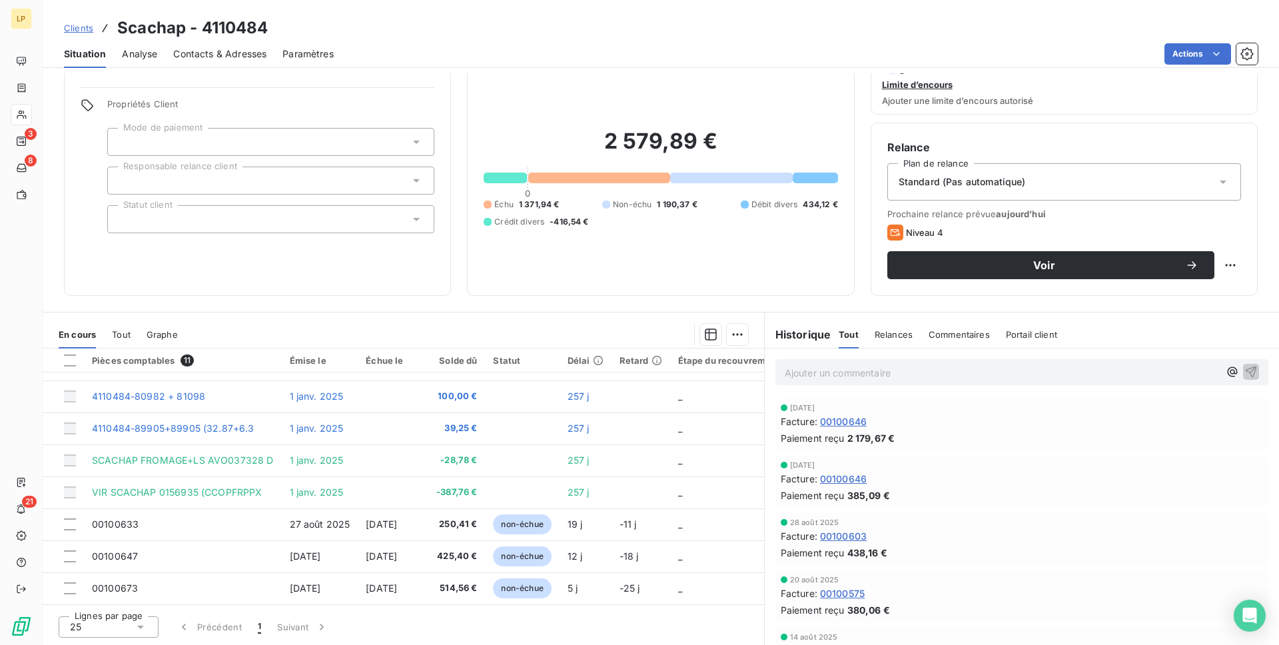
click at [938, 331] on span "Commentaires" at bounding box center [959, 334] width 61 height 11
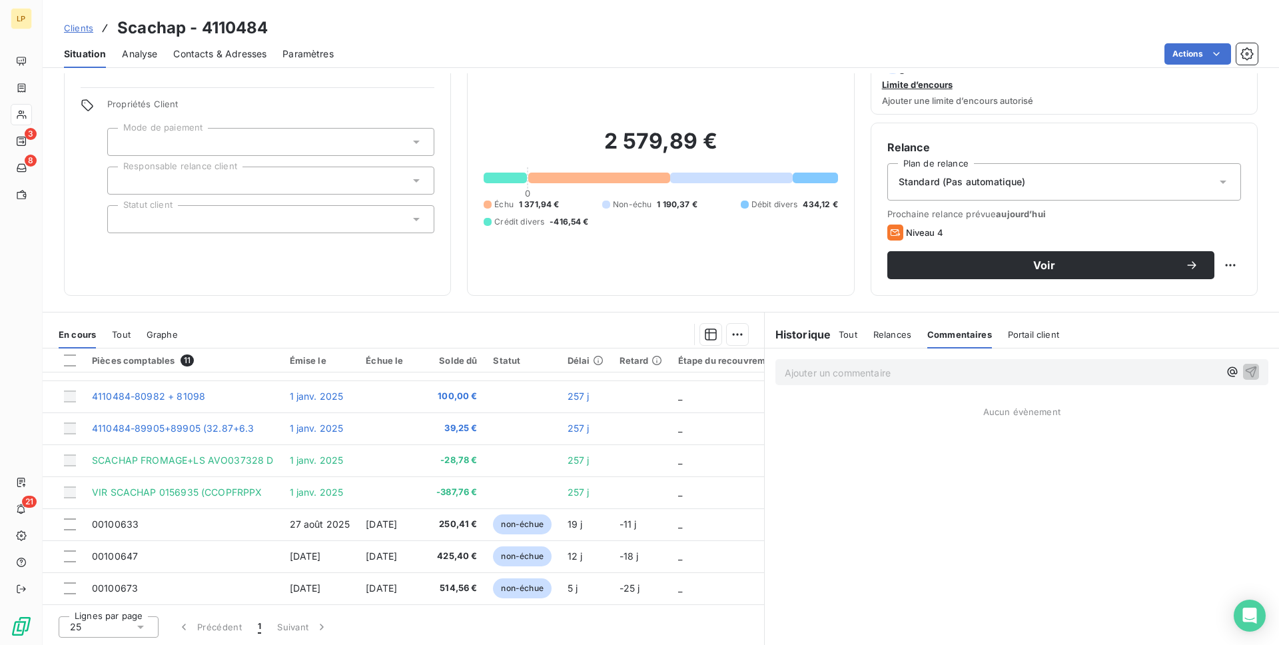
click at [892, 335] on span "Relances" at bounding box center [893, 334] width 38 height 11
click at [849, 339] on span "Tout" at bounding box center [848, 334] width 19 height 11
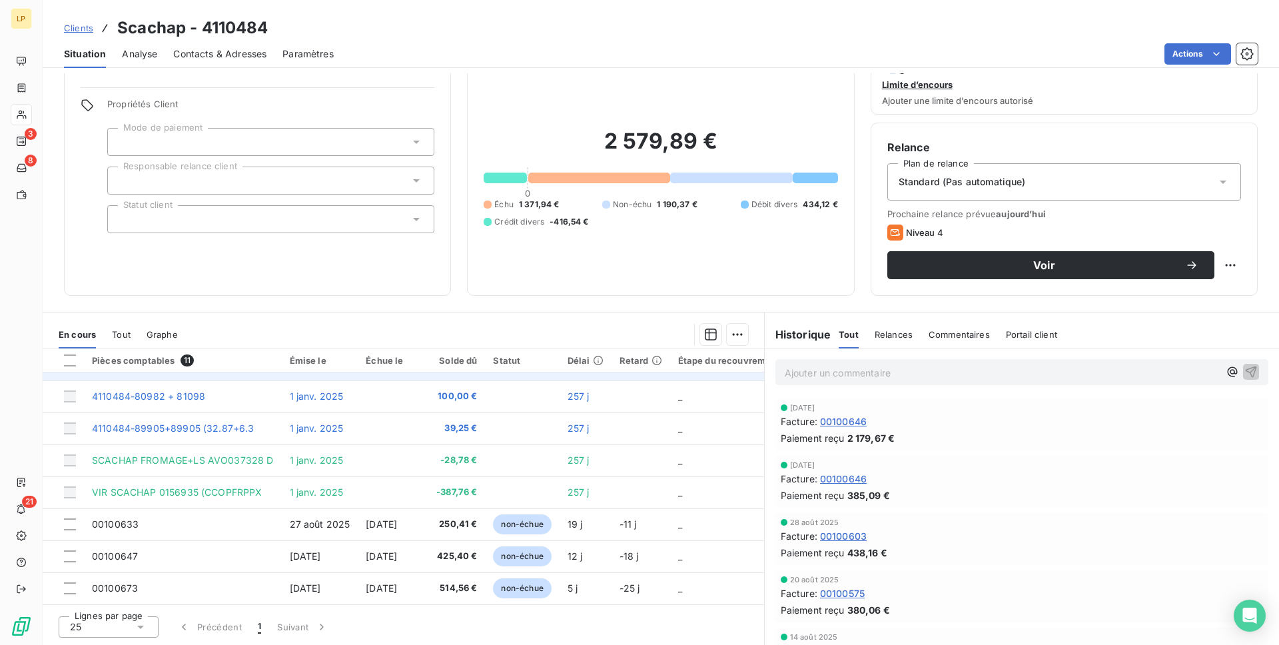
scroll to position [125, 0]
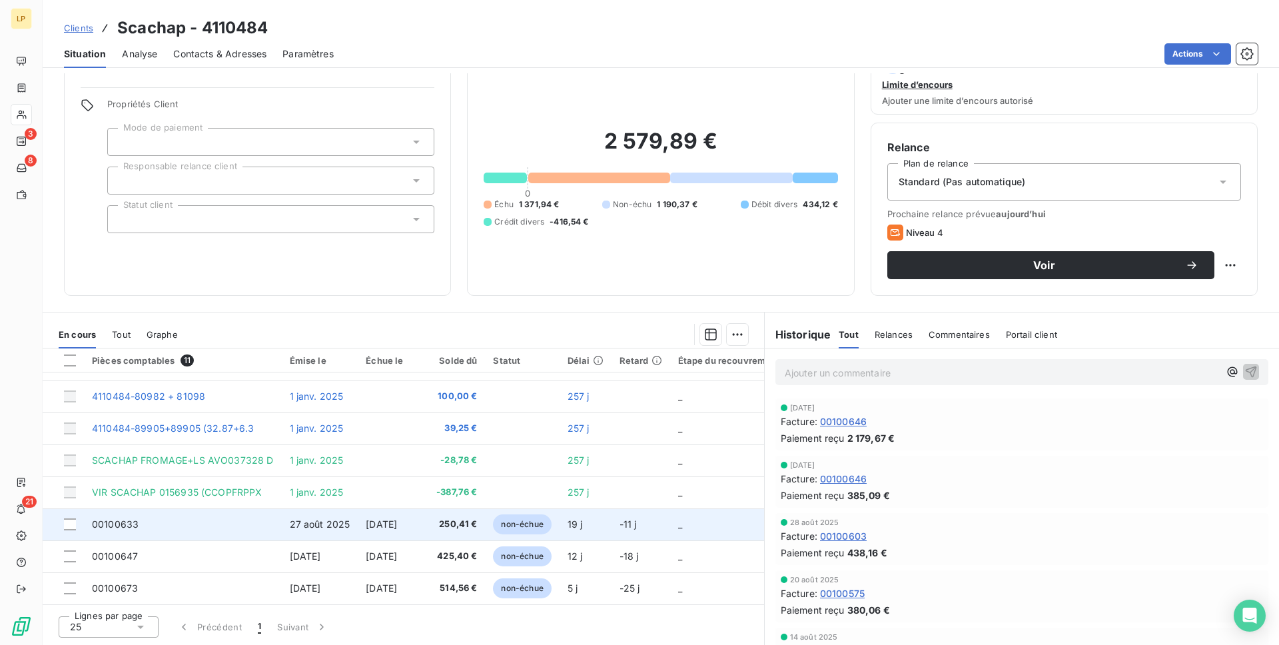
click at [434, 520] on td "250,41 €" at bounding box center [456, 524] width 57 height 32
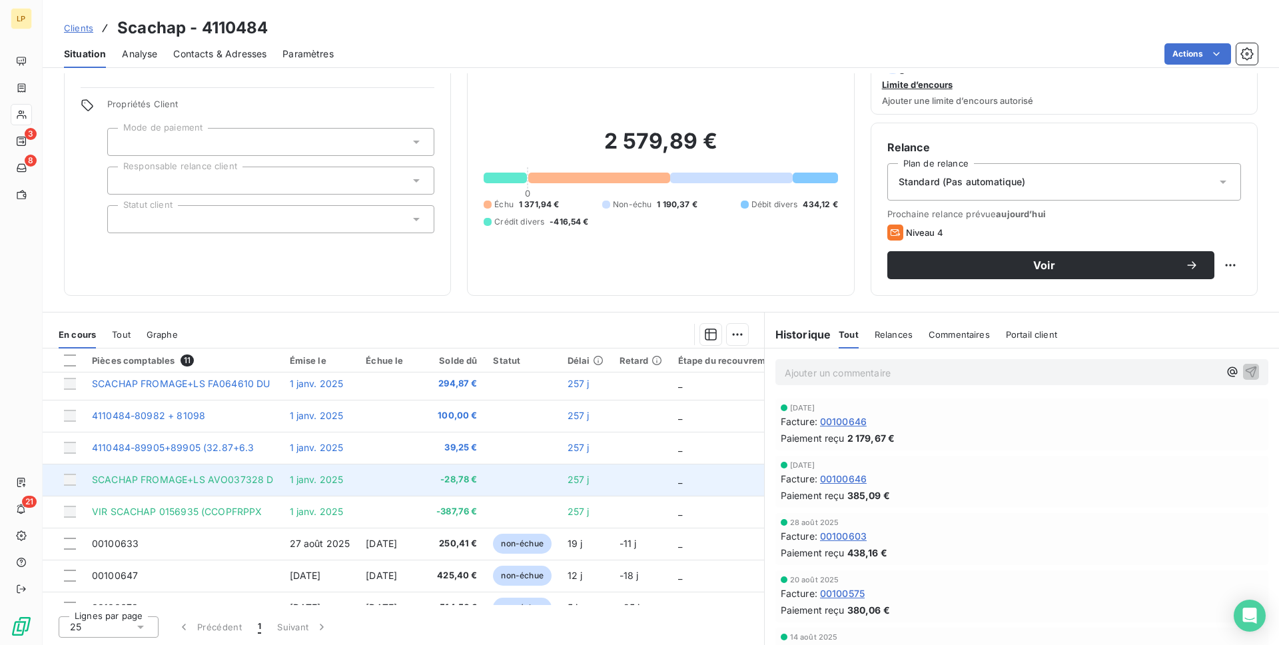
scroll to position [125, 0]
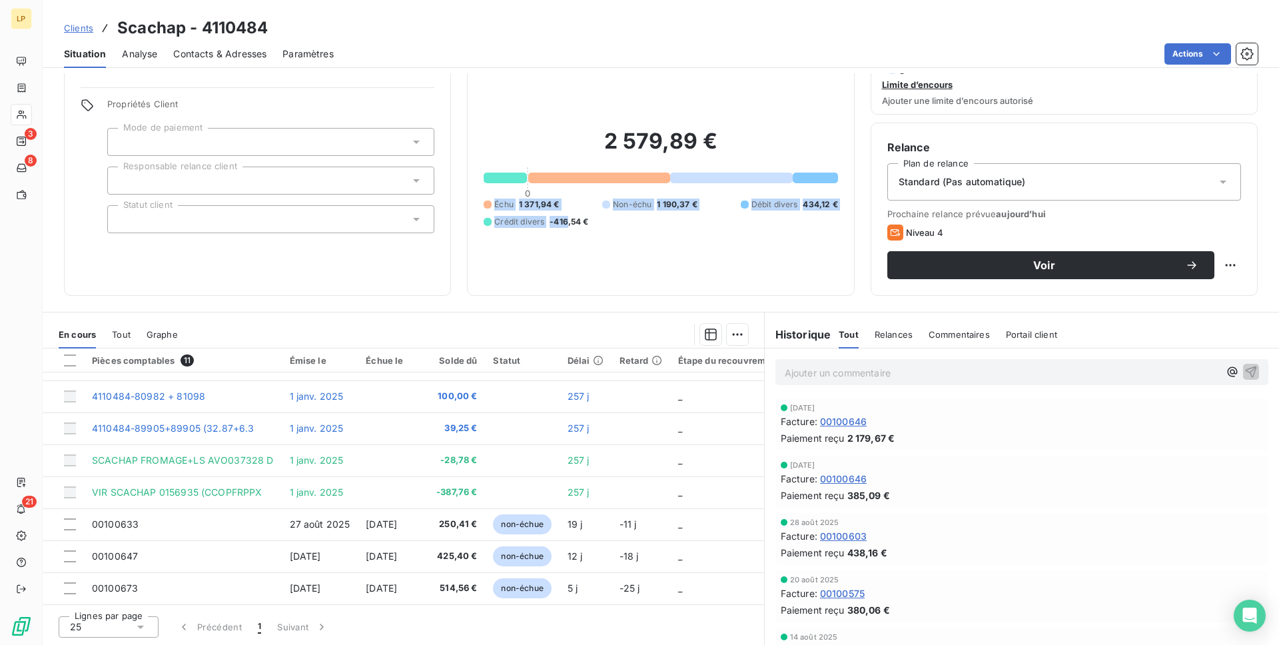
drag, startPoint x: 492, startPoint y: 201, endPoint x: 566, endPoint y: 227, distance: 77.6
click at [566, 227] on div "Échu 1 371,94 € Non-échu 1 190,37 € Débit divers 434,12 € Crédit divers -416,54…" at bounding box center [661, 213] width 354 height 29
click at [570, 228] on div "2 579,89 € 0 Échu 1 371,94 € Non-échu 1 190,37 € Débit divers 434,12 € Crédit d…" at bounding box center [661, 178] width 354 height 203
drag, startPoint x: 594, startPoint y: 227, endPoint x: 501, endPoint y: 197, distance: 97.4
click at [501, 197] on div "2 579,89 € 0 Échu 1 371,94 € Non-échu 1 190,37 € Débit divers 434,12 € Crédit d…" at bounding box center [661, 178] width 354 height 203
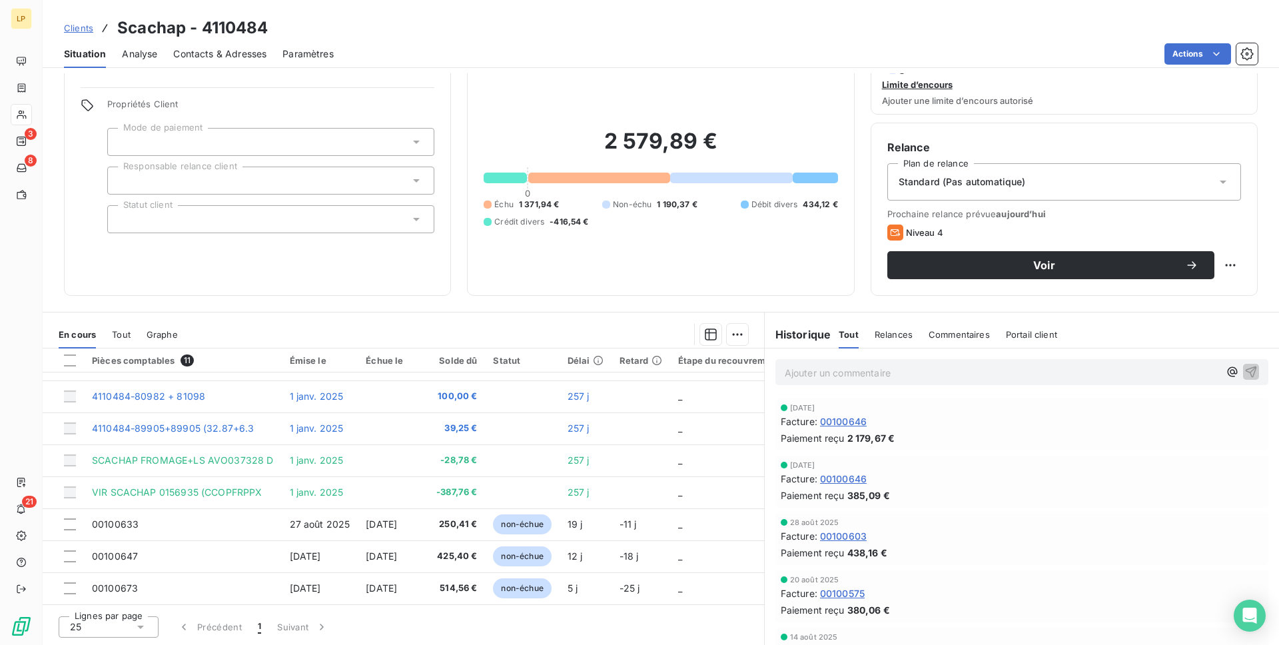
click at [498, 205] on span "Échu" at bounding box center [503, 205] width 19 height 12
drag, startPoint x: 494, startPoint y: 205, endPoint x: 587, endPoint y: 226, distance: 95.7
click at [587, 226] on div "Échu 1 371,94 € Non-échu 1 190,37 € Débit divers 434,12 € Crédit divers -416,54…" at bounding box center [661, 213] width 354 height 29
click at [575, 230] on div "2 579,89 € 0 Échu 1 371,94 € Non-échu 1 190,37 € Débit divers 434,12 € Crédit d…" at bounding box center [661, 178] width 354 height 203
drag, startPoint x: 594, startPoint y: 222, endPoint x: 496, endPoint y: 203, distance: 99.1
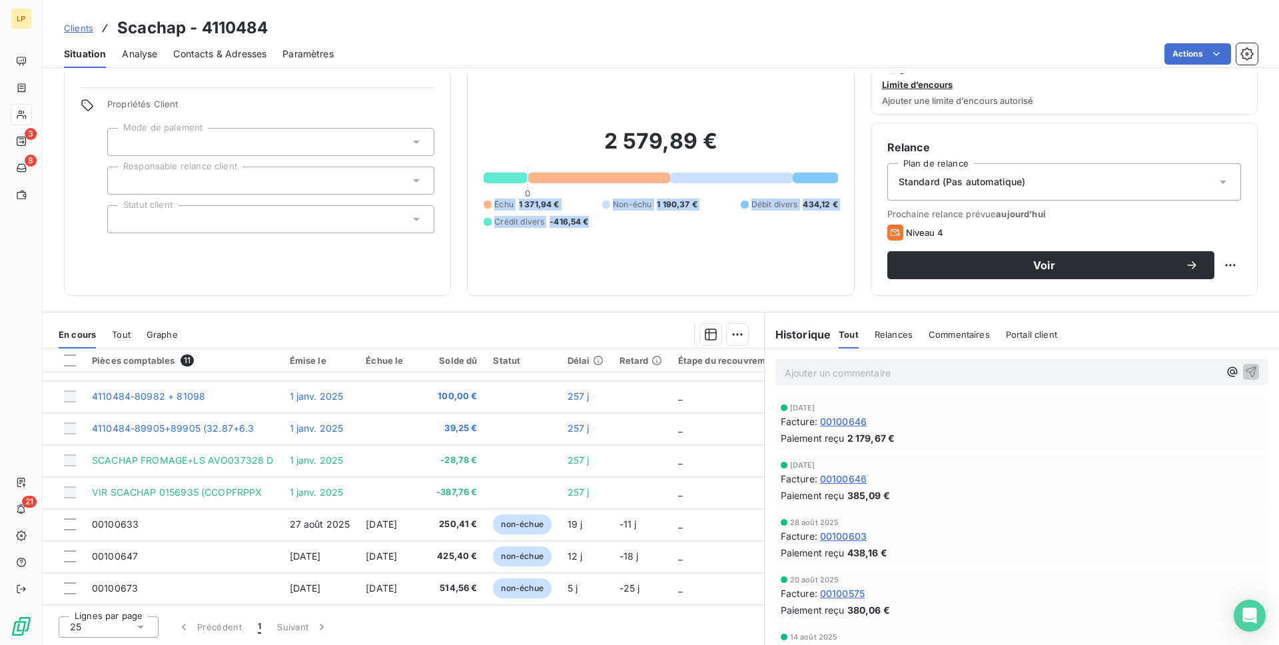
click at [496, 203] on div "Échu 1 371,94 € Non-échu 1 190,37 € Débit divers 434,12 € Crédit divers -416,54…" at bounding box center [661, 213] width 354 height 29
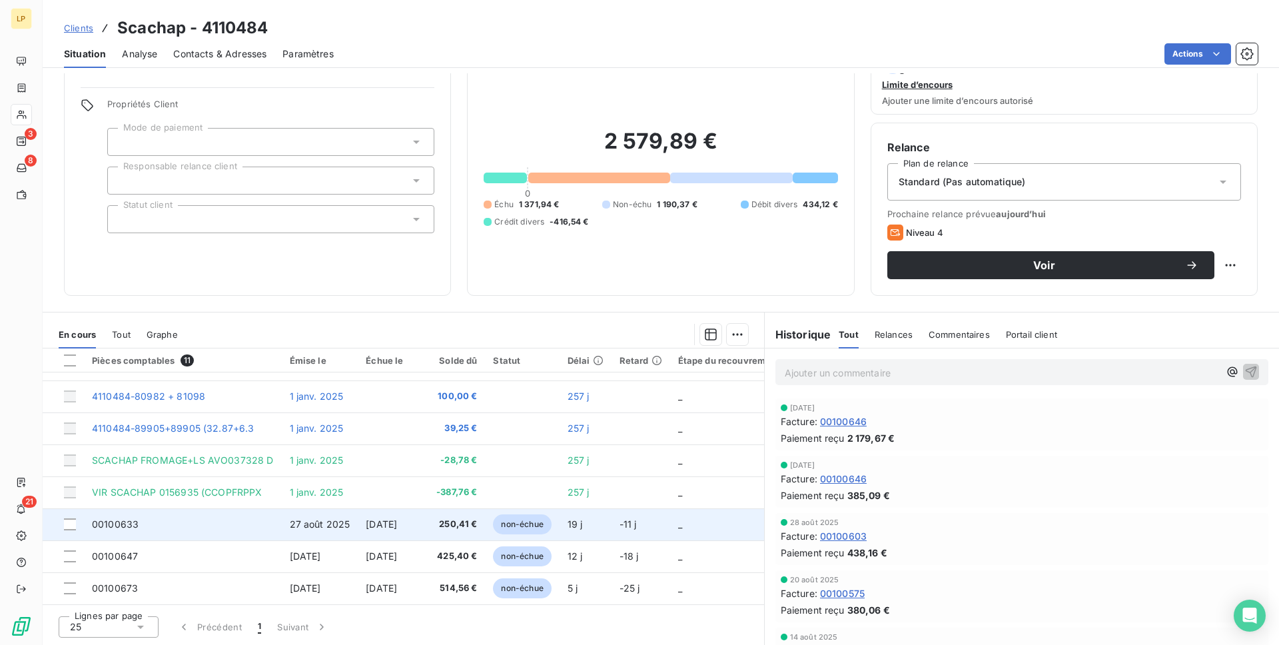
click at [458, 528] on td "250,41 €" at bounding box center [456, 524] width 57 height 32
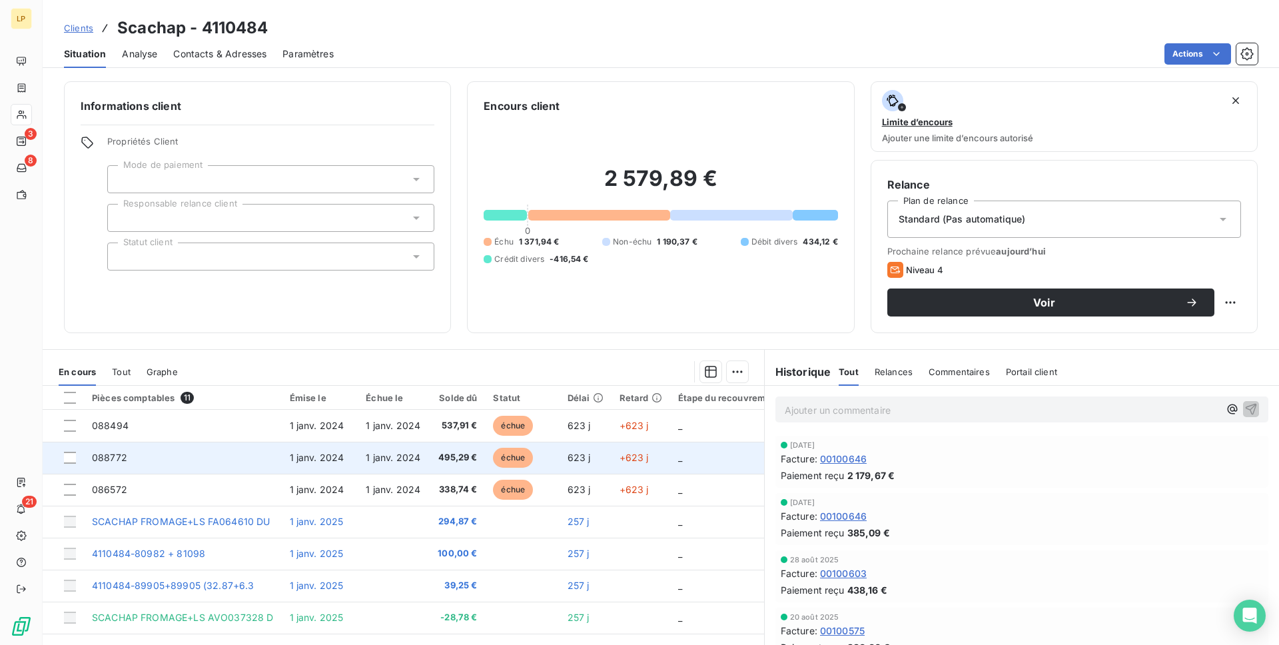
scroll to position [125, 0]
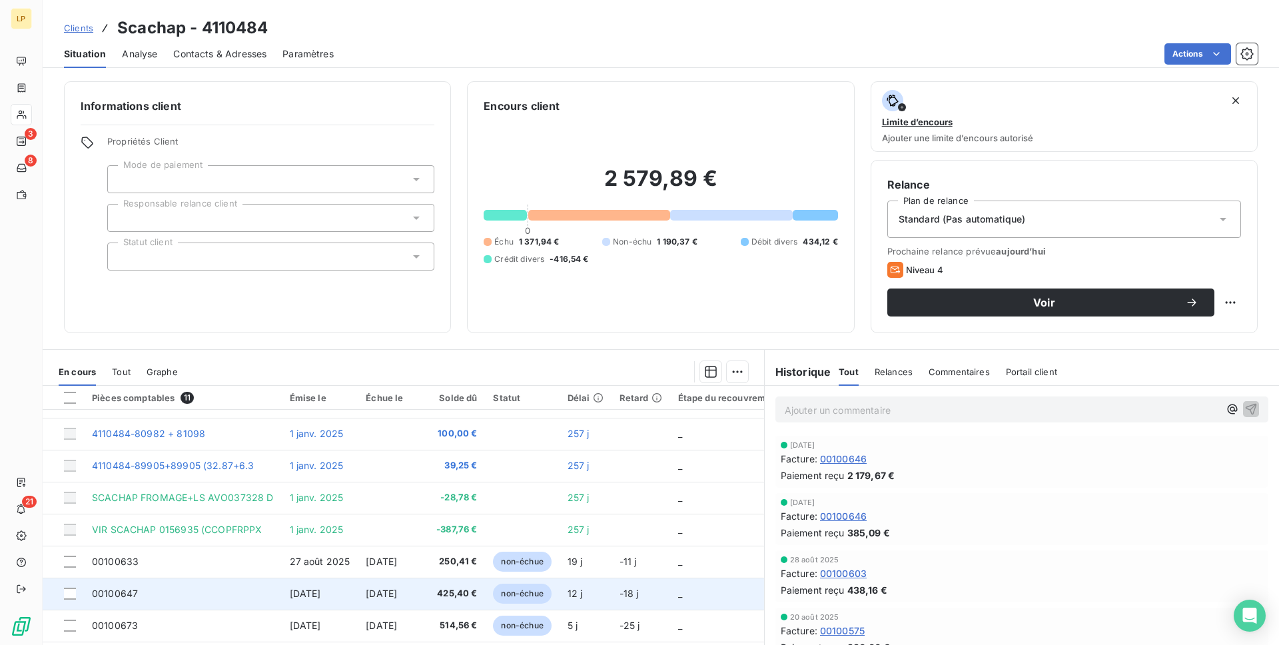
click at [382, 588] on span "[DATE]" at bounding box center [381, 593] width 31 height 11
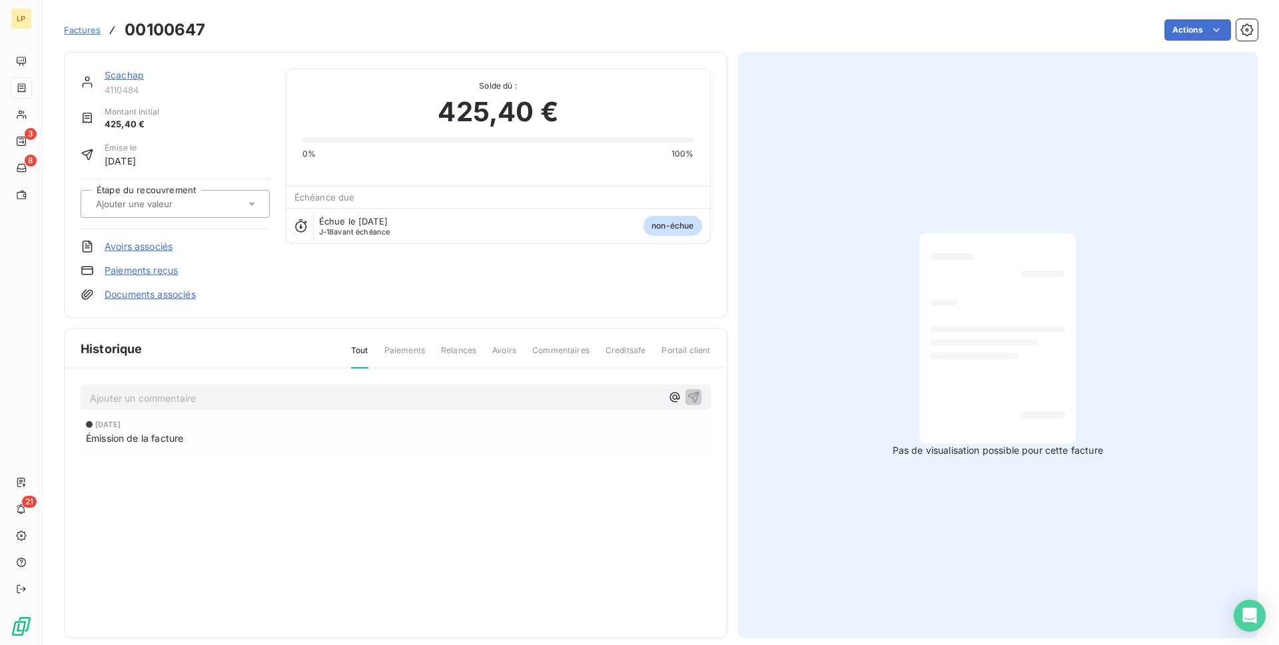
scroll to position [15, 0]
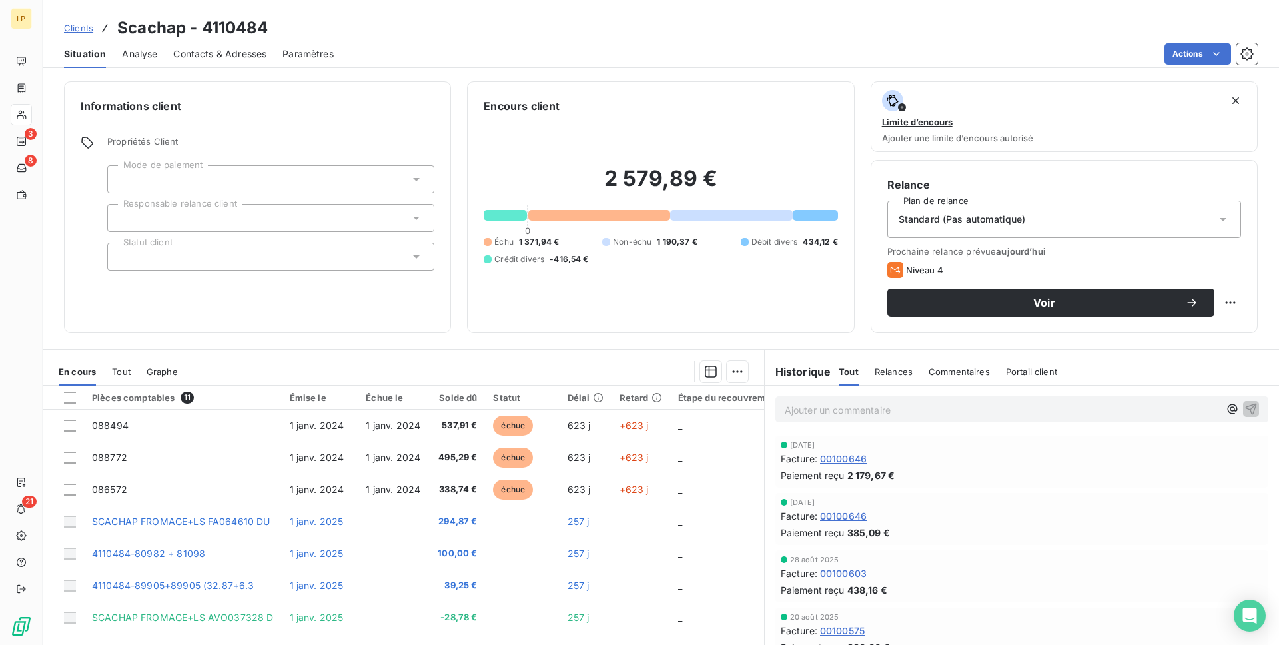
click at [64, 30] on span "Clients" at bounding box center [78, 28] width 29 height 11
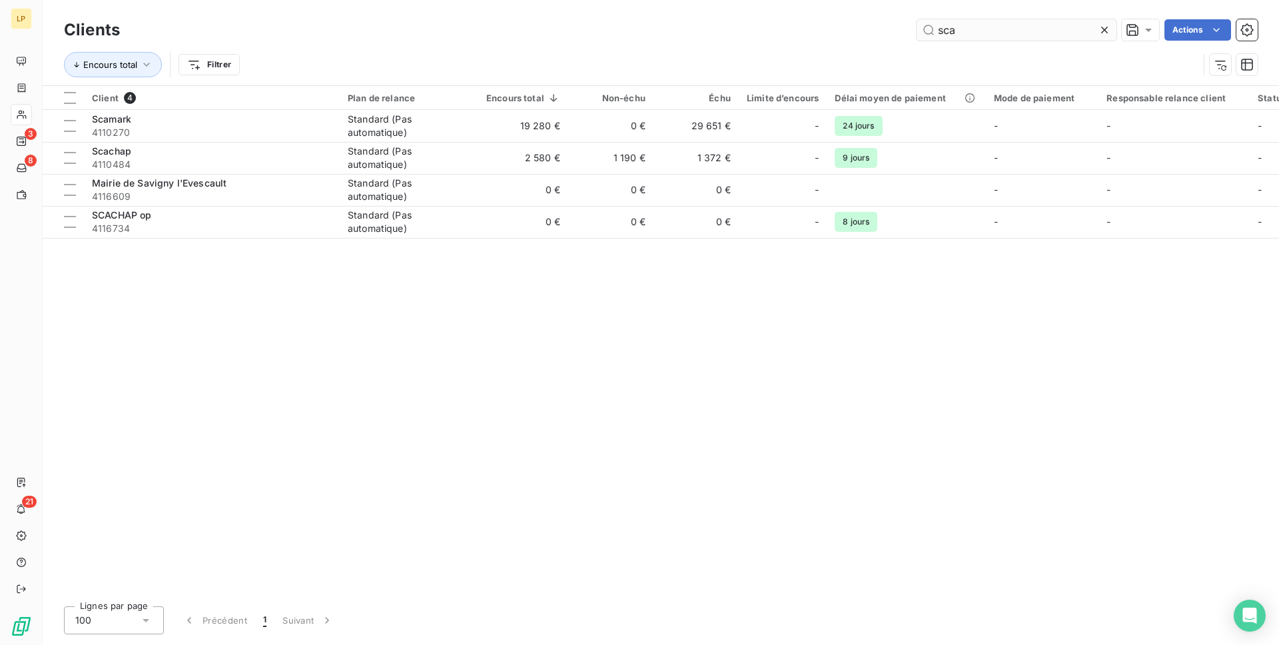
click at [961, 27] on input "sca" at bounding box center [1017, 29] width 200 height 21
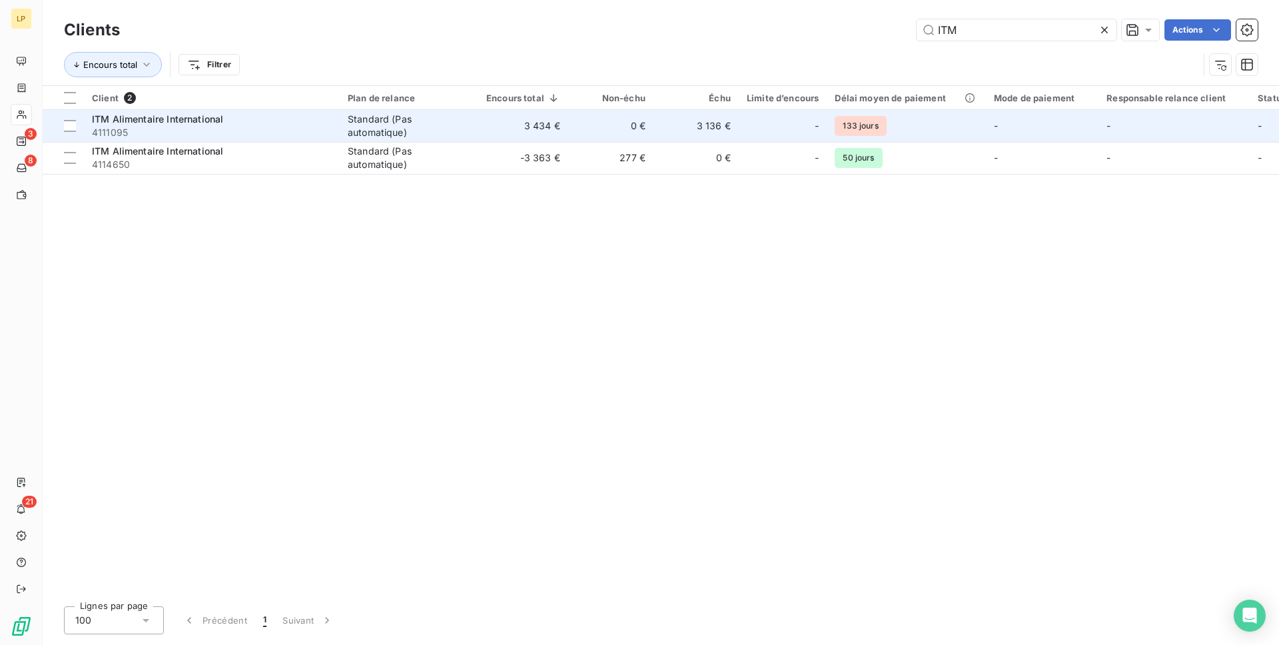
type input "ITM"
click at [504, 121] on td "3 434 €" at bounding box center [523, 126] width 90 height 32
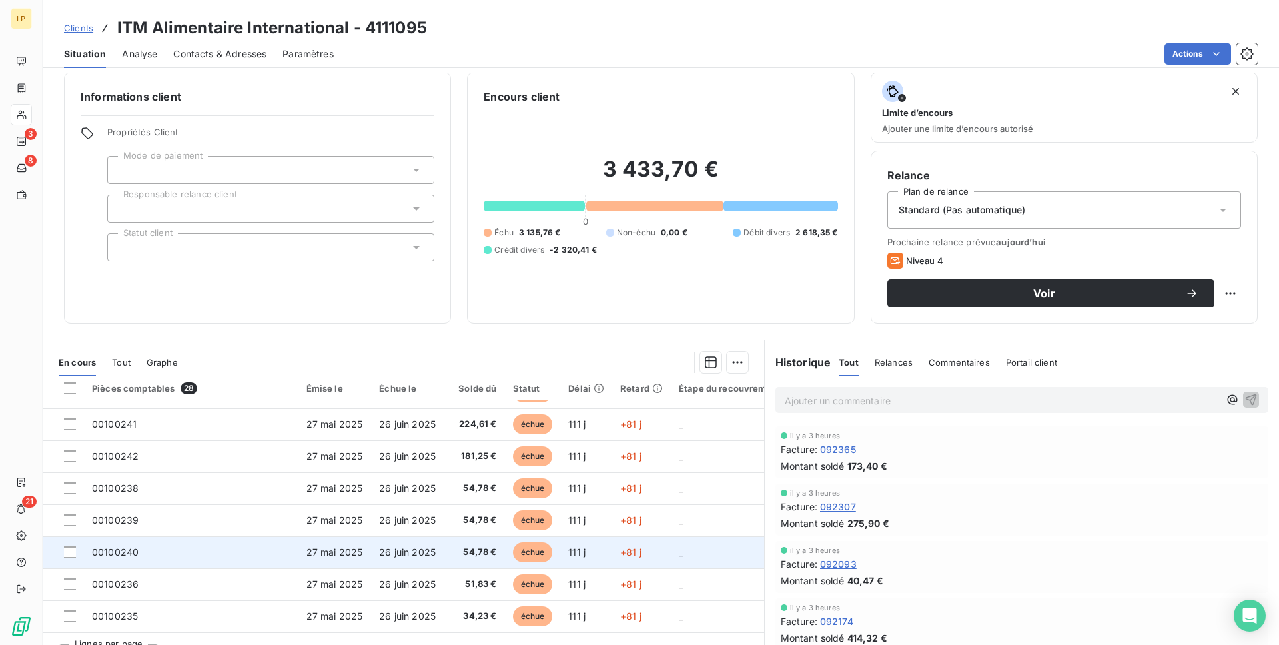
scroll to position [37, 0]
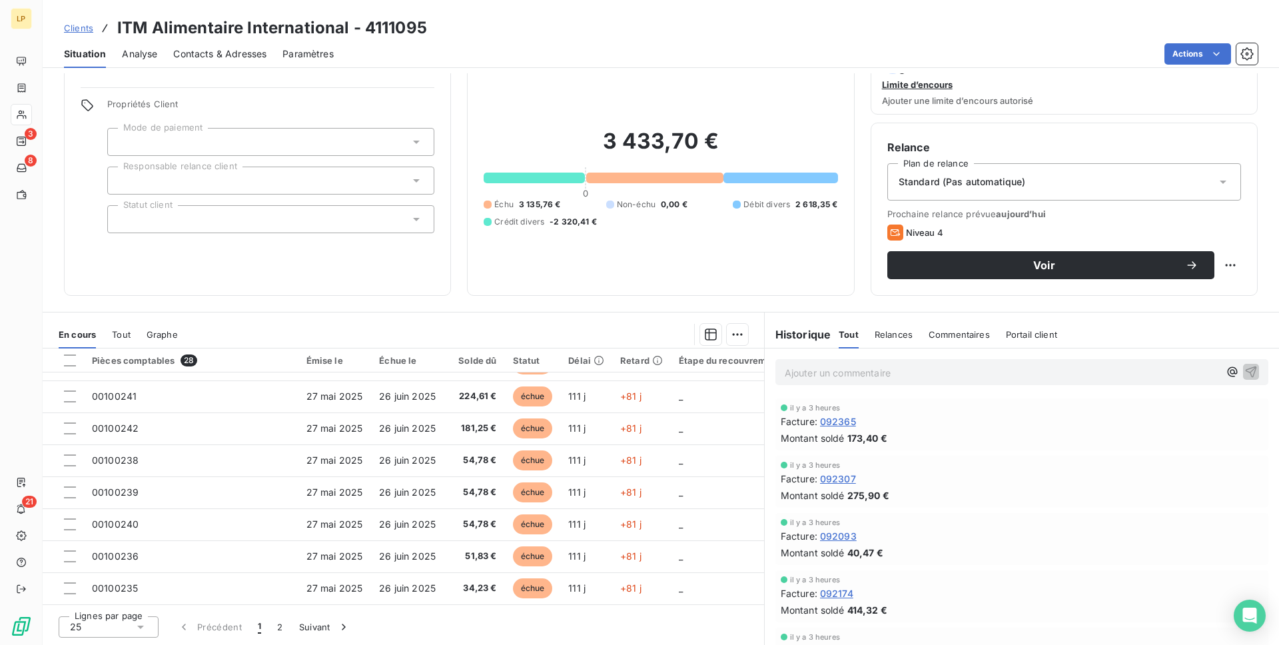
click at [952, 326] on div "Commentaires" at bounding box center [959, 335] width 61 height 28
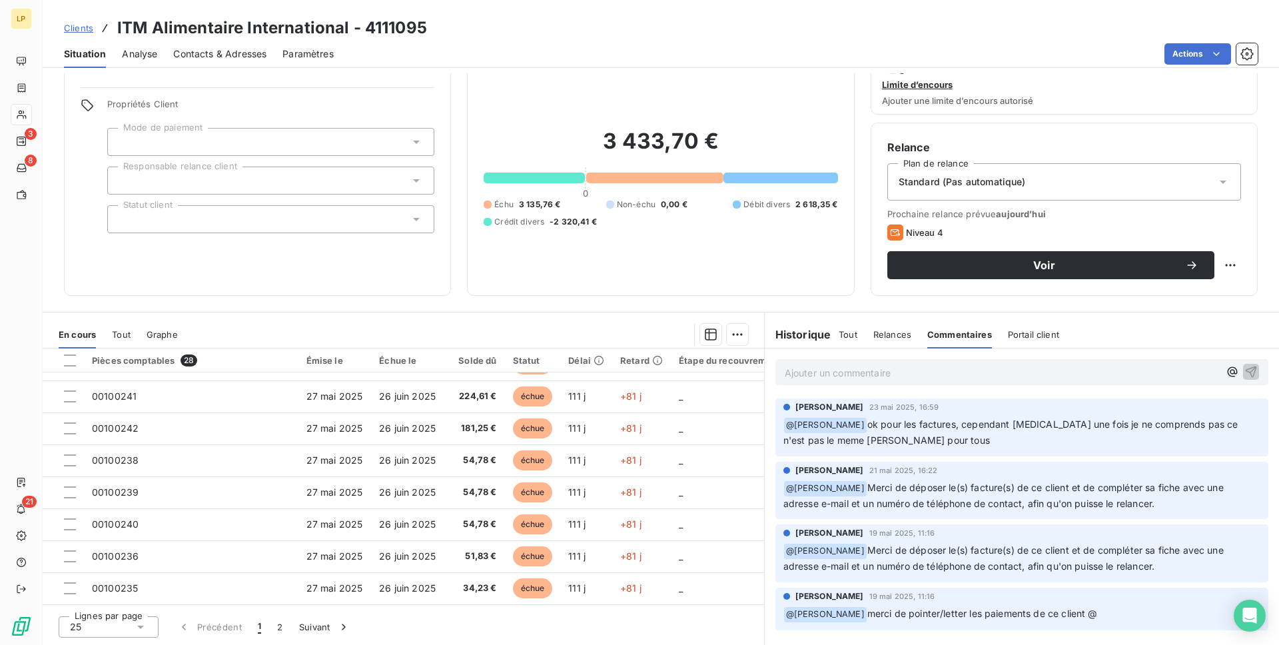
click at [890, 337] on span "Relances" at bounding box center [893, 334] width 38 height 11
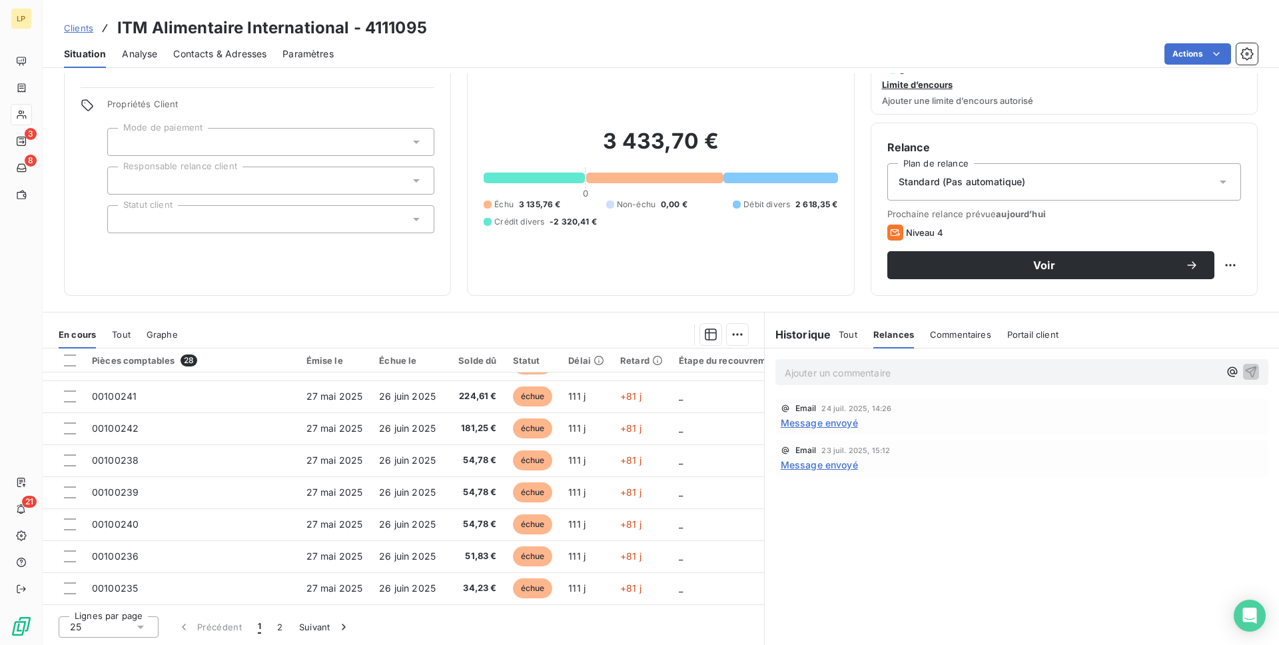
click at [834, 426] on span "Message envoyé" at bounding box center [819, 423] width 77 height 14
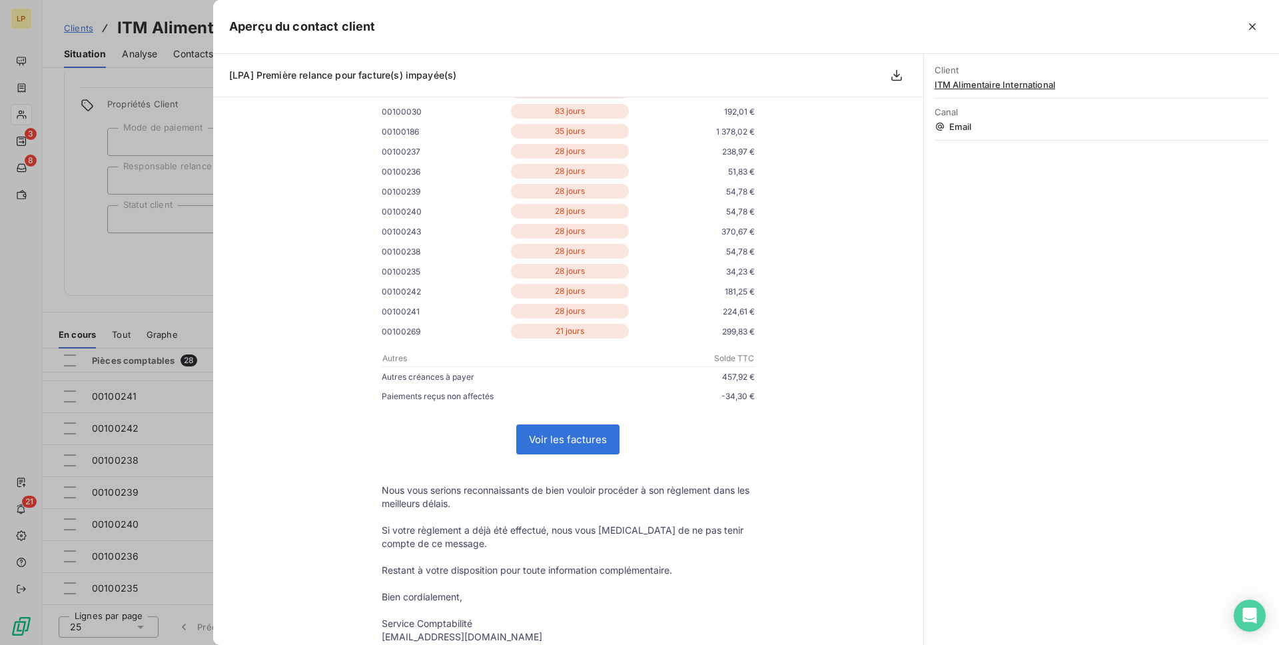
scroll to position [0, 0]
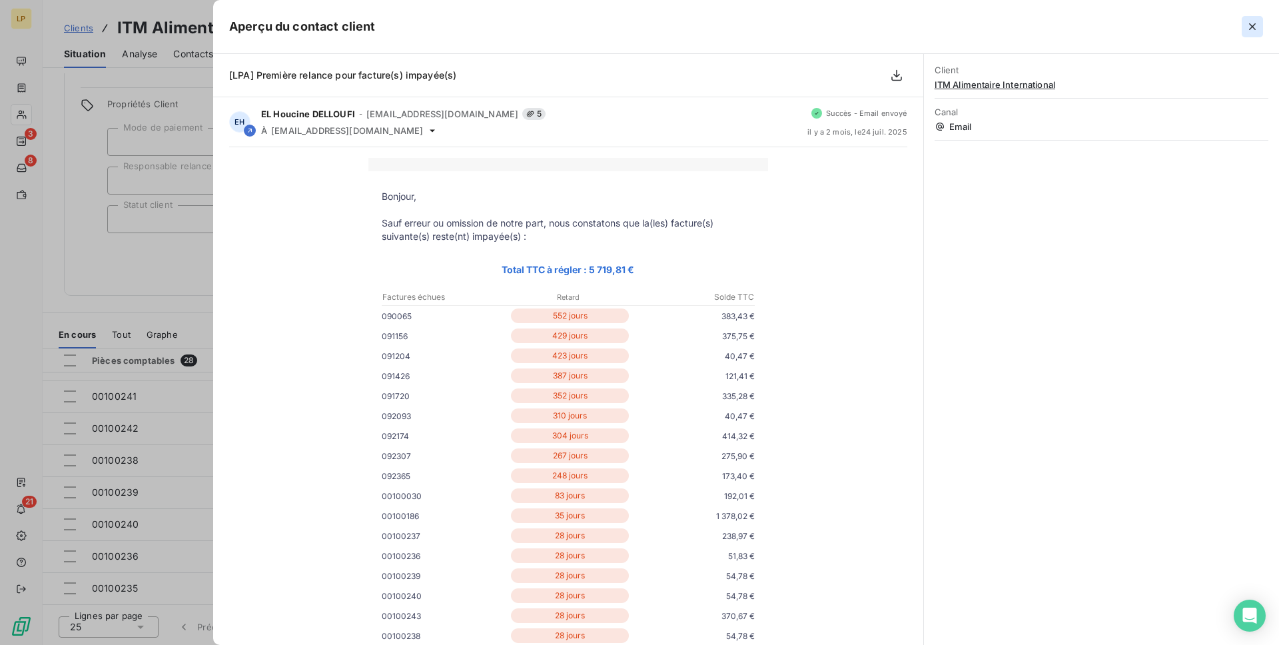
click at [1243, 24] on button "button" at bounding box center [1252, 26] width 21 height 21
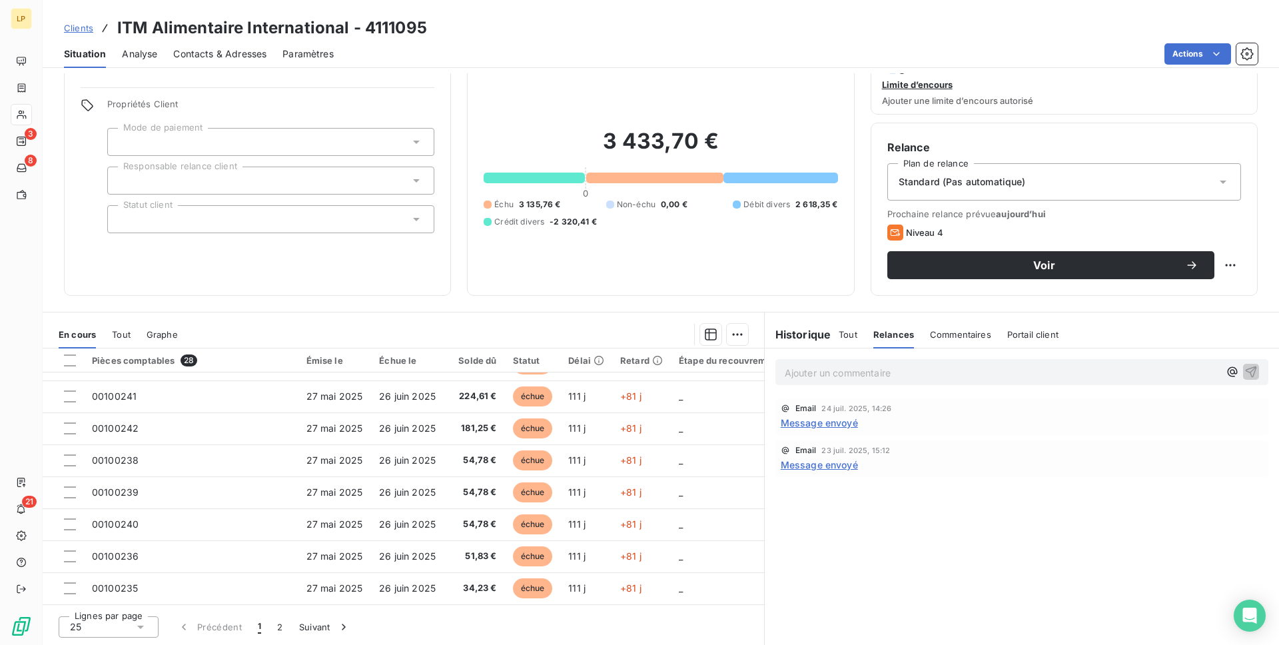
click at [969, 340] on div "Commentaires" at bounding box center [960, 335] width 61 height 28
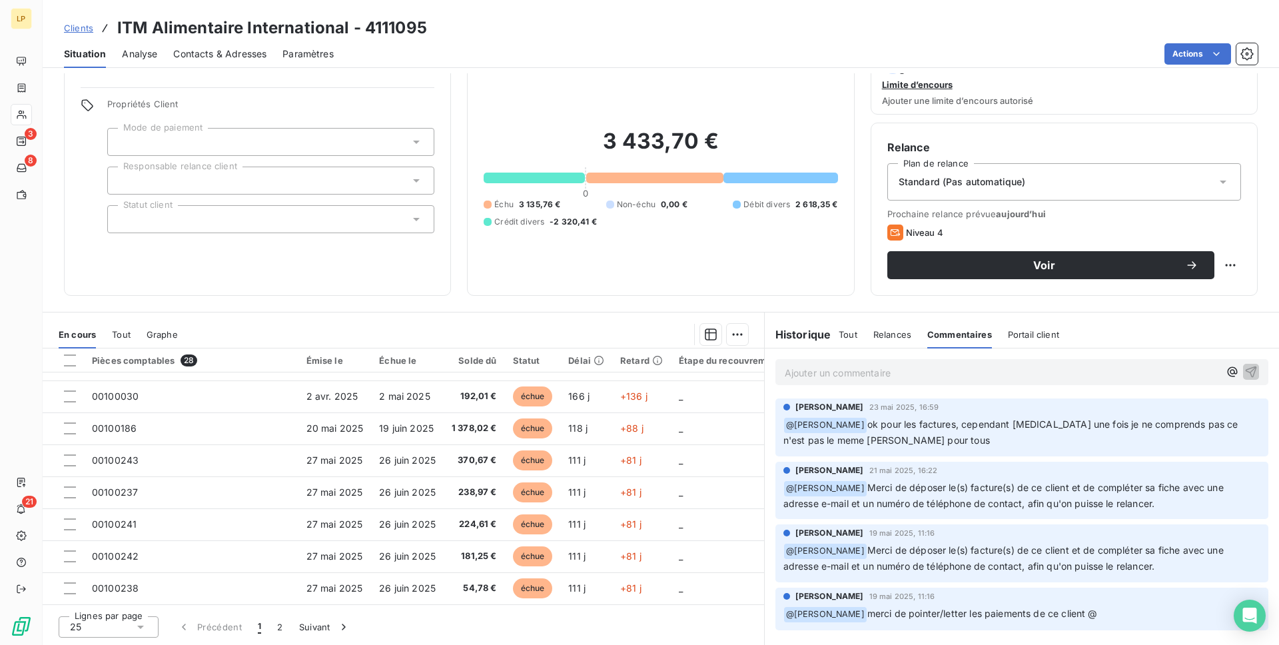
scroll to position [446, 0]
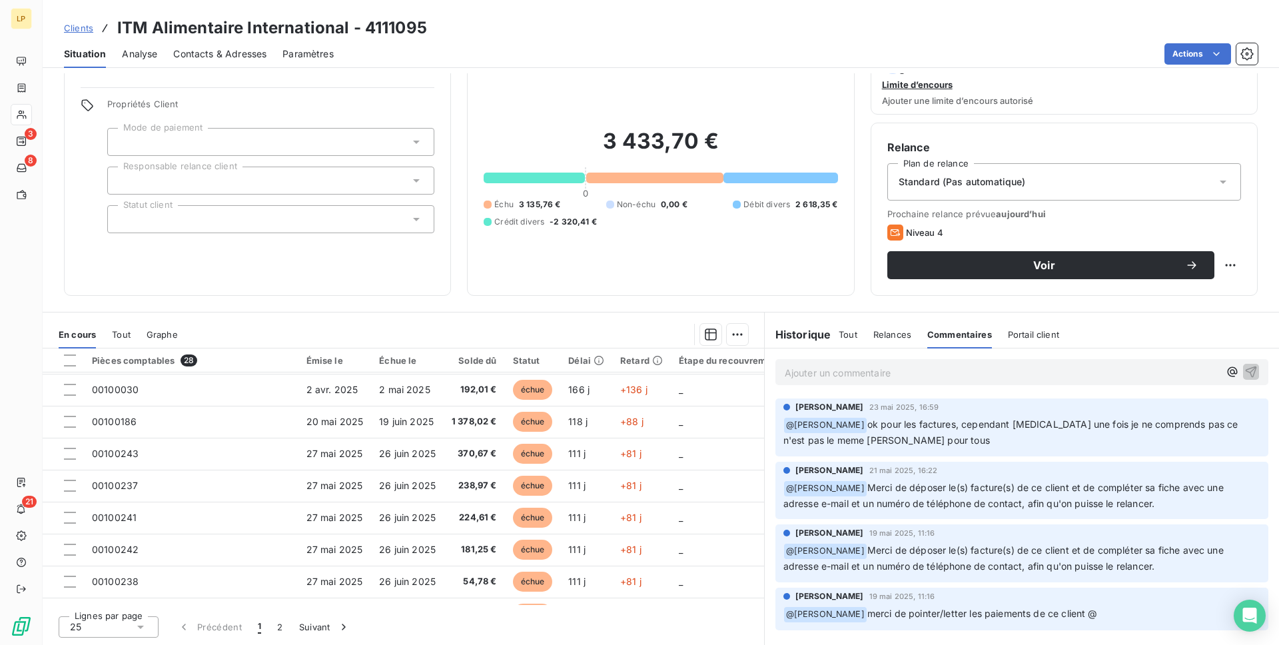
click at [139, 624] on icon at bounding box center [140, 626] width 13 height 13
click at [108, 586] on li "50" at bounding box center [109, 578] width 100 height 24
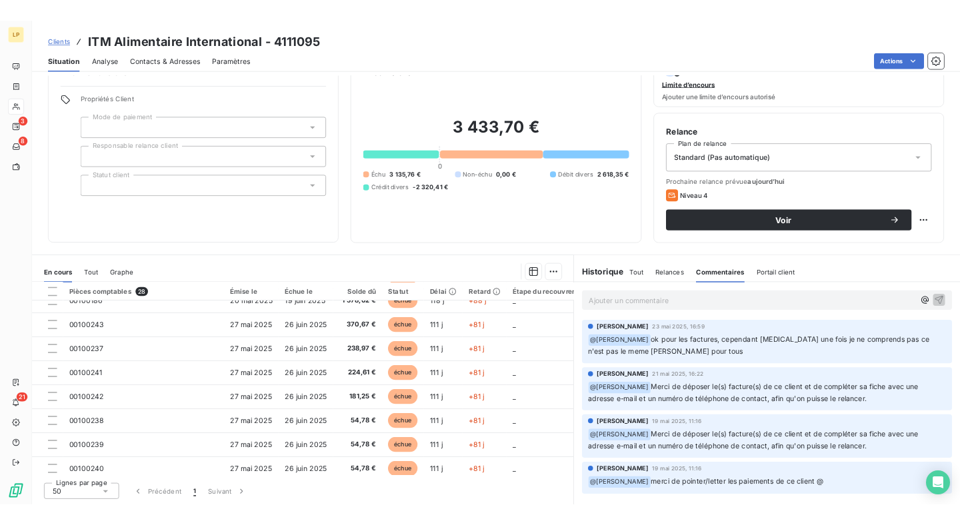
scroll to position [664, 0]
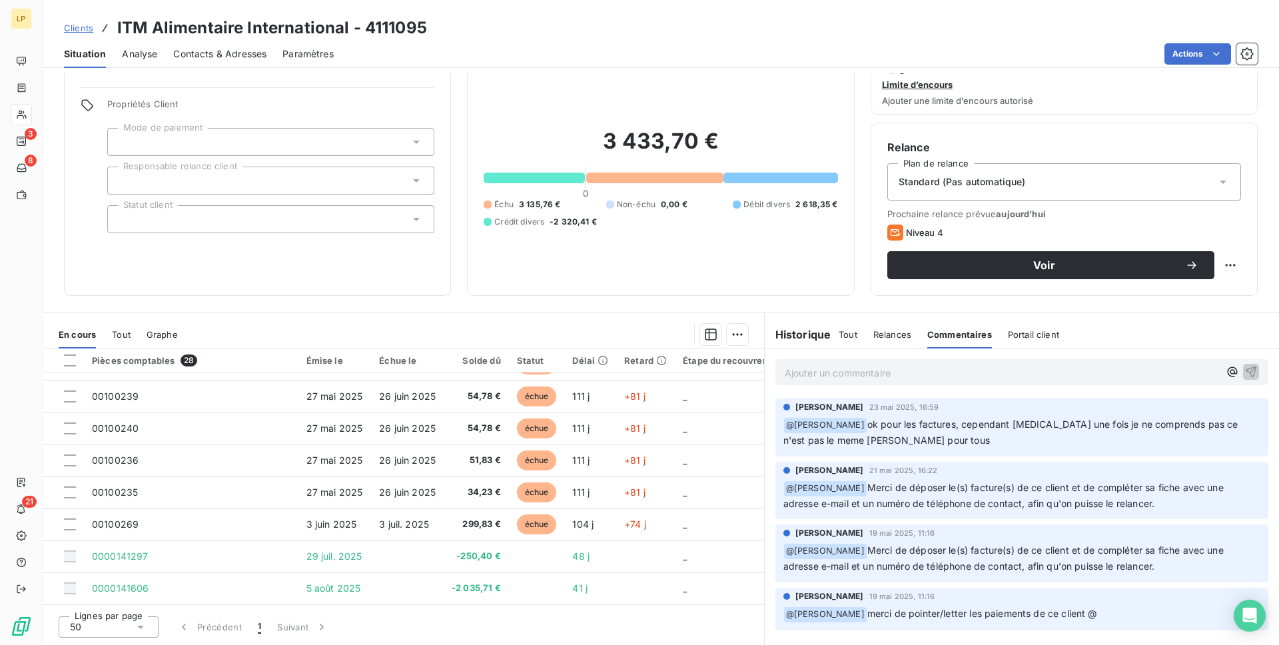
click at [78, 31] on span "Clients" at bounding box center [78, 28] width 29 height 11
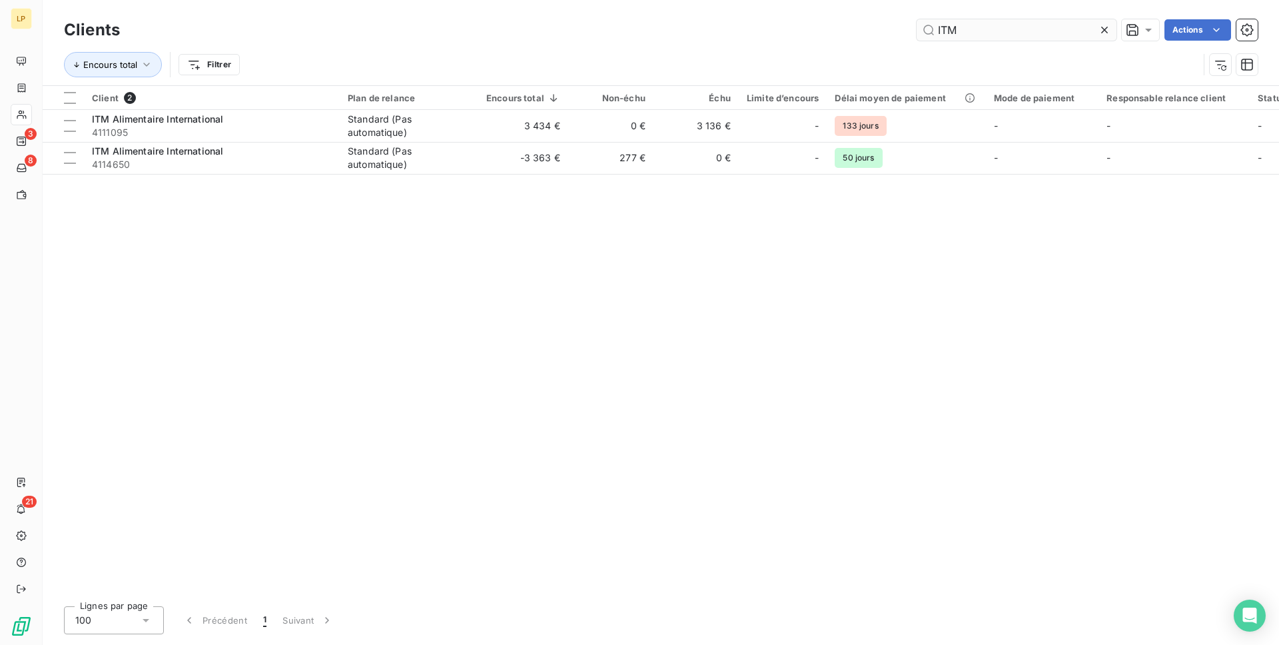
click at [978, 35] on input "ITM" at bounding box center [1017, 29] width 200 height 21
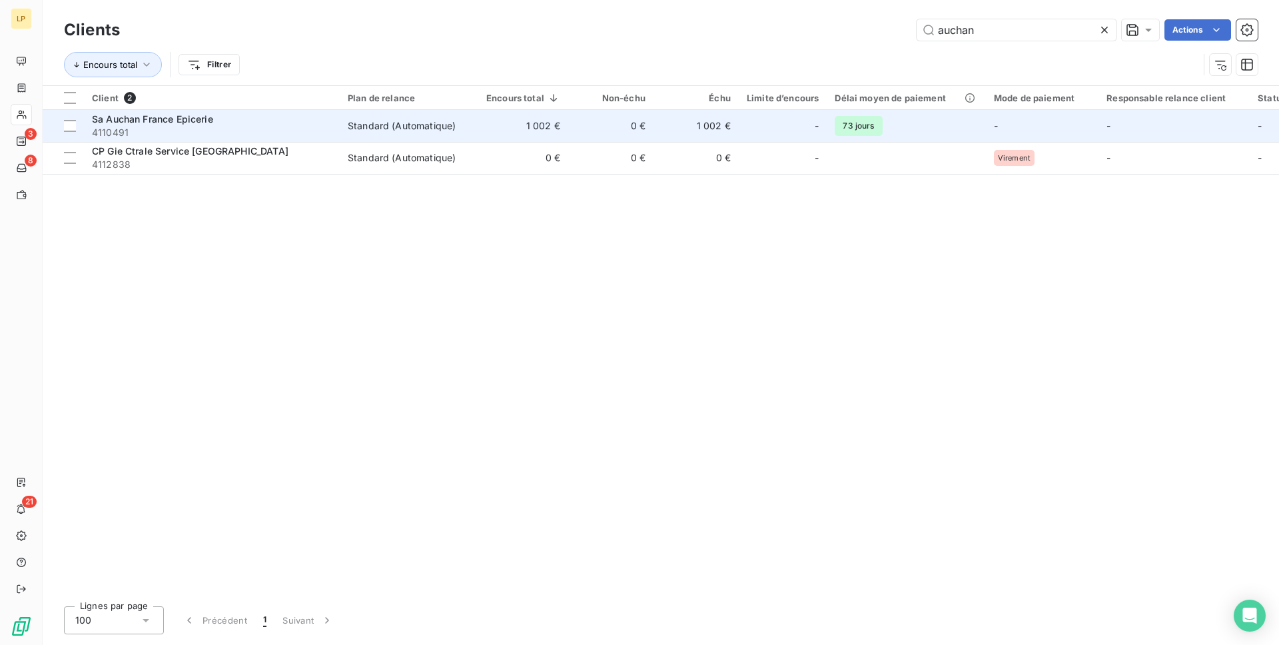
type input "auchan"
click at [312, 129] on span "4110491" at bounding box center [212, 132] width 240 height 13
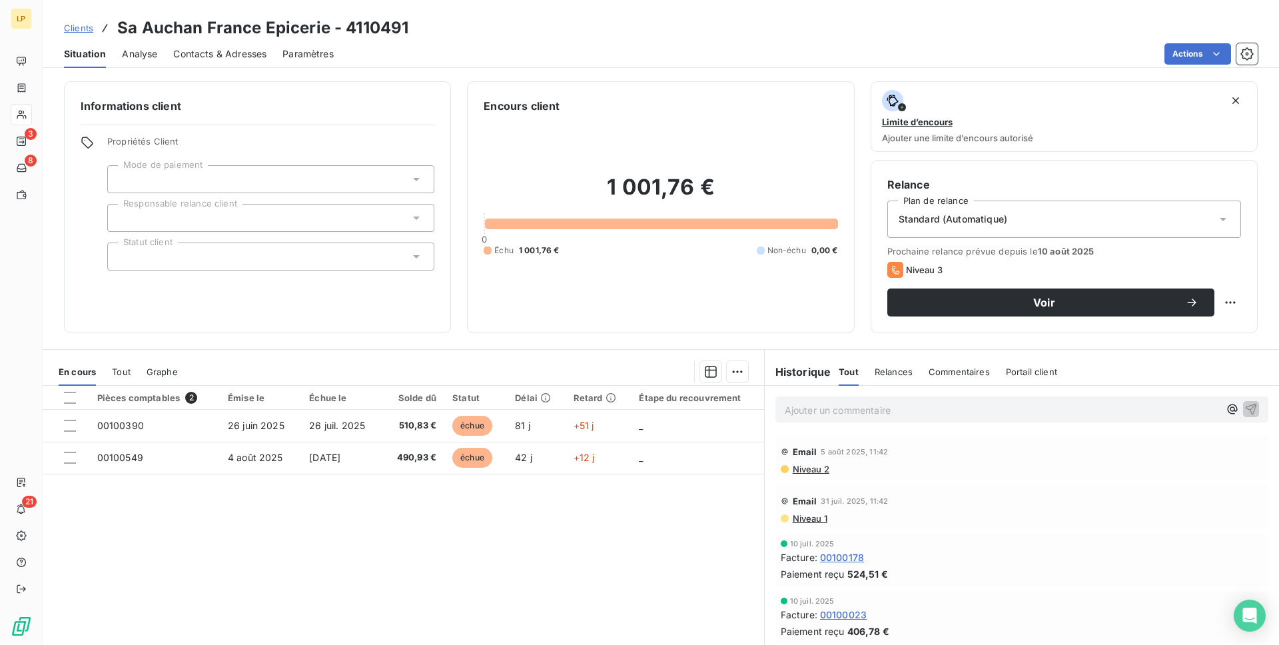
click at [879, 379] on div "Relances" at bounding box center [894, 372] width 38 height 28
click at [964, 368] on span "Commentaires" at bounding box center [960, 372] width 61 height 11
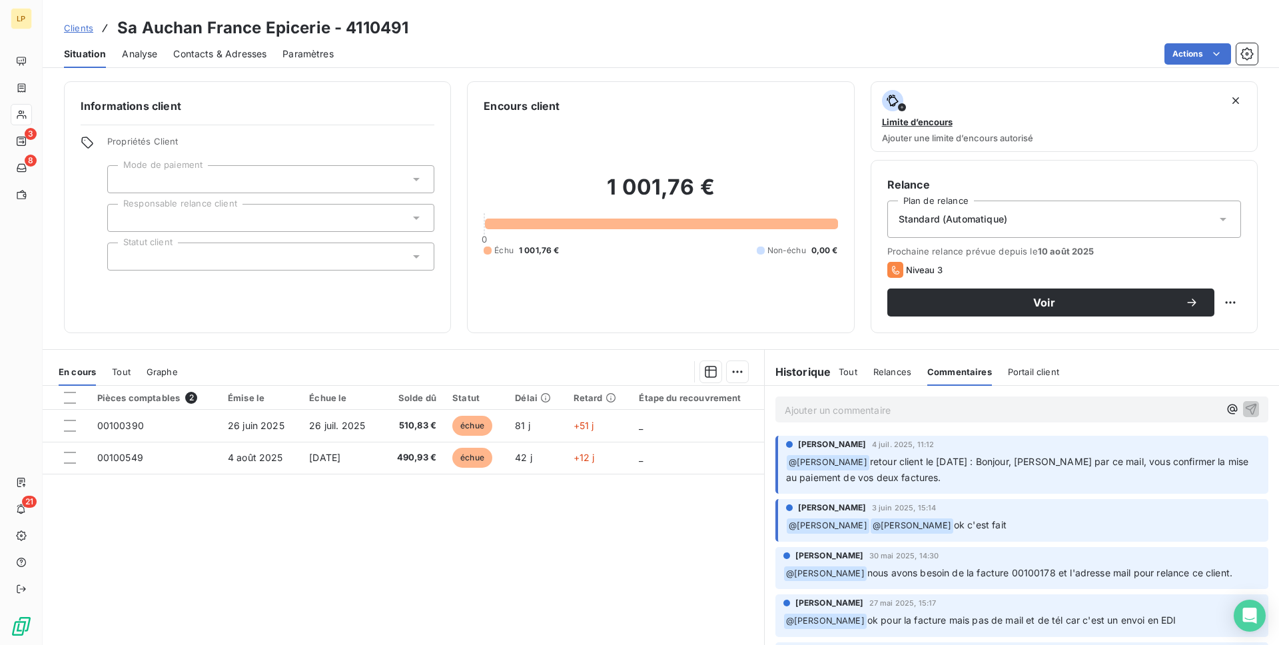
click at [849, 372] on span "Tout" at bounding box center [848, 372] width 19 height 11
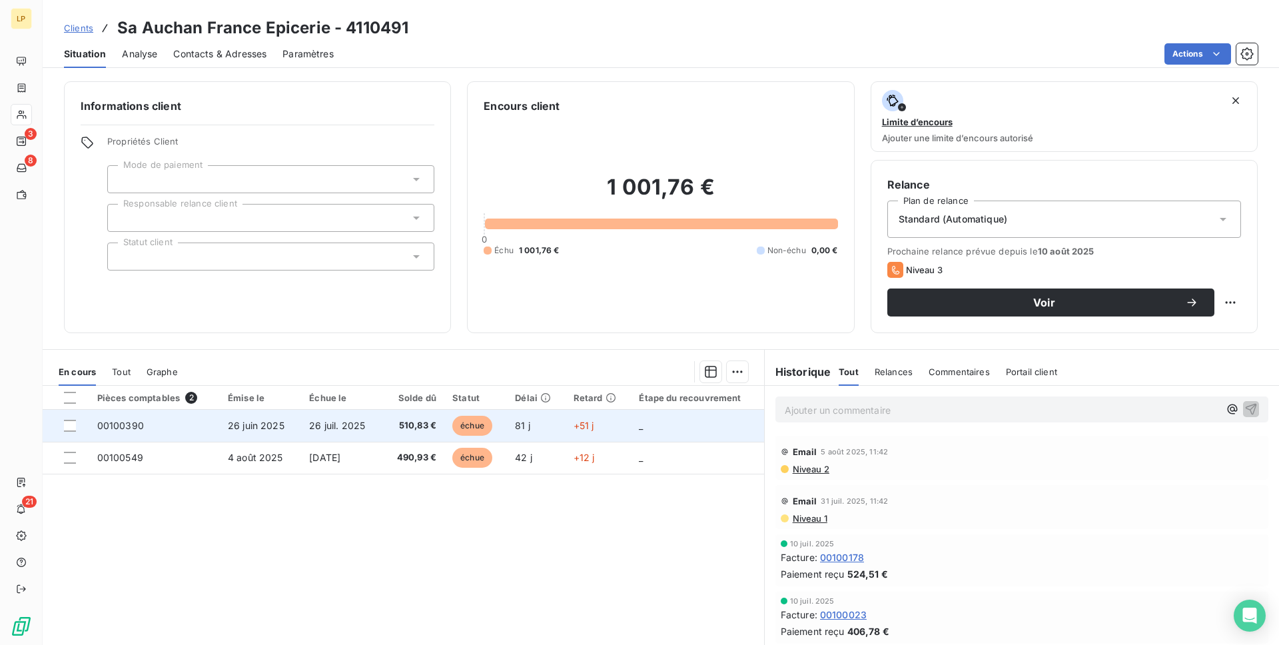
click at [349, 430] on span "26 juil. 2025" at bounding box center [337, 425] width 56 height 11
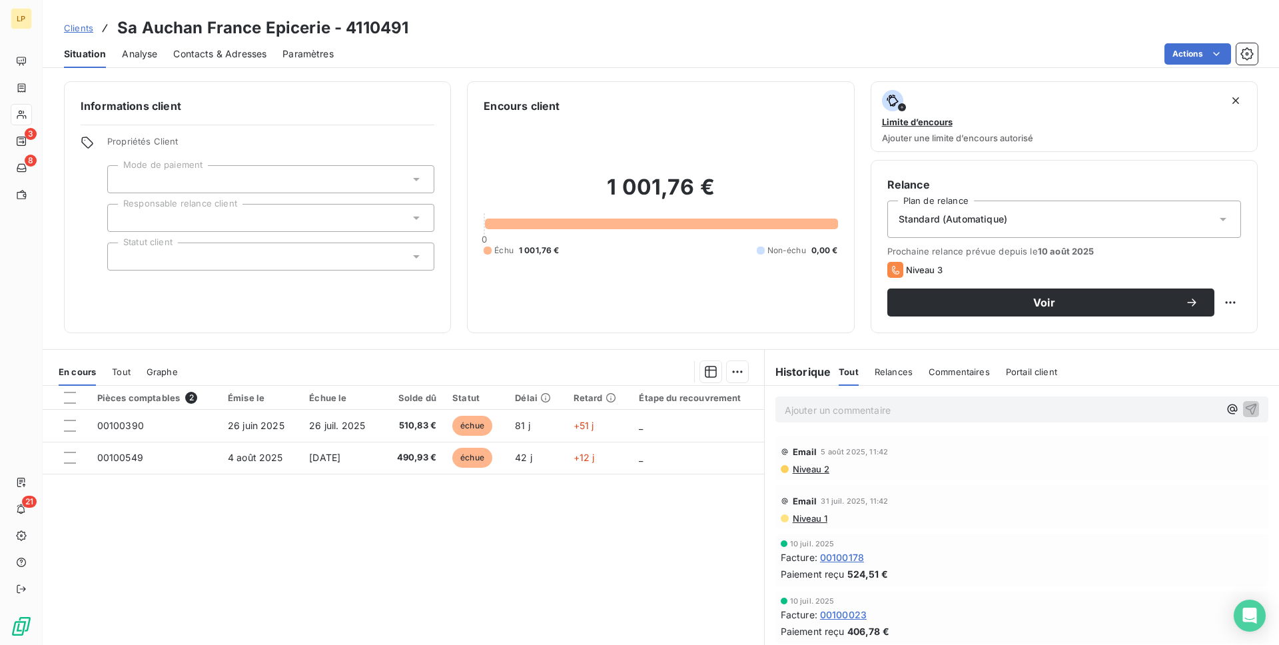
click at [970, 369] on span "Commentaires" at bounding box center [959, 372] width 61 height 11
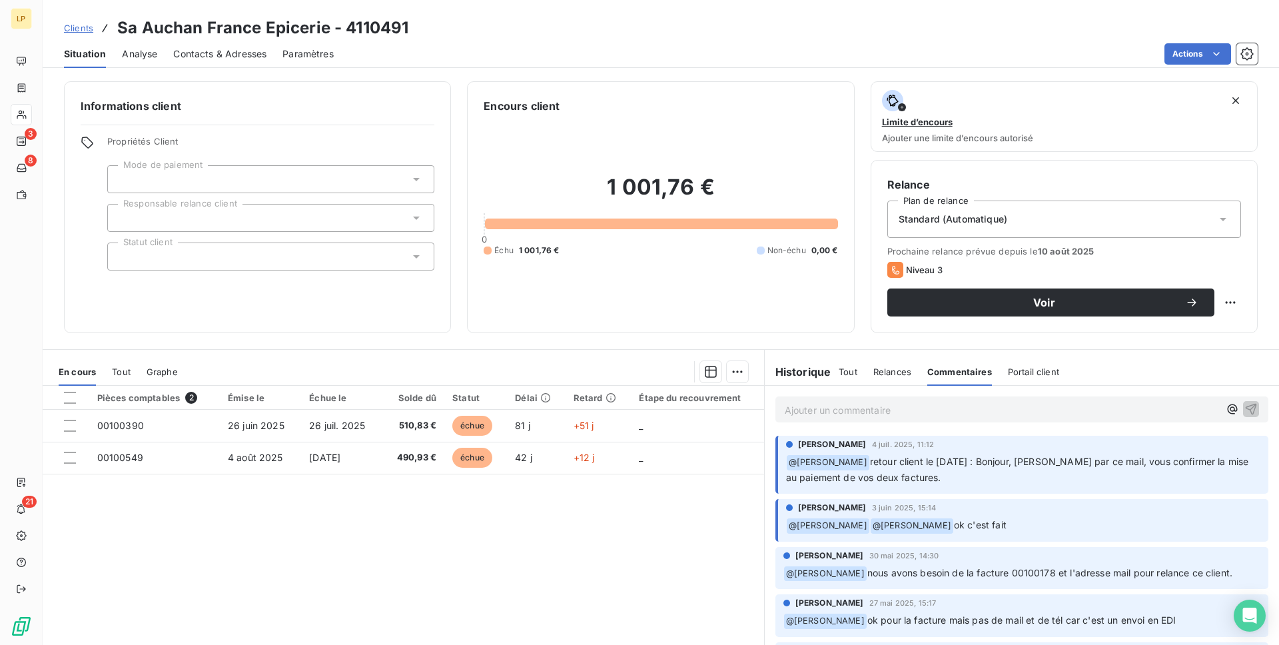
click at [807, 377] on h6 "Historique" at bounding box center [798, 372] width 67 height 16
drag, startPoint x: 1002, startPoint y: 462, endPoint x: 928, endPoint y: 481, distance: 75.8
click at [928, 481] on span "retour client le [DATE] : Bonjour, [PERSON_NAME] par ce mail, vous confirmer la…" at bounding box center [1019, 469] width 466 height 27
click at [877, 373] on span "Relances" at bounding box center [893, 372] width 38 height 11
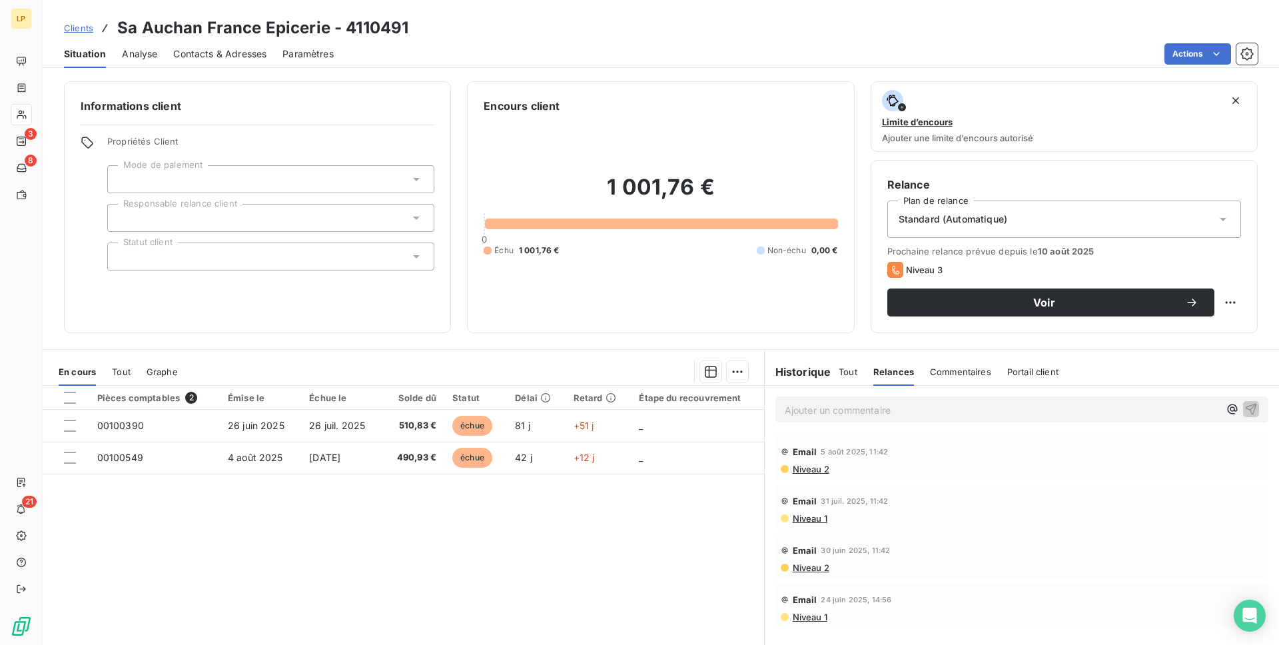
click at [816, 464] on span "Niveau 2" at bounding box center [811, 469] width 38 height 11
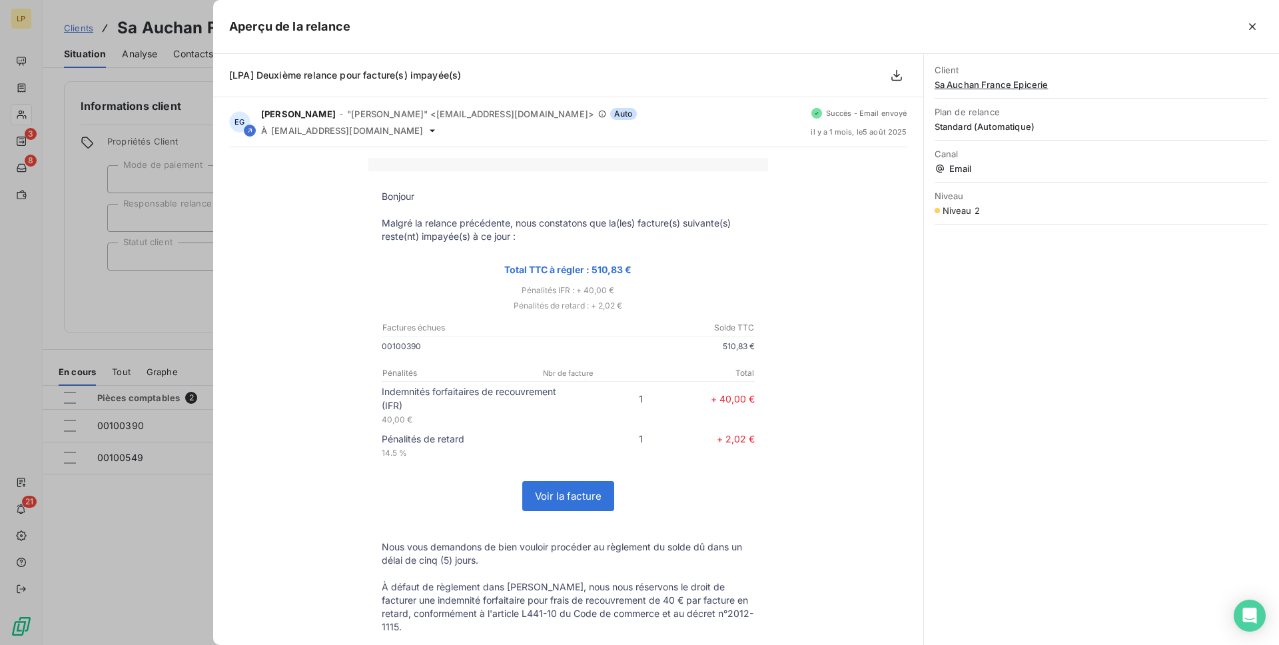
click at [204, 472] on div at bounding box center [639, 322] width 1279 height 645
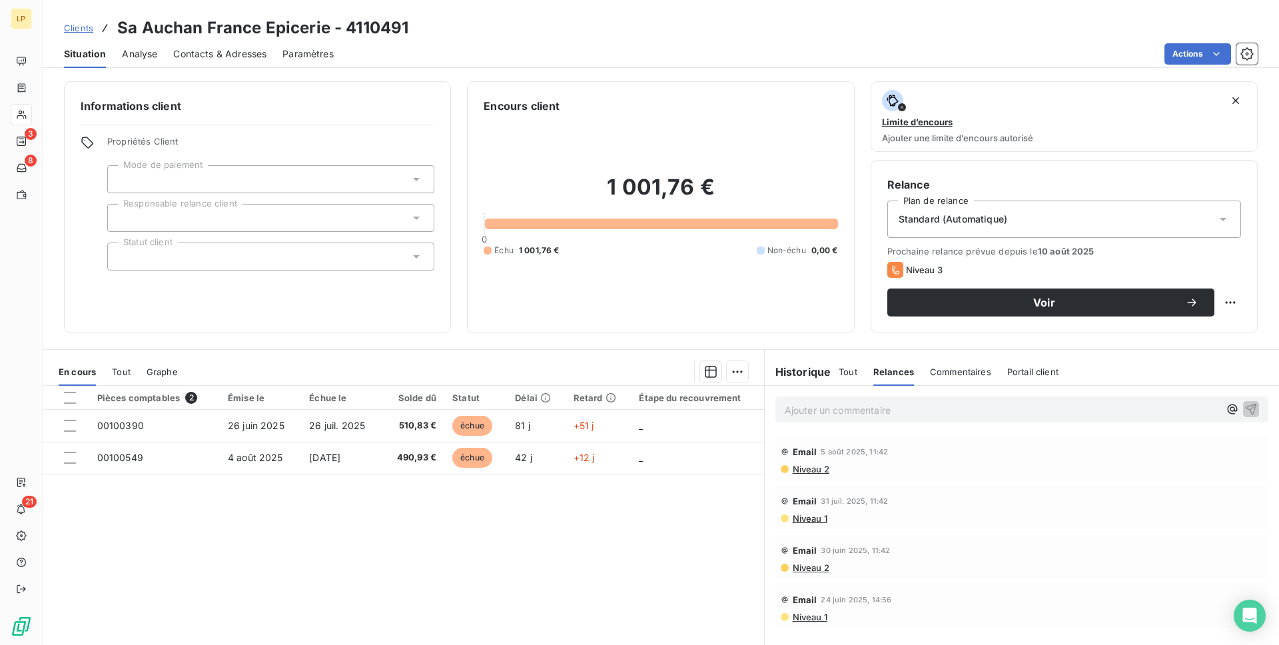
click at [205, 52] on span "Contacts & Adresses" at bounding box center [219, 53] width 93 height 13
